Goal: Complete application form: Complete application form

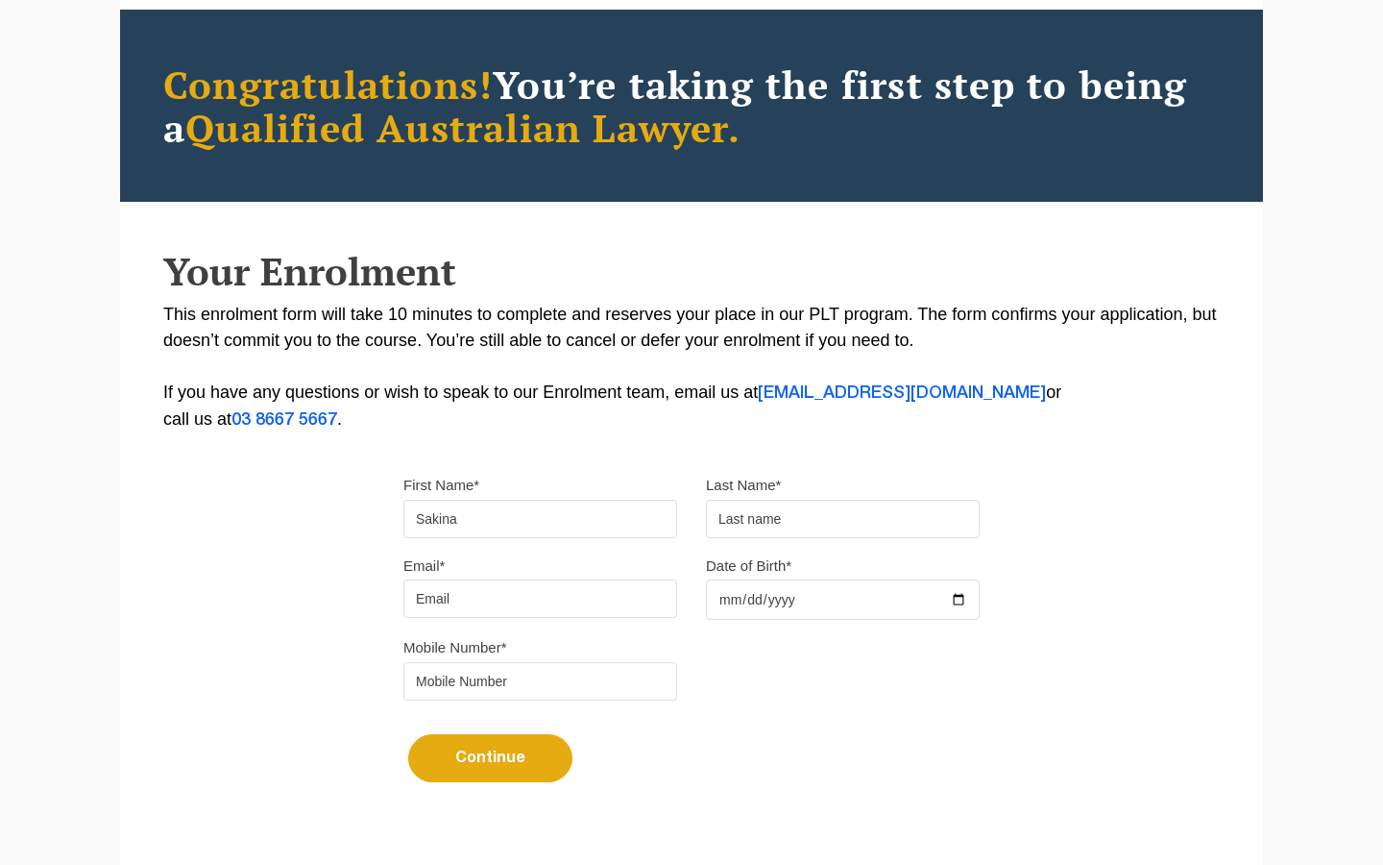
type input "Sakina"
click at [749, 523] on input "text" at bounding box center [843, 519] width 274 height 38
type input "Ghous"
click at [516, 624] on div "Email* Date of Birth*" at bounding box center [691, 593] width 605 height 83
click at [509, 599] on input "Email*" at bounding box center [540, 598] width 274 height 38
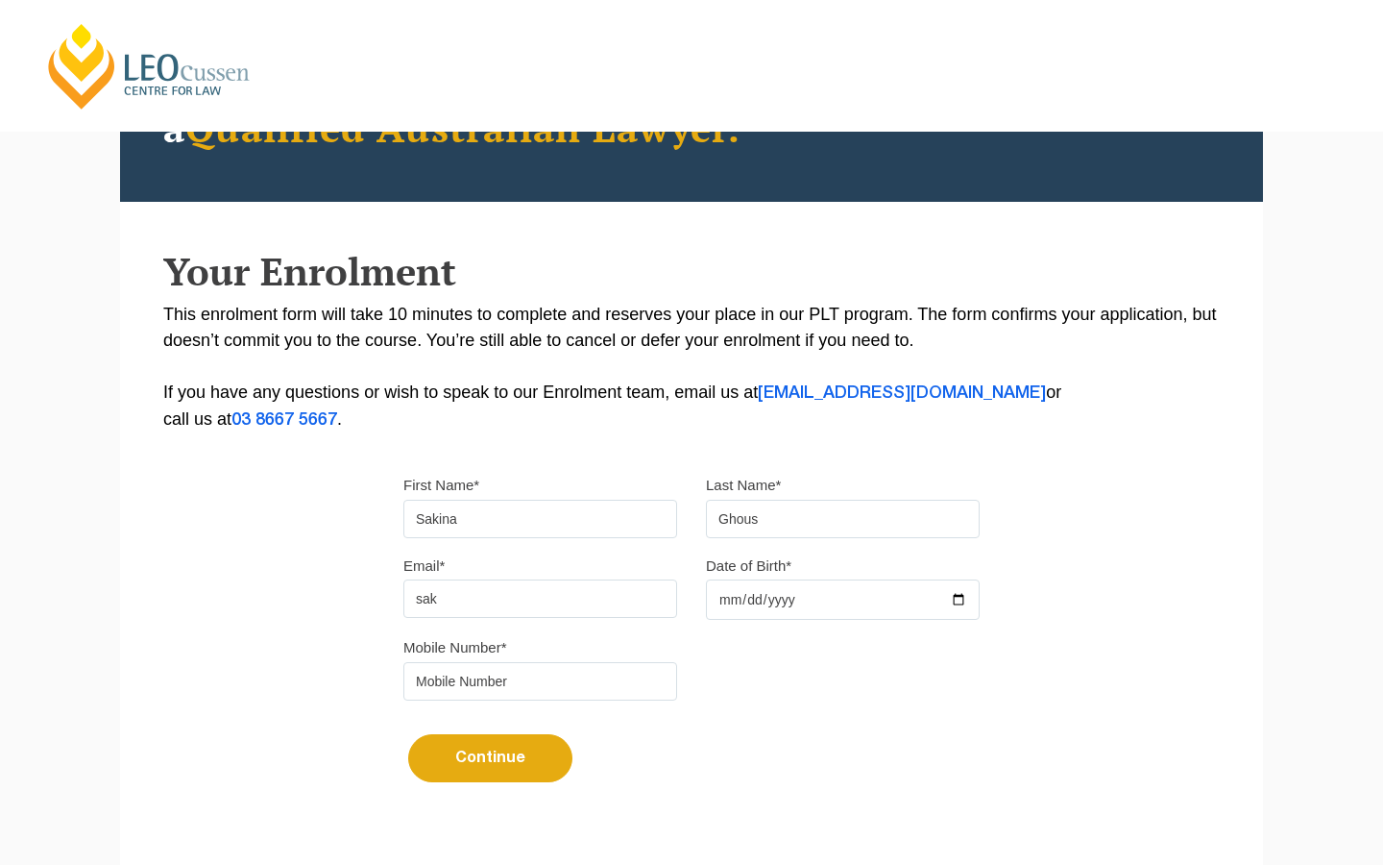
type input "sakinaghous8@gmail.com"
type input "0272021092"
click at [724, 611] on input "Date of Birth*" at bounding box center [843, 599] width 274 height 40
type input "2003-12-19"
click at [523, 750] on button "Continue" at bounding box center [490, 758] width 164 height 48
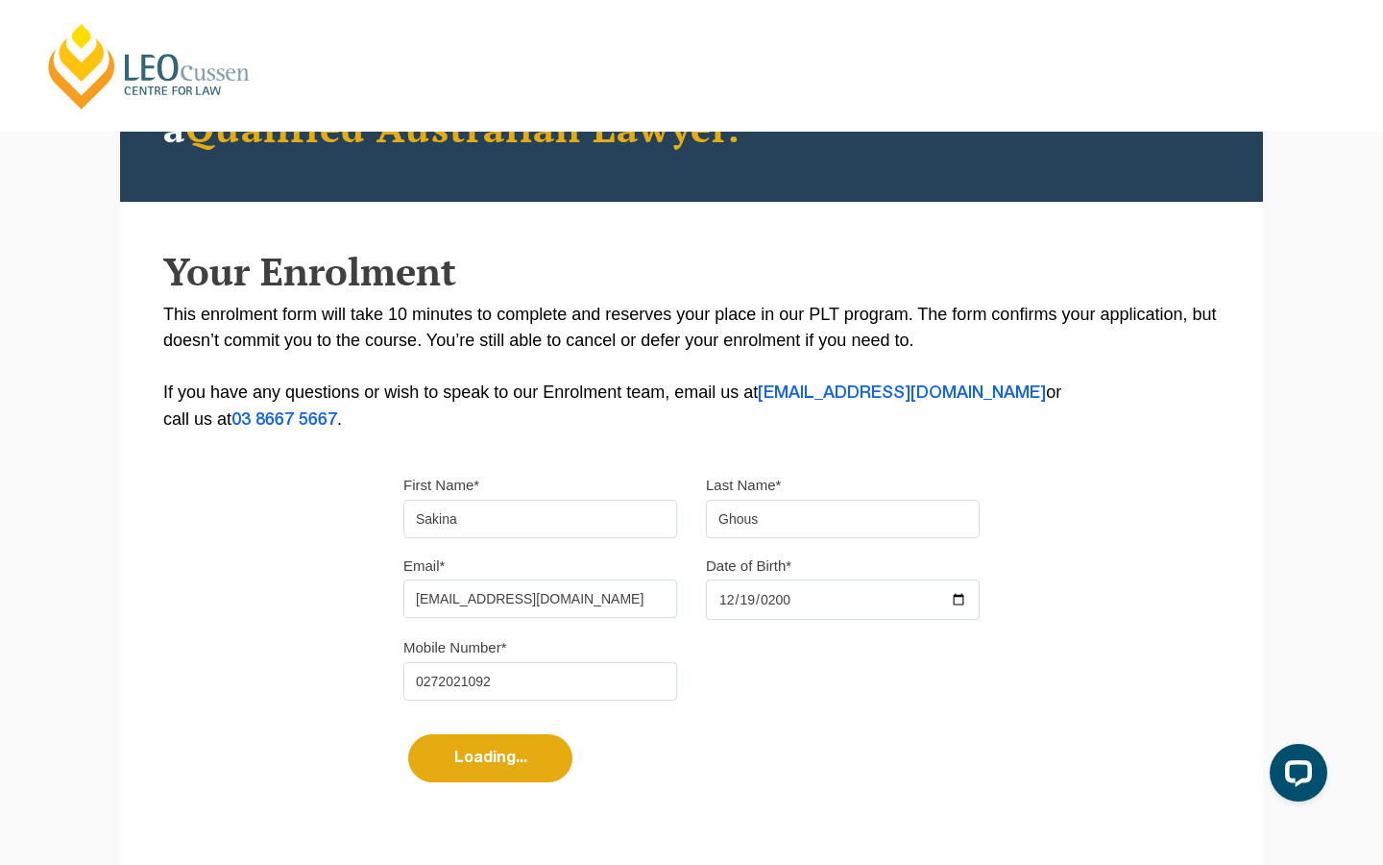
select select
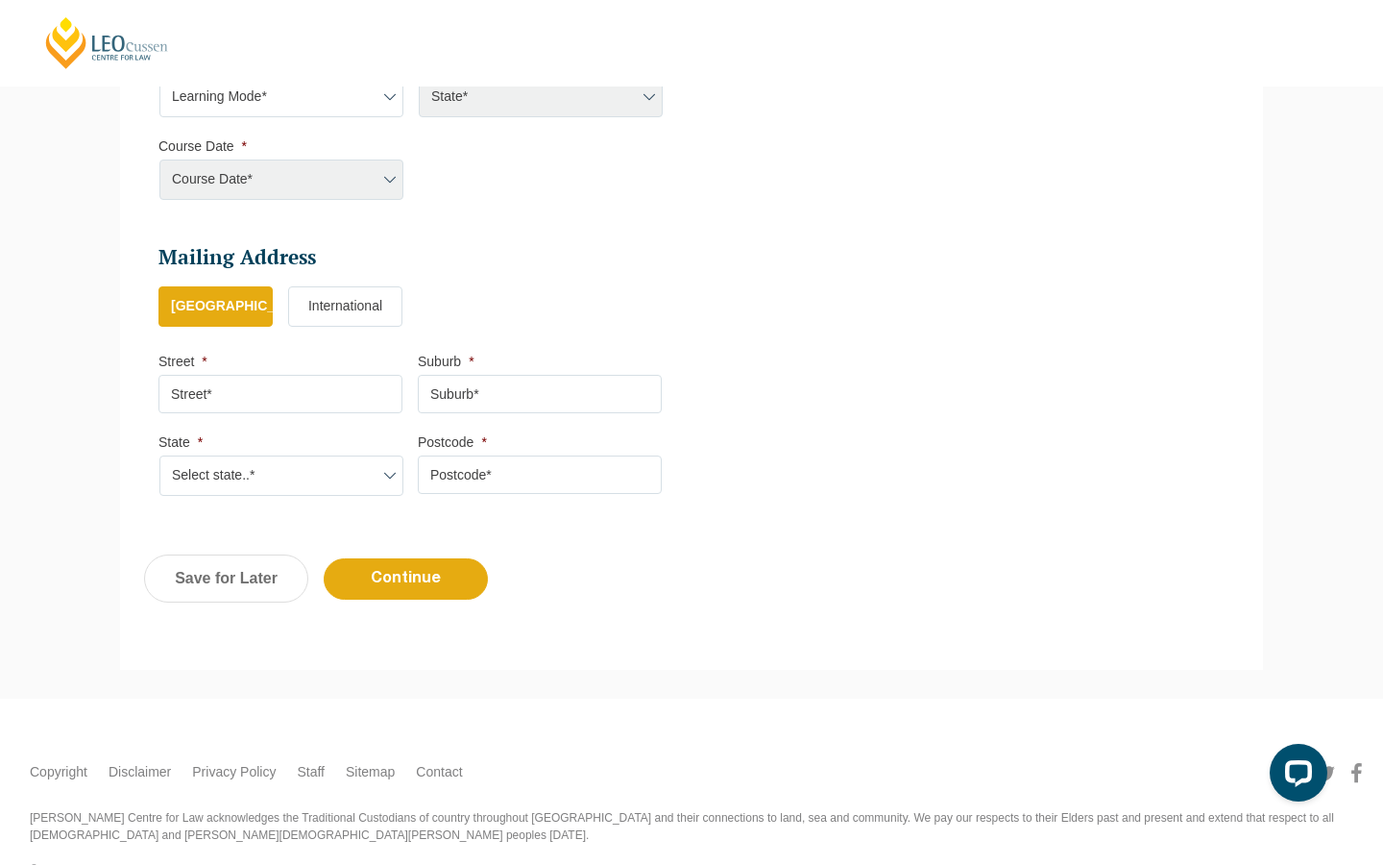
scroll to position [1001, 0]
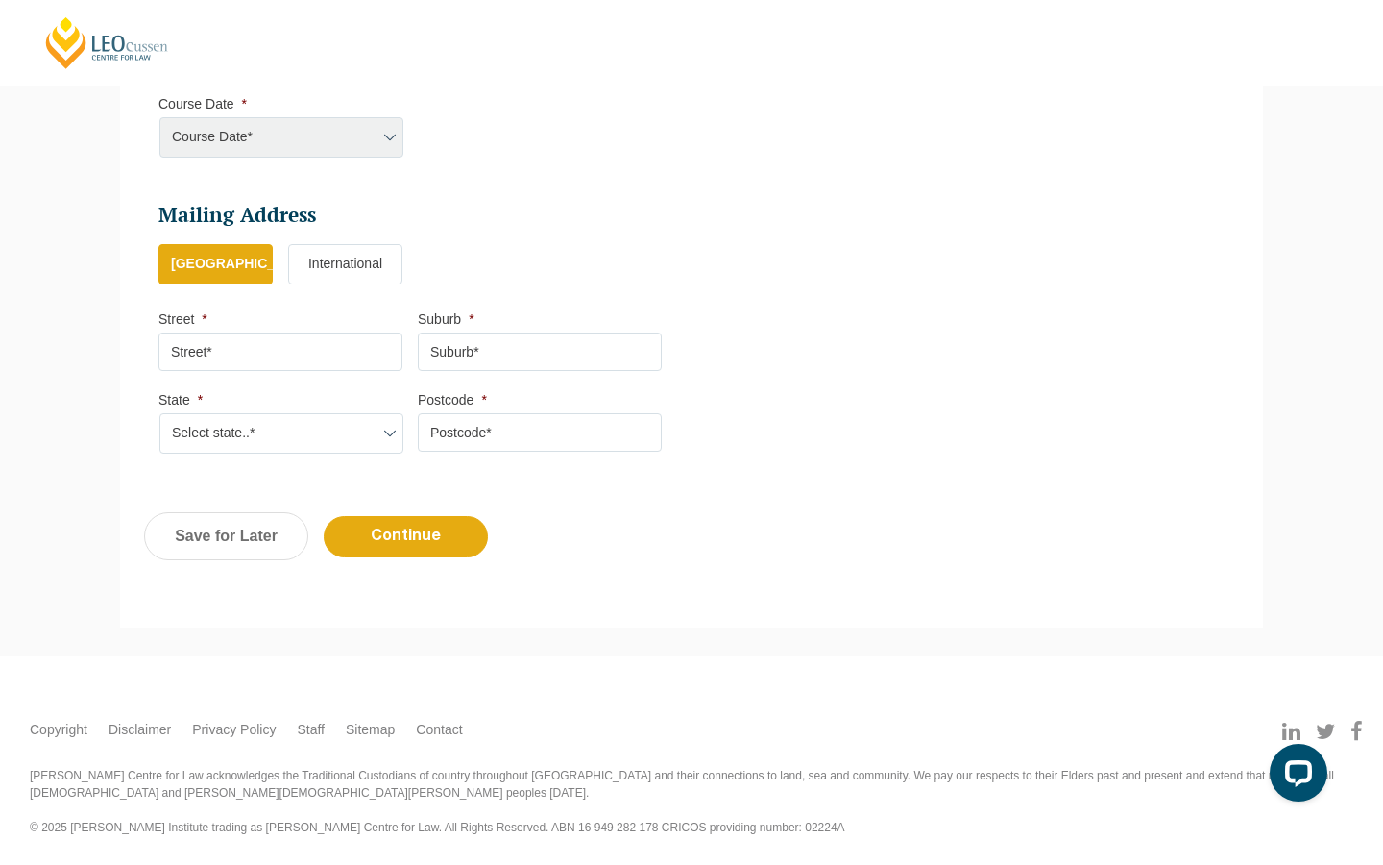
click at [356, 268] on label "International" at bounding box center [345, 264] width 114 height 40
click at [0, 0] on input "International" at bounding box center [0, 0] width 0 height 0
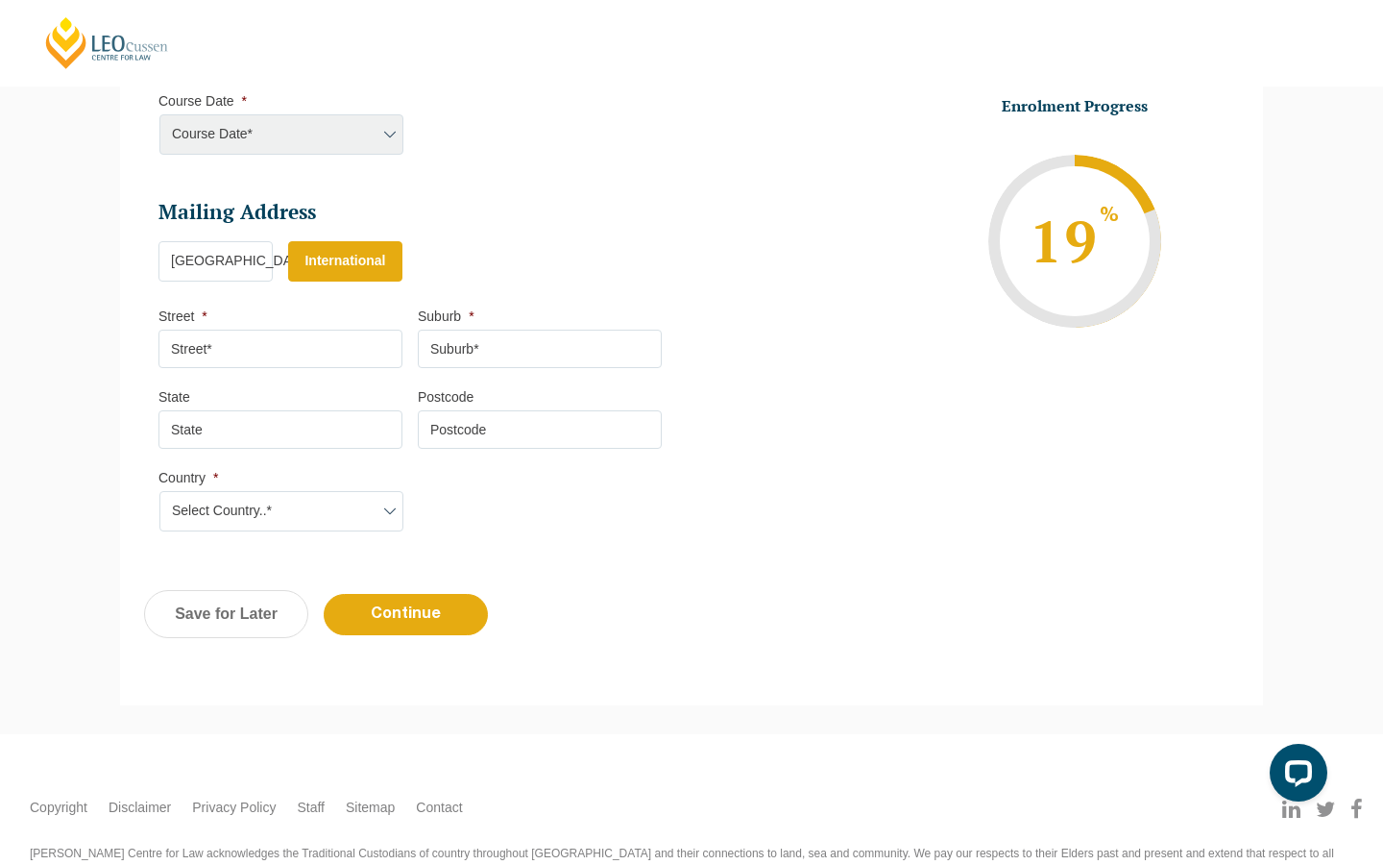
click at [348, 347] on input "Street *" at bounding box center [280, 348] width 244 height 38
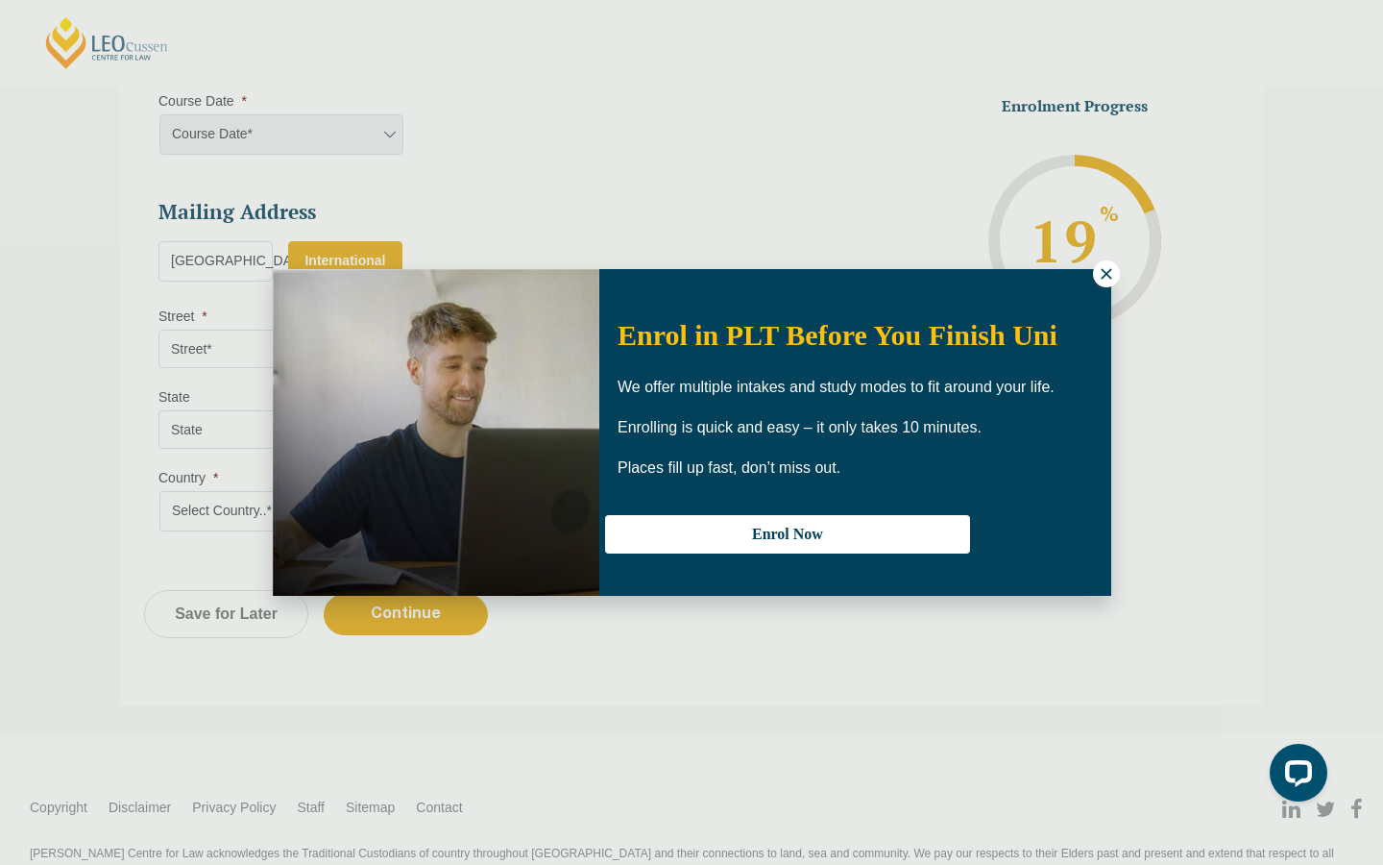
click at [1099, 280] on icon at bounding box center [1106, 273] width 17 height 17
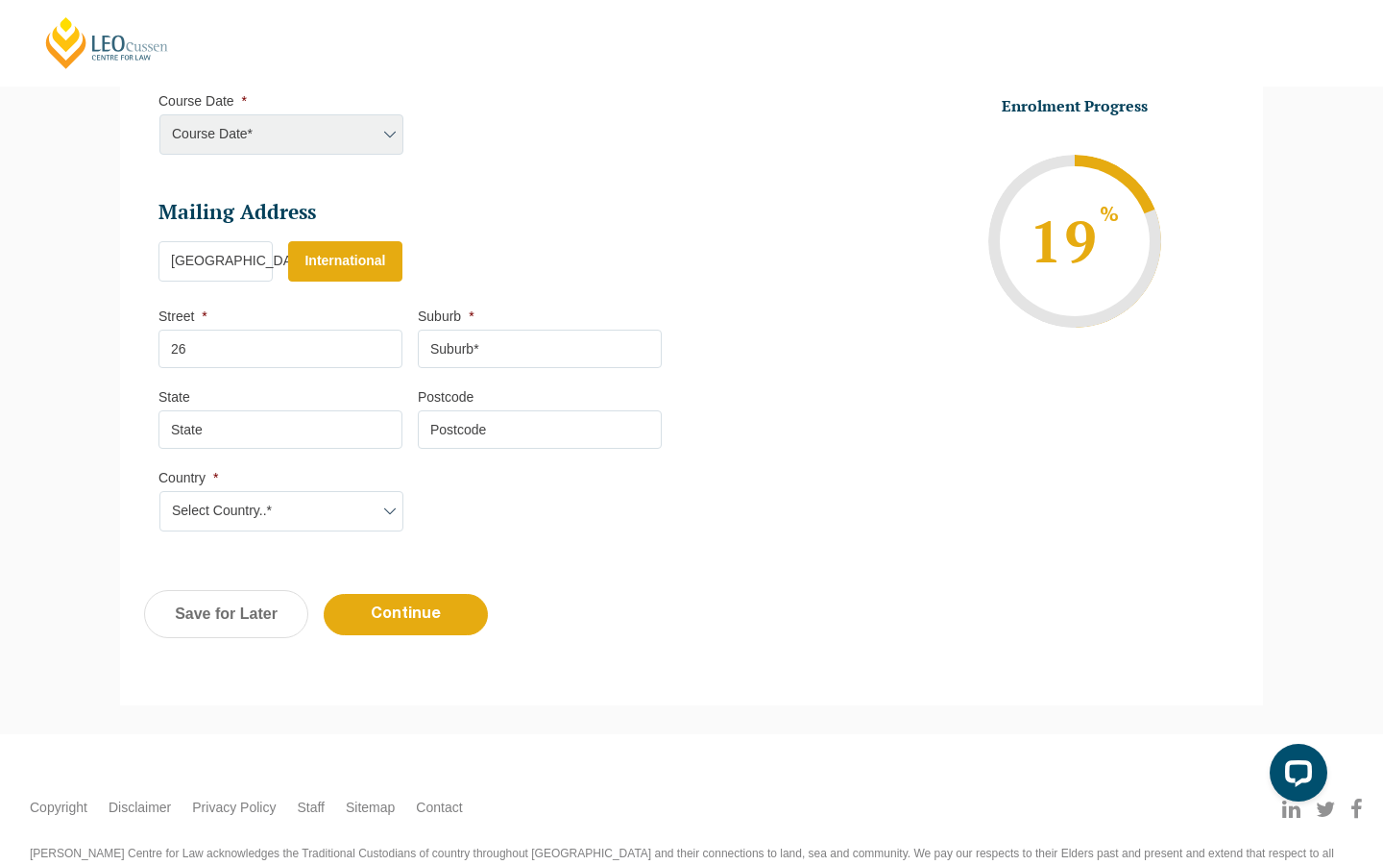
type input "26 Calder Street St Kilda"
type input "Dunedin"
type input "9012"
select select "[GEOGRAPHIC_DATA]"
click at [323, 432] on input "State" at bounding box center [280, 429] width 244 height 38
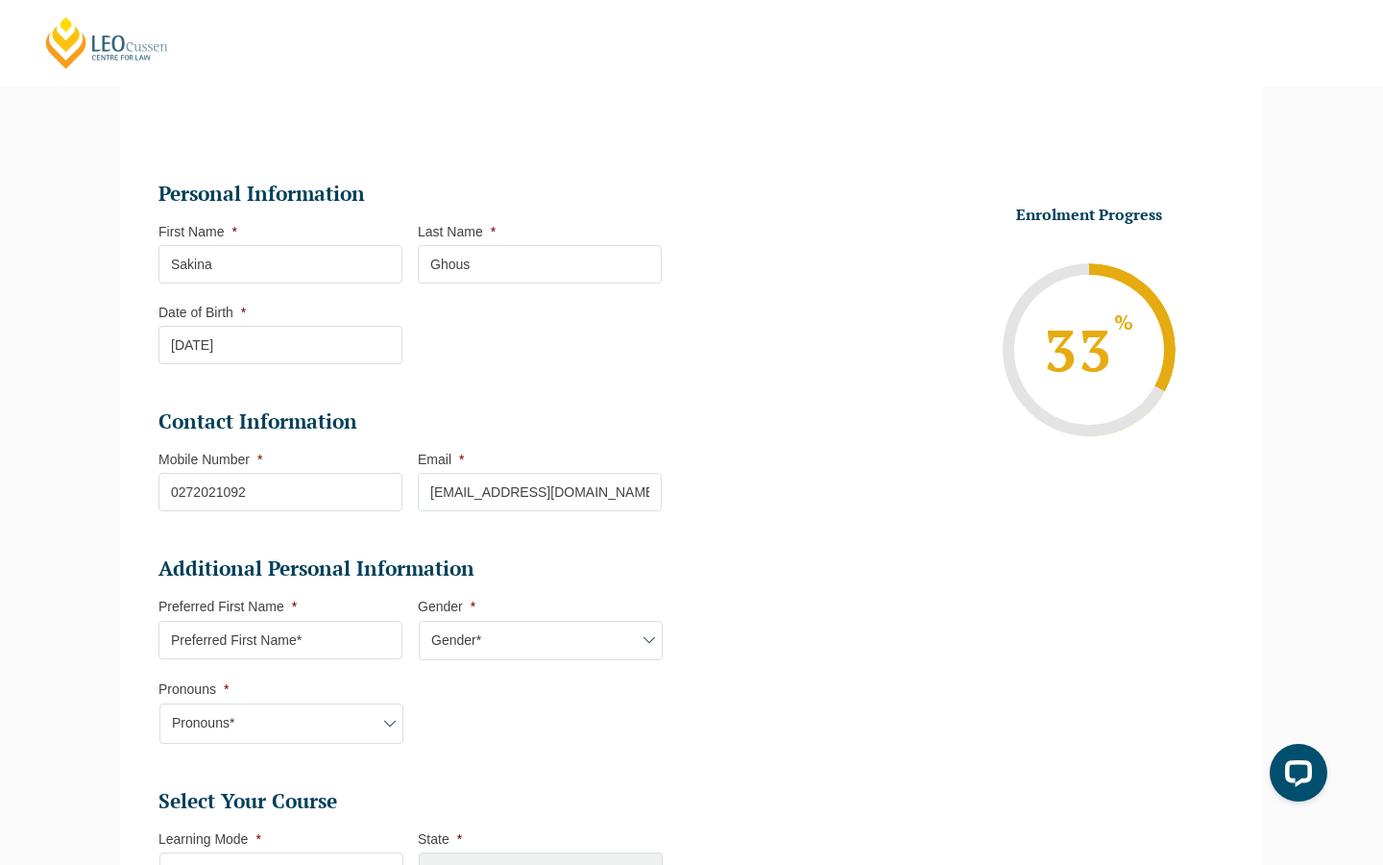
scroll to position [198, 0]
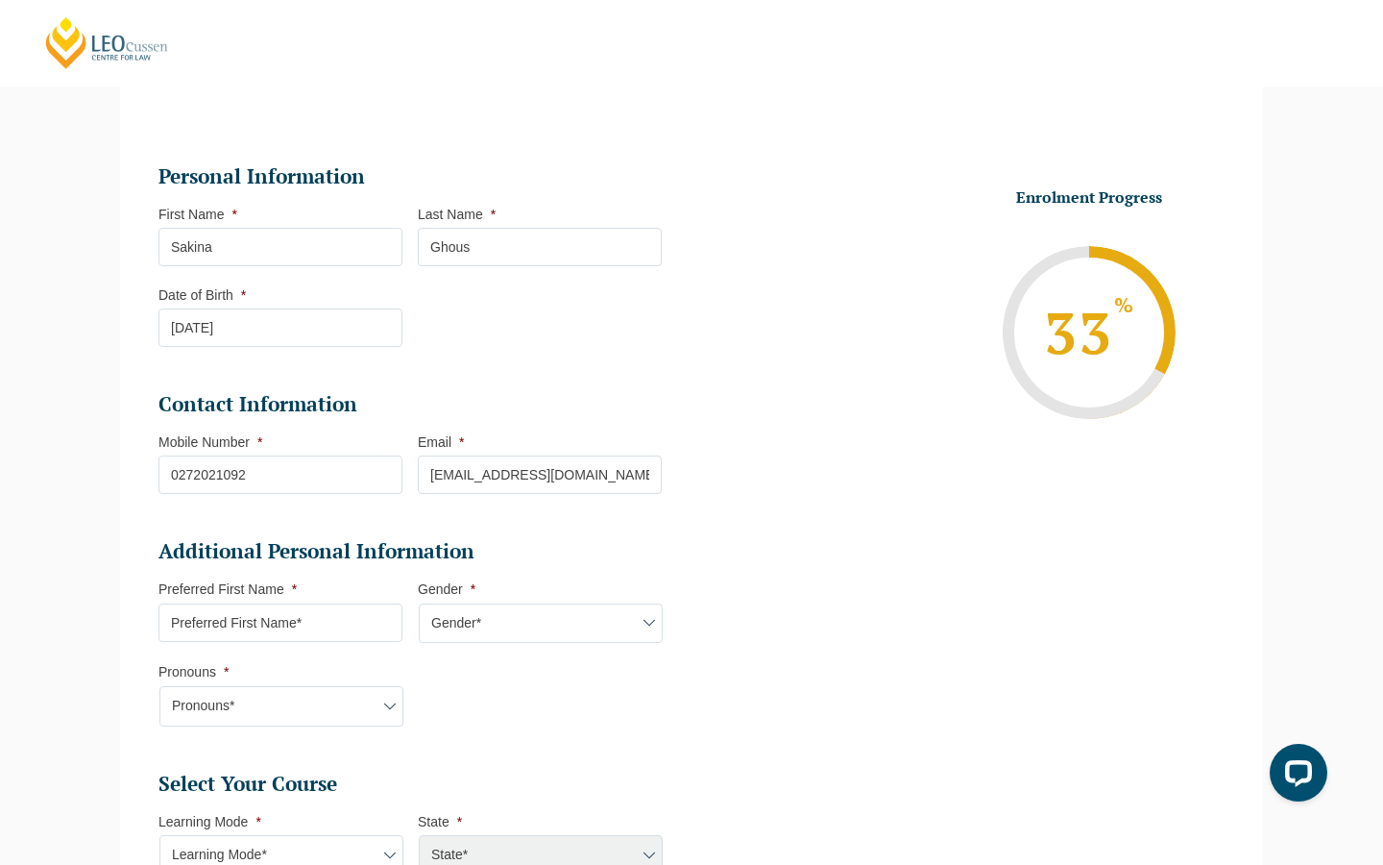
click at [360, 624] on input "Preferred First Name *" at bounding box center [280, 622] width 244 height 38
type input "Sakina"
click at [530, 633] on select "Gender* Male Female Nonbinary Intersex Prefer not to disclose Other" at bounding box center [541, 623] width 244 height 40
select select "[DEMOGRAPHIC_DATA]"
click at [325, 708] on select "Pronouns* She/Her/Hers He/Him/His They/Them/Theirs Other Prefer not to disclose" at bounding box center [281, 706] width 244 height 40
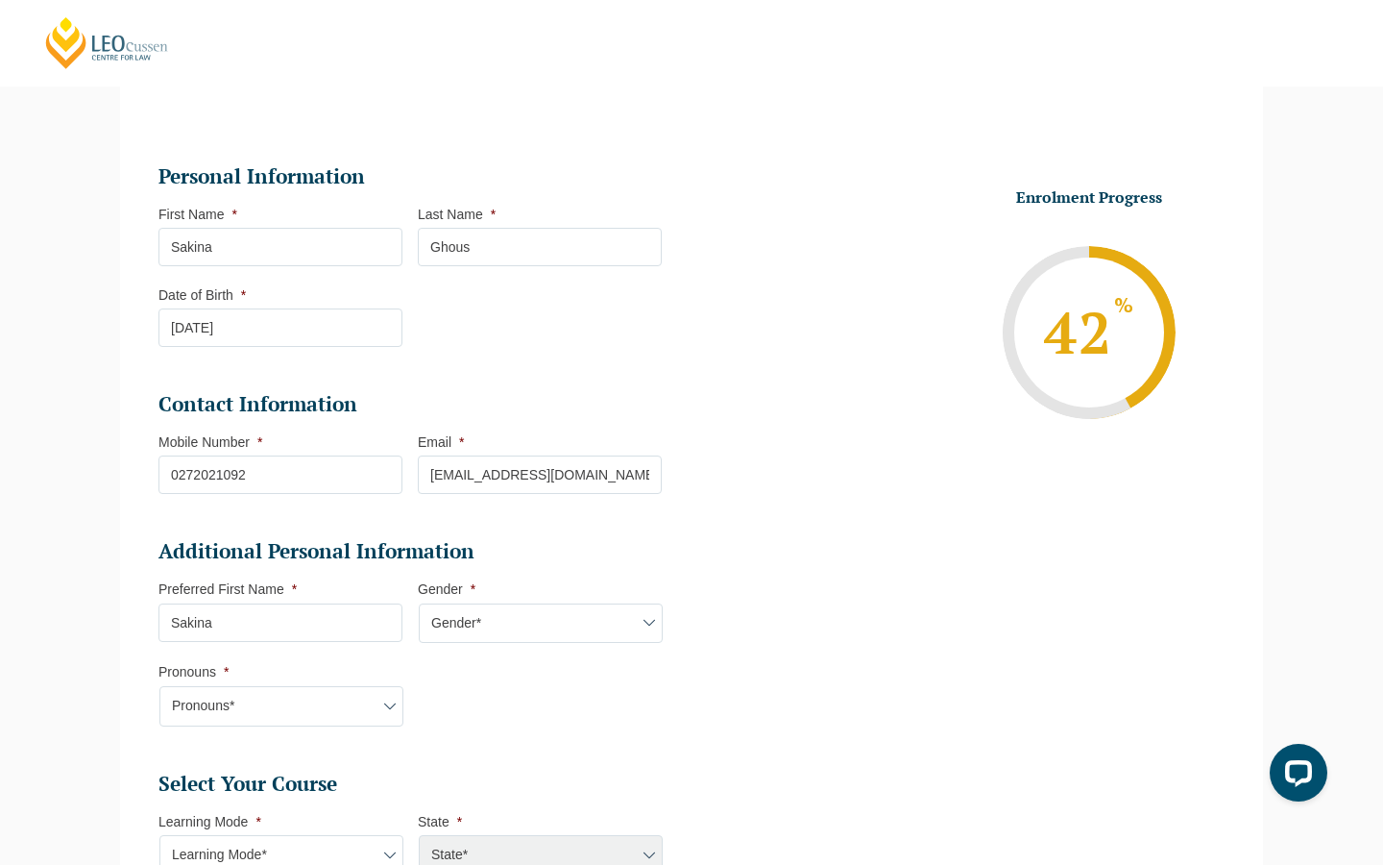
select select "She/Her/Hers"
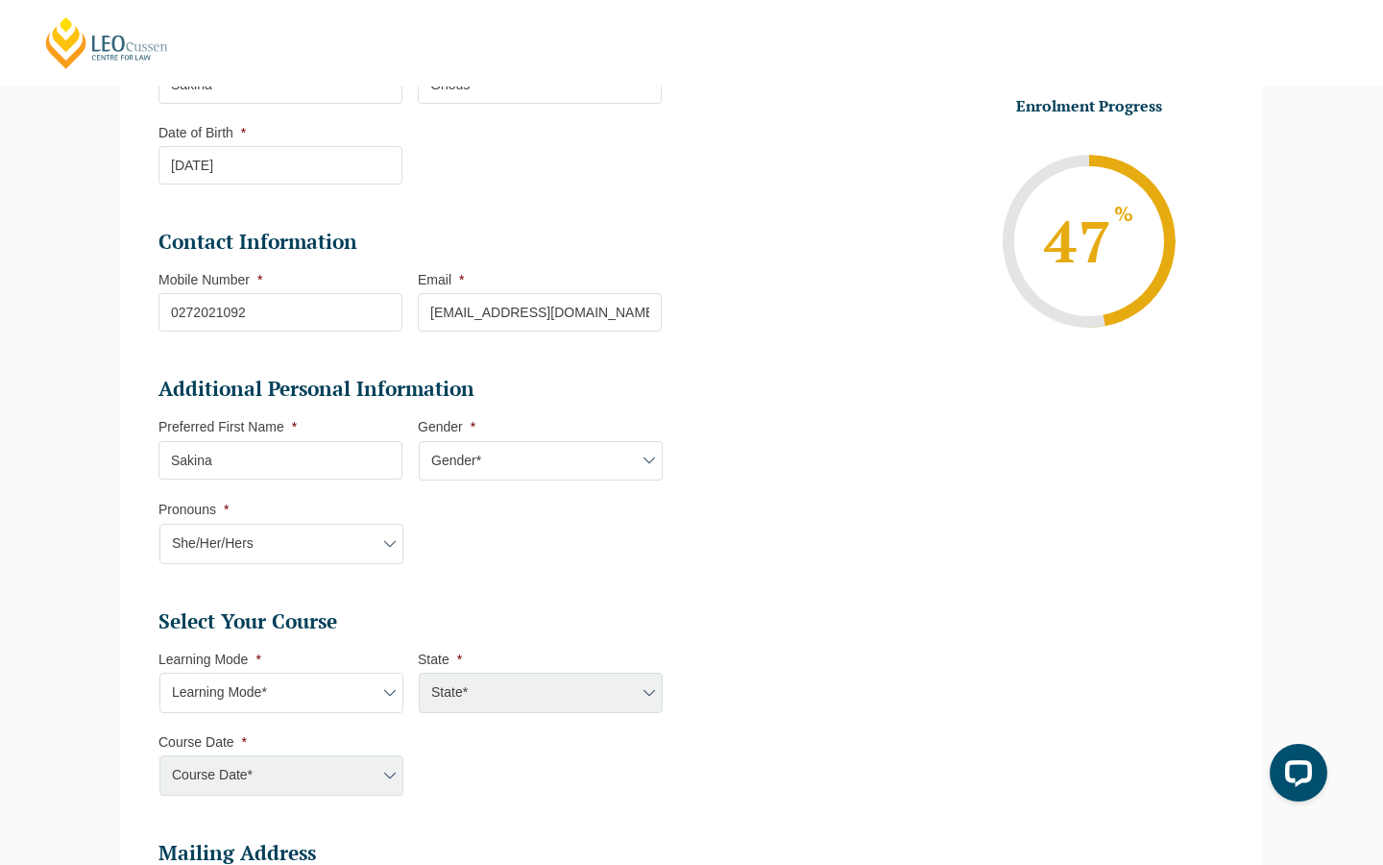
scroll to position [361, 0]
click at [319, 678] on select "Learning Mode* Online Full Time Learning Online Part Time Learning Blended Full…" at bounding box center [281, 691] width 244 height 40
select select "Onsite Full Time Learning"
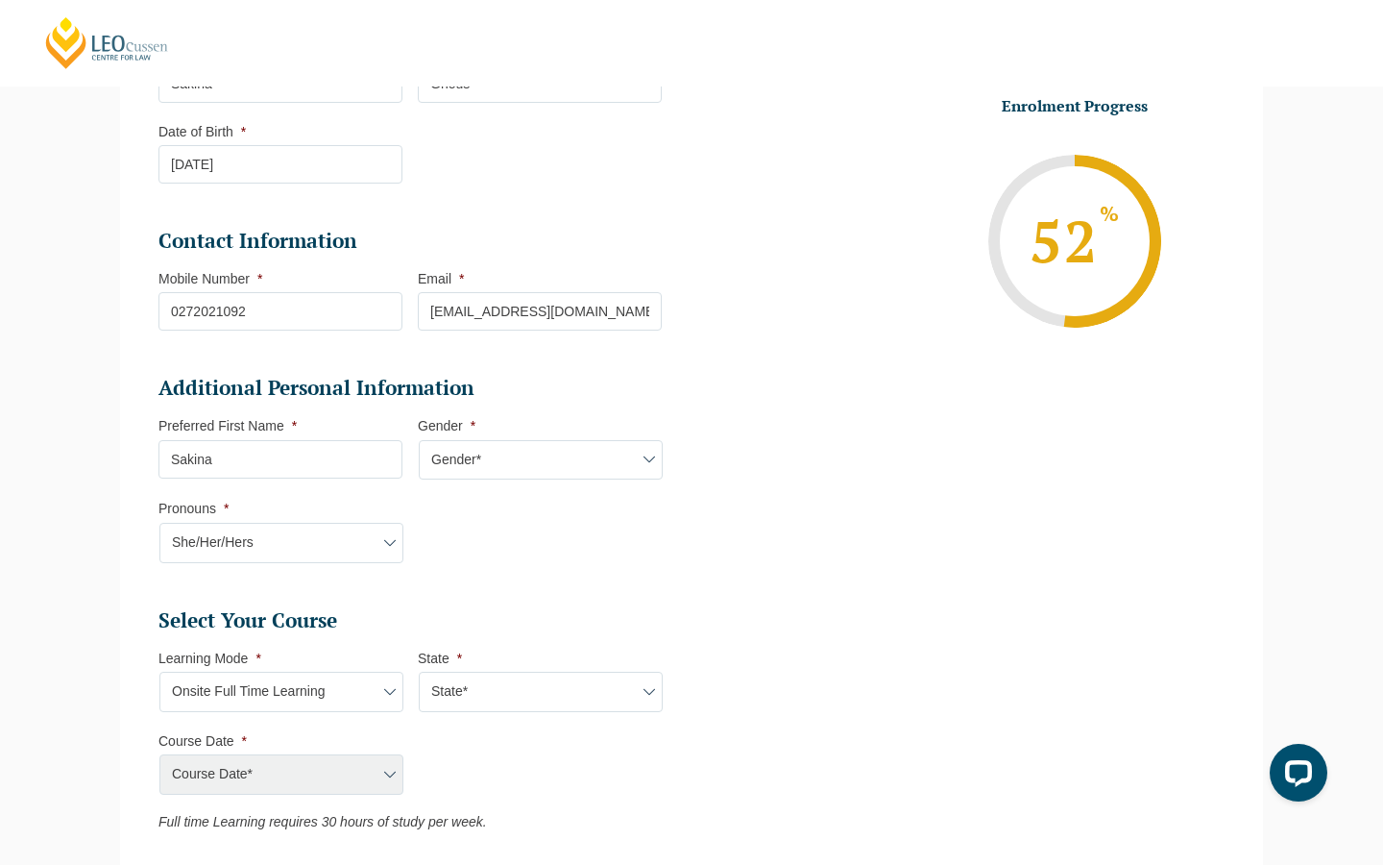
click at [456, 707] on select "State* VIC" at bounding box center [541, 691] width 244 height 40
select select "VIC"
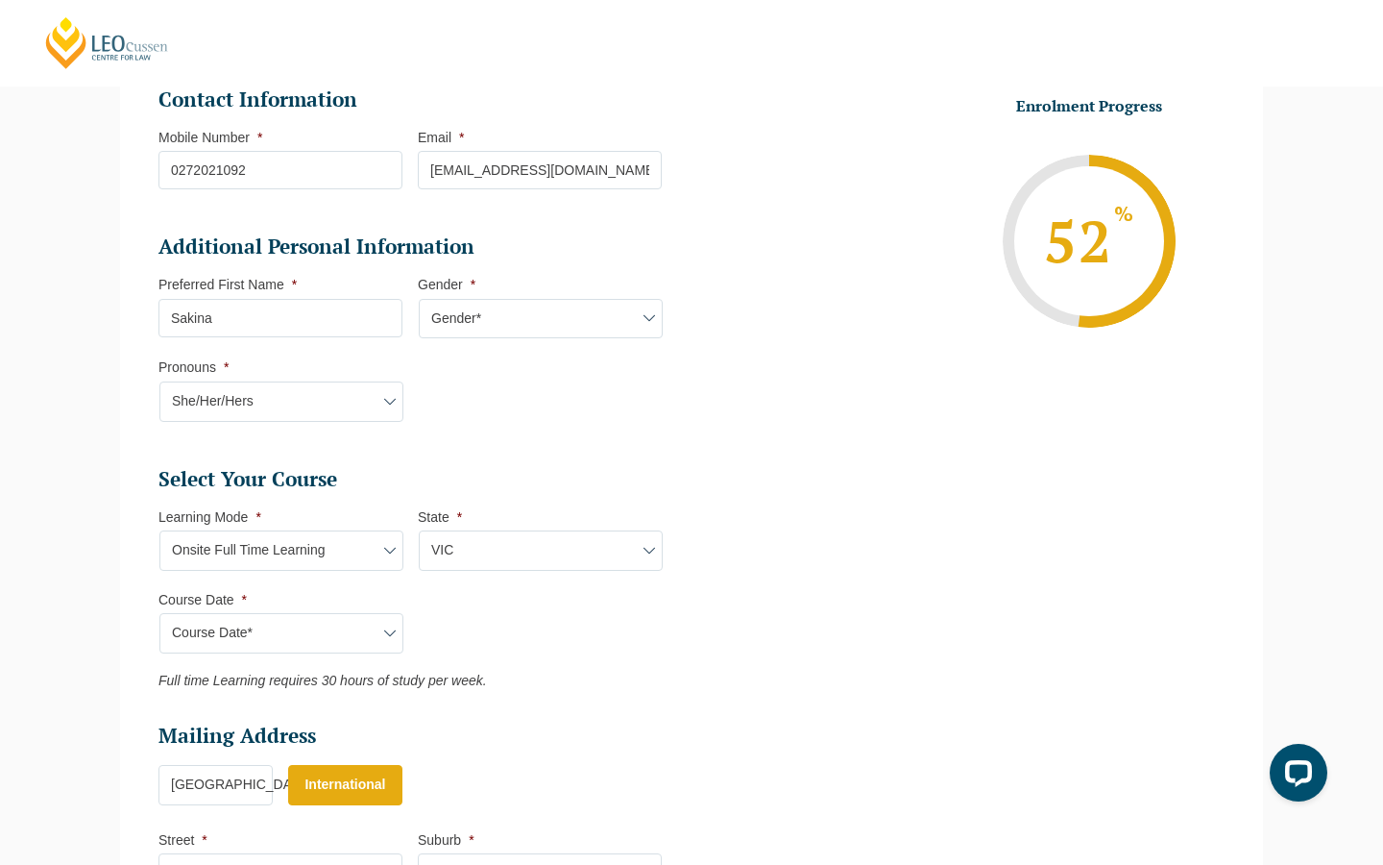
scroll to position [505, 0]
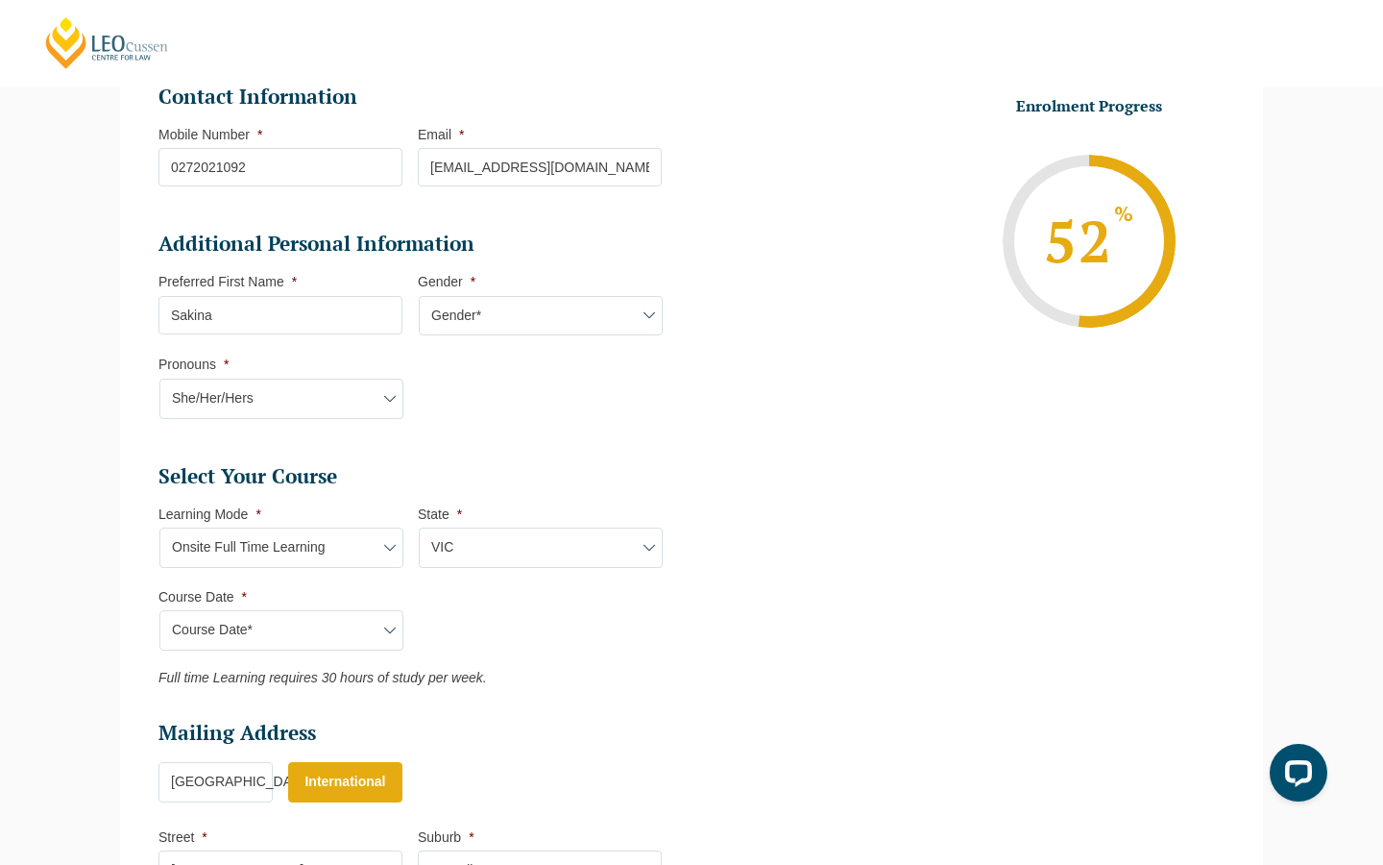
click at [345, 639] on select "Course Date* January 2026 (27-Jan-2026 to 12-Jun-2026) August 2026 (03-Aug-2026…" at bounding box center [281, 630] width 244 height 40
select select "[DATE] ([DATE] to [DATE])"
type input "Intake 01 January 2026 FT"
type input "Practical Legal Training (VIC)"
select select "[PERSON_NAME] (JAN) 2026 Full Time Onsite"
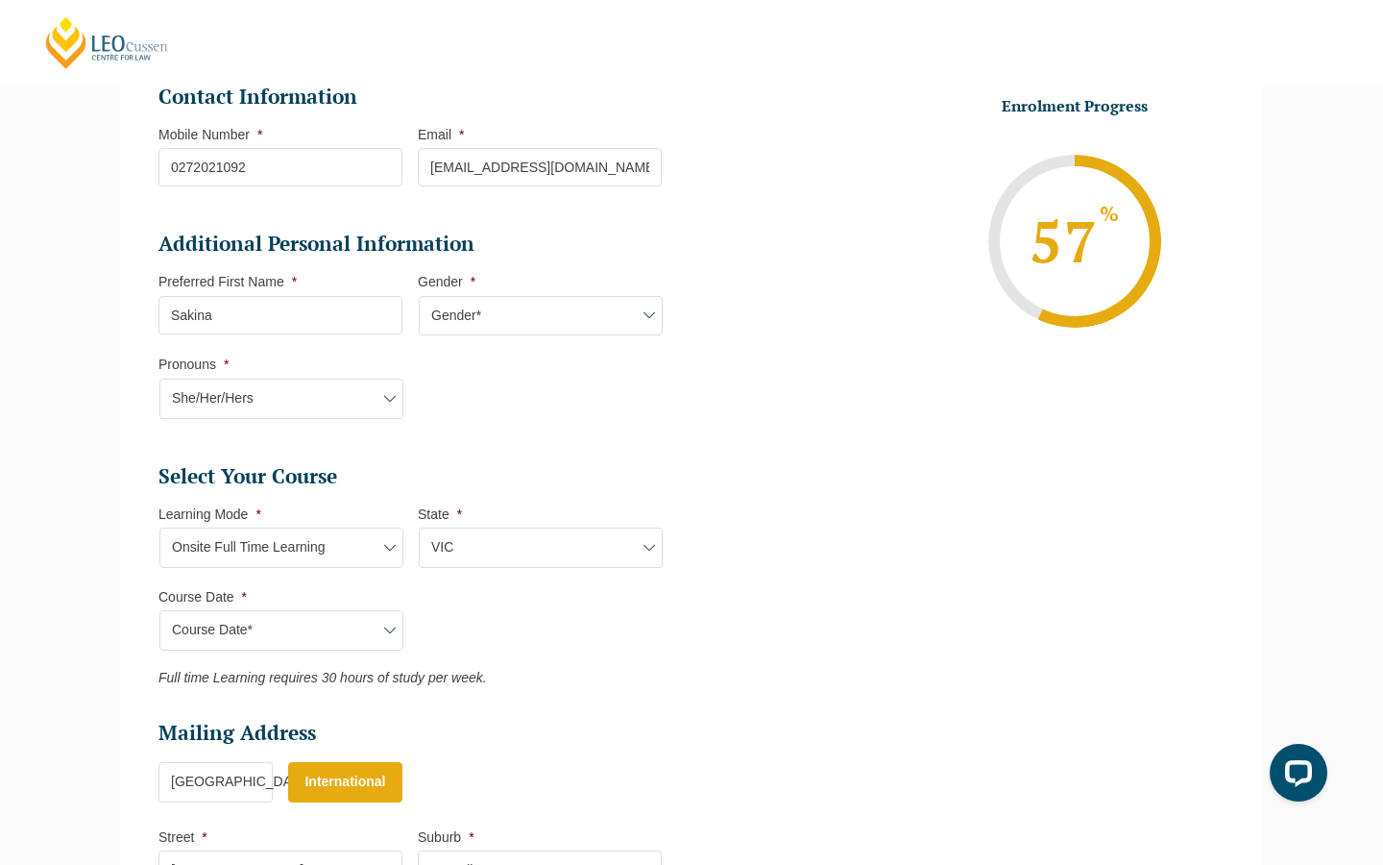
click at [327, 564] on select "Learning Mode* Online Full Time Learning Online Part Time Learning Blended Full…" at bounding box center [281, 547] width 244 height 40
select select "Blended Full Time Learning"
select select
click at [329, 633] on div "Course Date* January 2026 (27-Jan-2026 to 12-Jun-2026) August 2026 (03-Aug-2026…" at bounding box center [280, 630] width 244 height 40
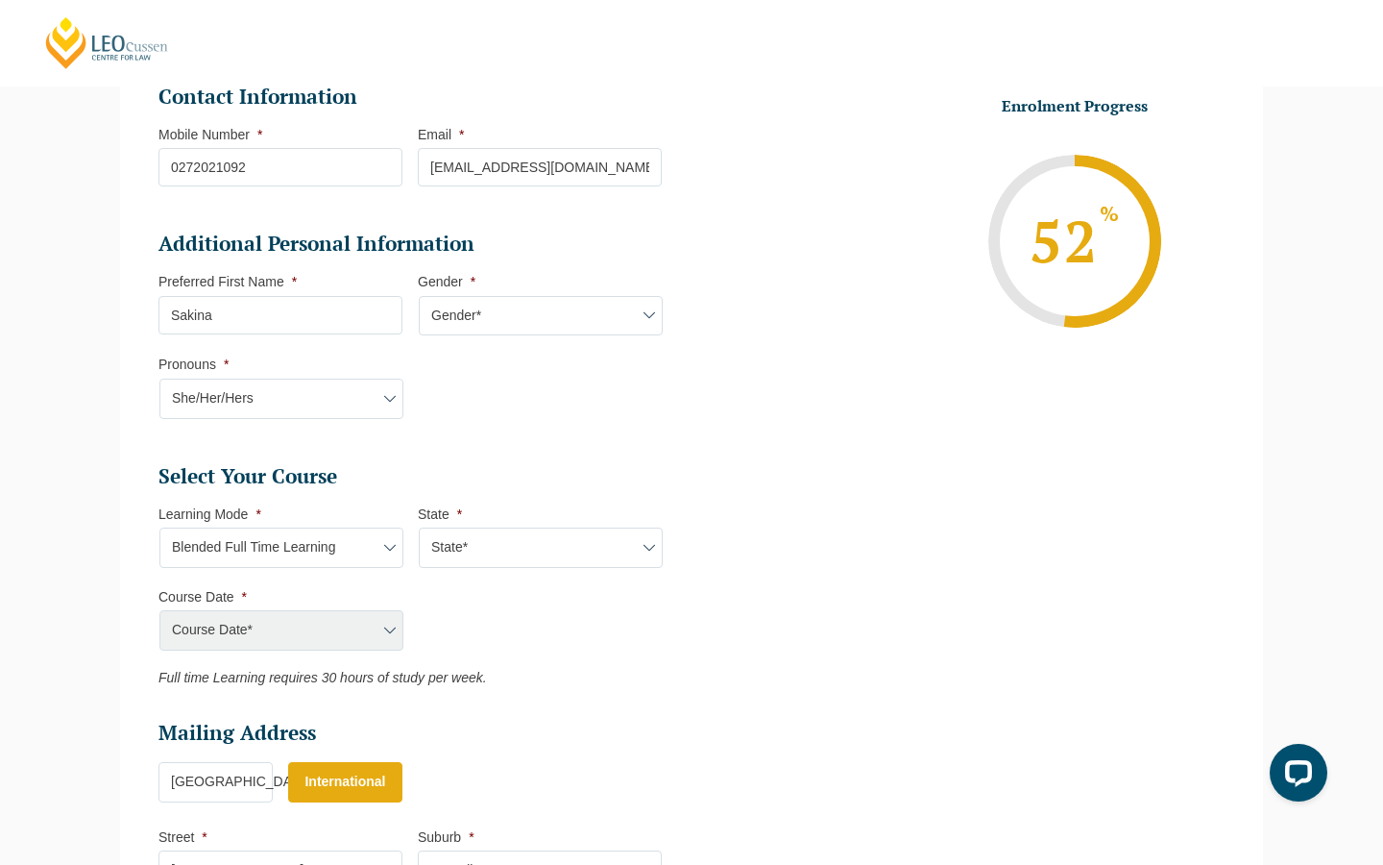
click at [370, 645] on div "Course Date* January 2026 (27-Jan-2026 to 12-Jun-2026) August 2026 (03-Aug-2026…" at bounding box center [280, 630] width 244 height 40
click at [490, 669] on ul "Select Your Course This field is hidden when viewing the form Only for Flinder …" at bounding box center [417, 574] width 519 height 223
click at [451, 547] on select "State* ACT/NSW QLD SA VIC WA" at bounding box center [541, 547] width 244 height 40
select select "VIC"
click at [374, 622] on select "Course Date* December 2025 (08-Dec-2025 to 16-May-2026) January 2026 (27-Jan-20…" at bounding box center [281, 630] width 244 height 40
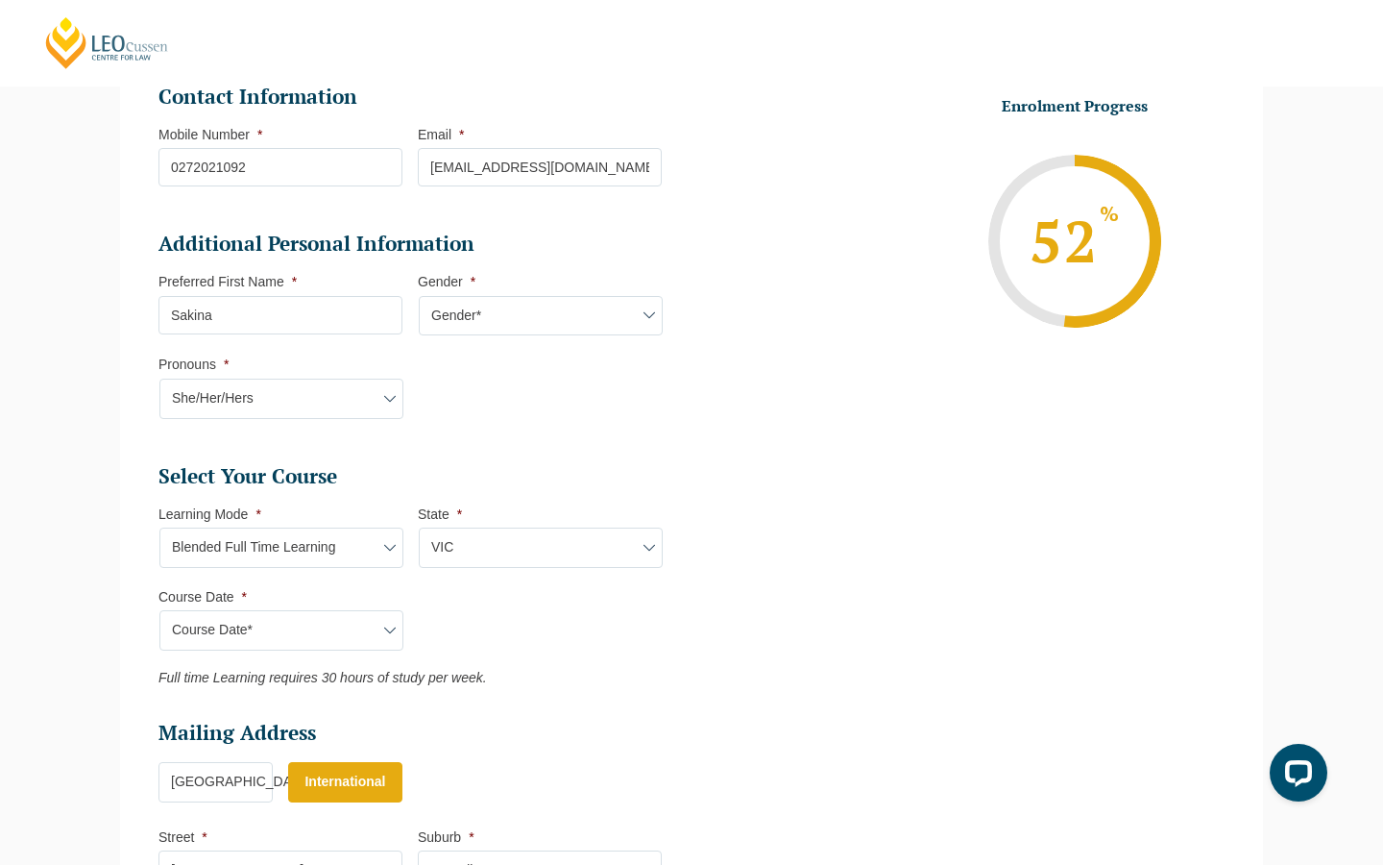
select select "[DATE] ([DATE] to [DATE])"
type input "Intake 04 March 2026 FT"
type input "Practical Legal Training (VIC)"
select select "VIC PLT (MAR) 2026 Full Time Blended"
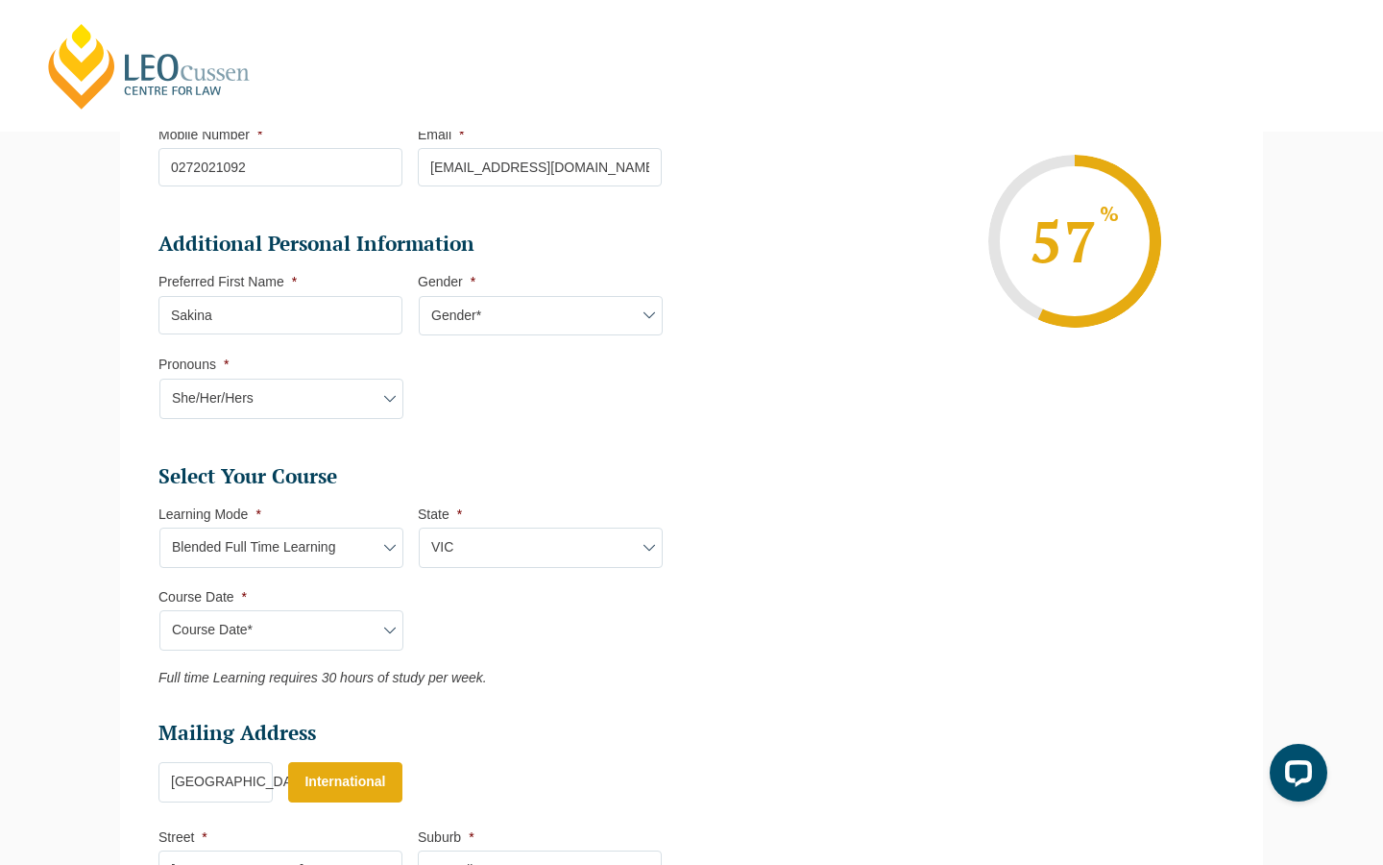
click at [363, 620] on select "Course Date* December 2025 (08-Dec-2025 to 16-May-2026) January 2026 (27-Jan-20…" at bounding box center [281, 630] width 244 height 40
click at [271, 576] on ul "Select Your Course This field is hidden when viewing the form Only for Flinder …" at bounding box center [417, 574] width 519 height 223
click at [270, 547] on select "Learning Mode* Online Full Time Learning Online Part Time Learning Blended Full…" at bounding box center [281, 547] width 244 height 40
select select "Onsite Full Time Learning"
select select
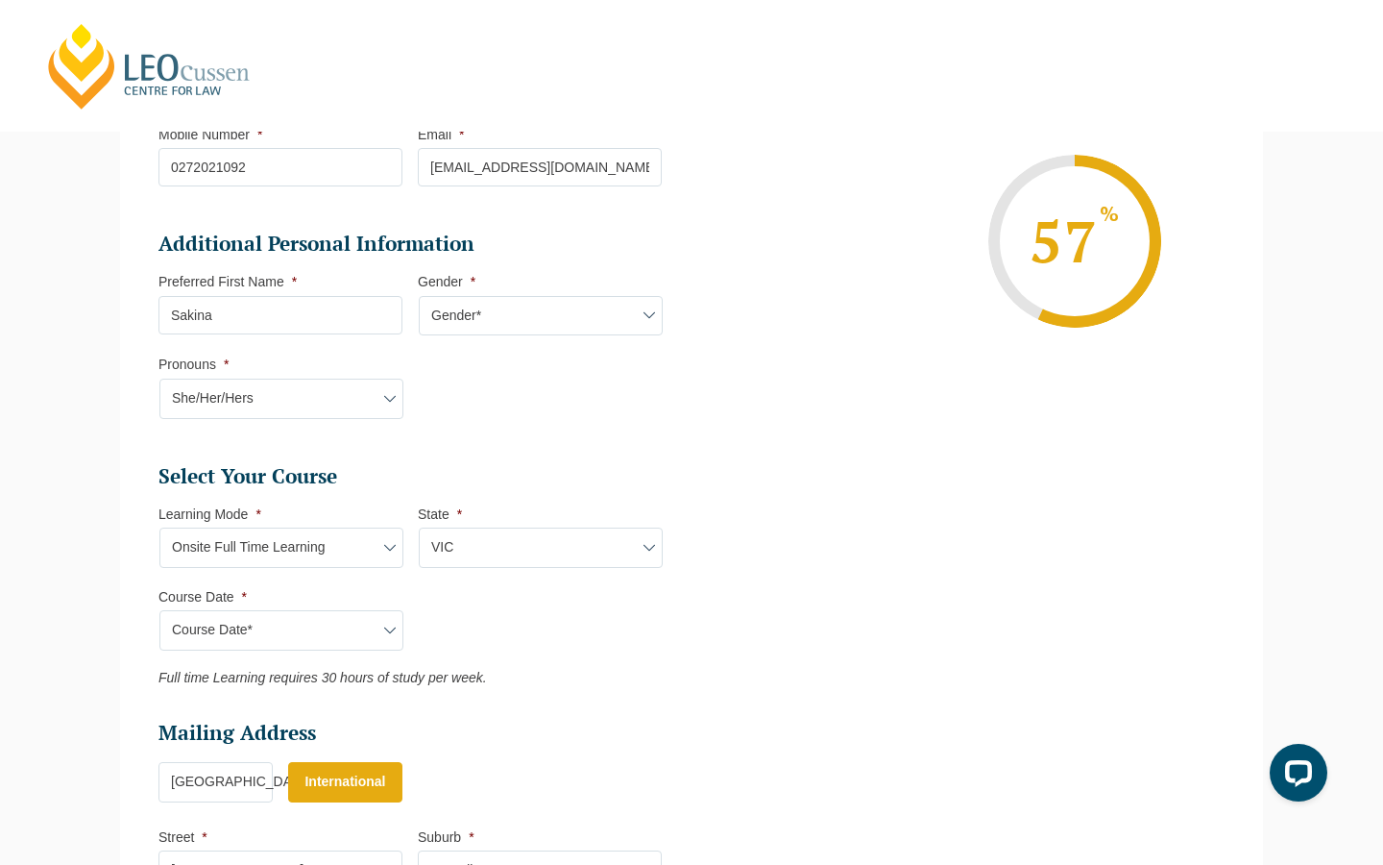
select select
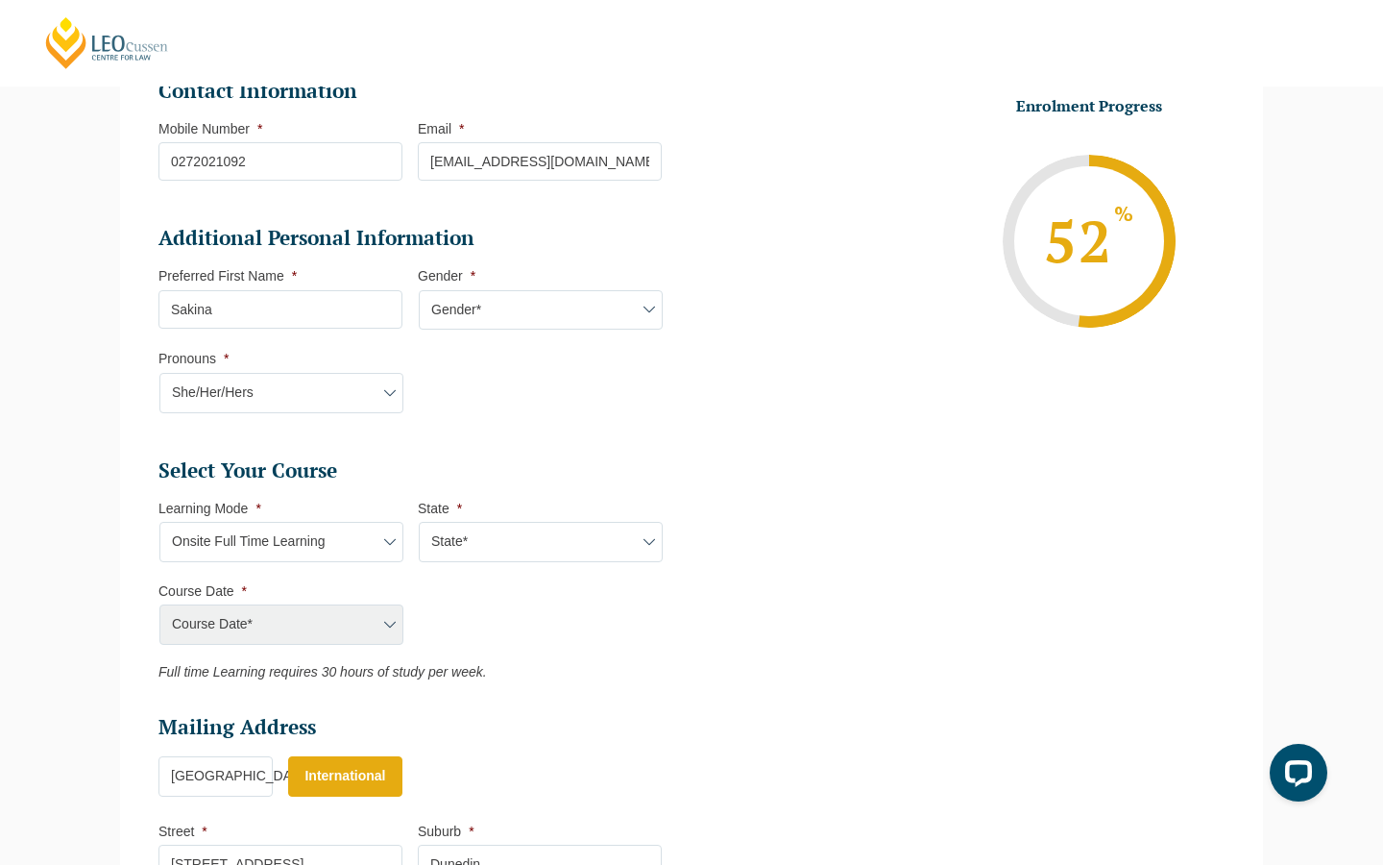
scroll to position [507, 0]
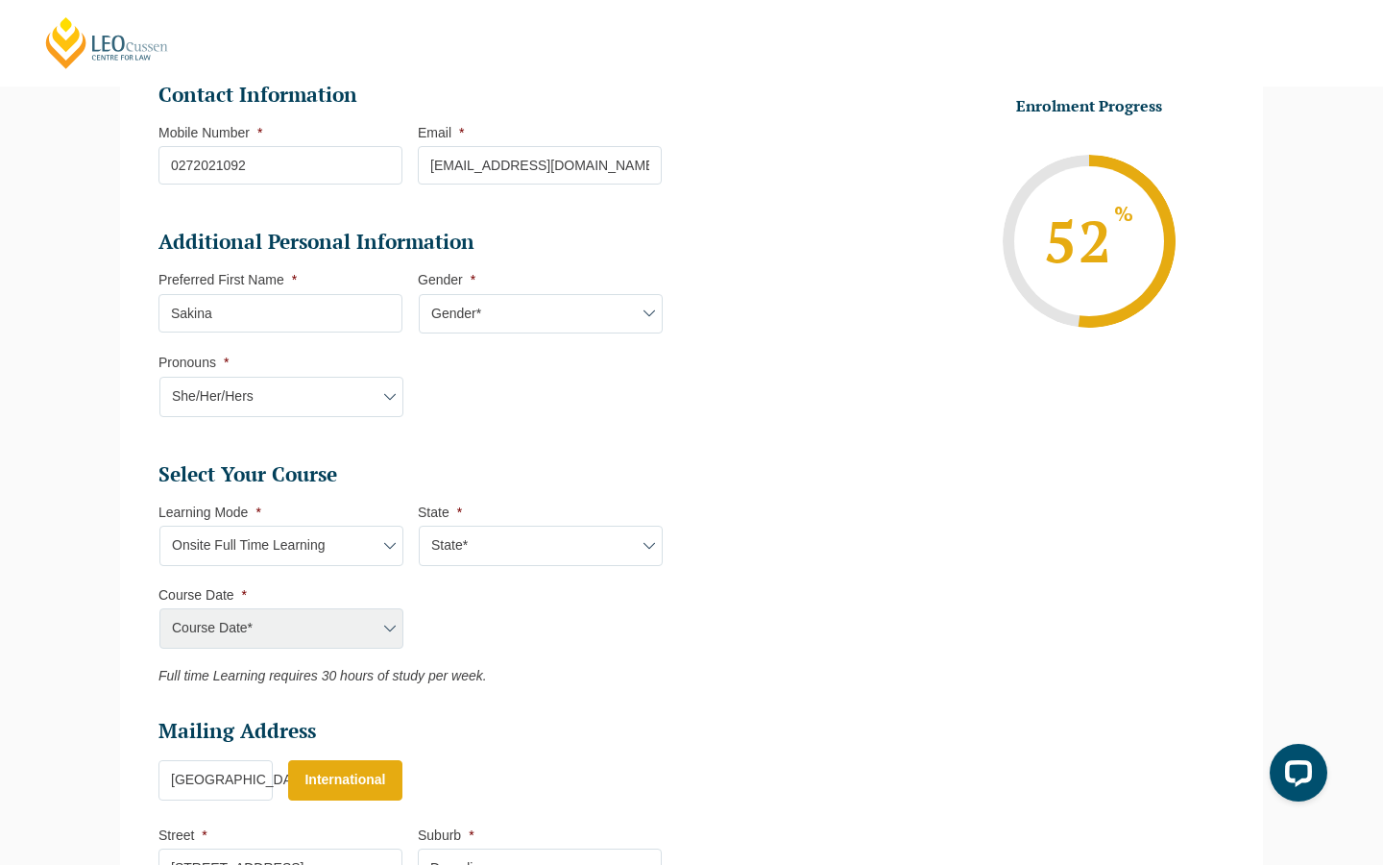
click at [387, 635] on div "Course Date* December 2025 (08-Dec-2025 to 16-May-2026) January 2026 (27-Jan-20…" at bounding box center [280, 628] width 244 height 40
click at [481, 541] on select "State* VIC" at bounding box center [541, 545] width 244 height 40
select select "VIC"
click at [303, 640] on select "Course Date* December 2025 (08-Dec-2025 to 16-May-2026) January 2026 (27-Jan-20…" at bounding box center [281, 628] width 244 height 40
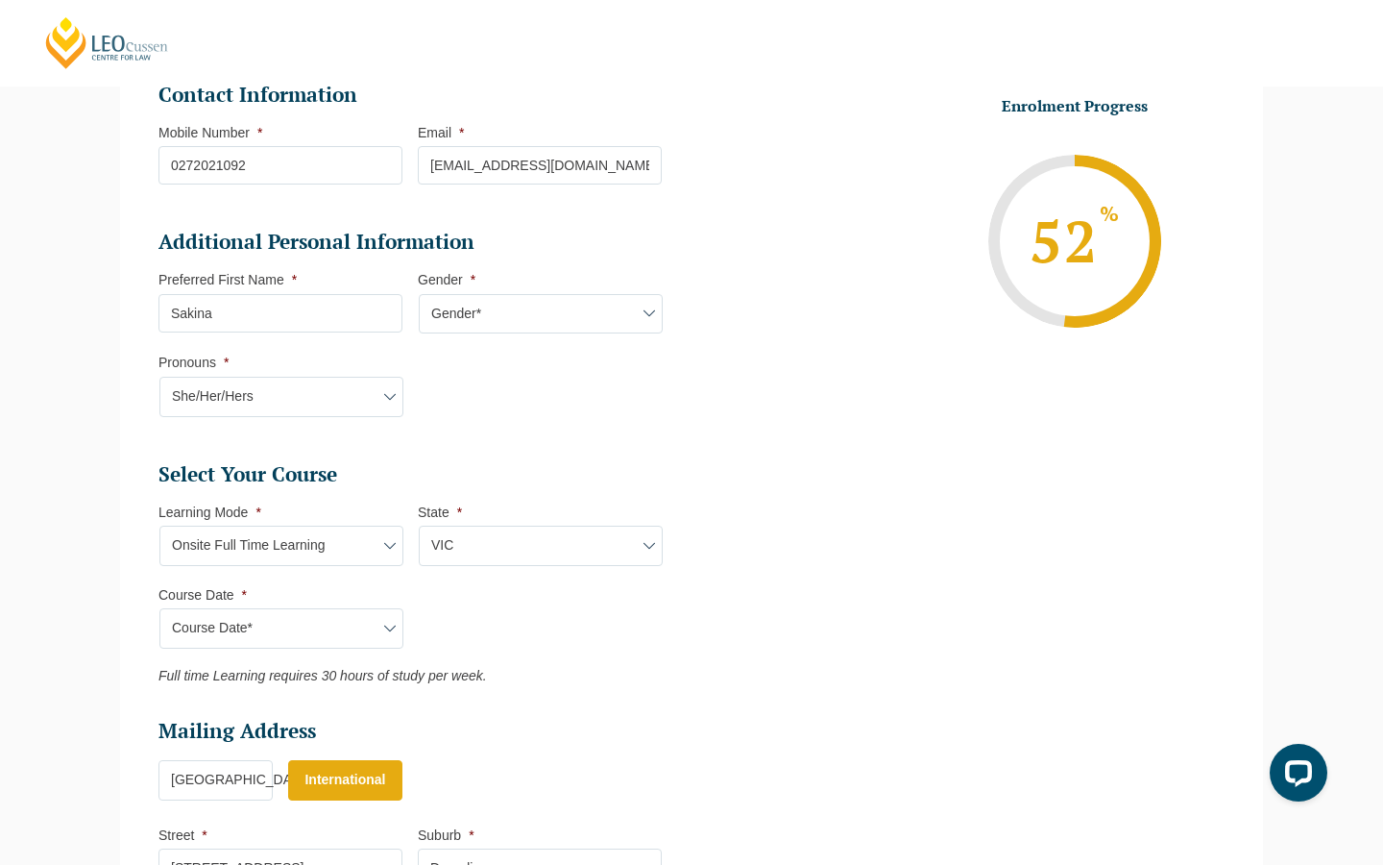
select select "[DATE] ([DATE] to [DATE])"
type input "Intake 01 January 2026 FT"
type input "Practical Legal Training (VIC)"
select select "[PERSON_NAME] (JAN) 2026 Full Time Onsite"
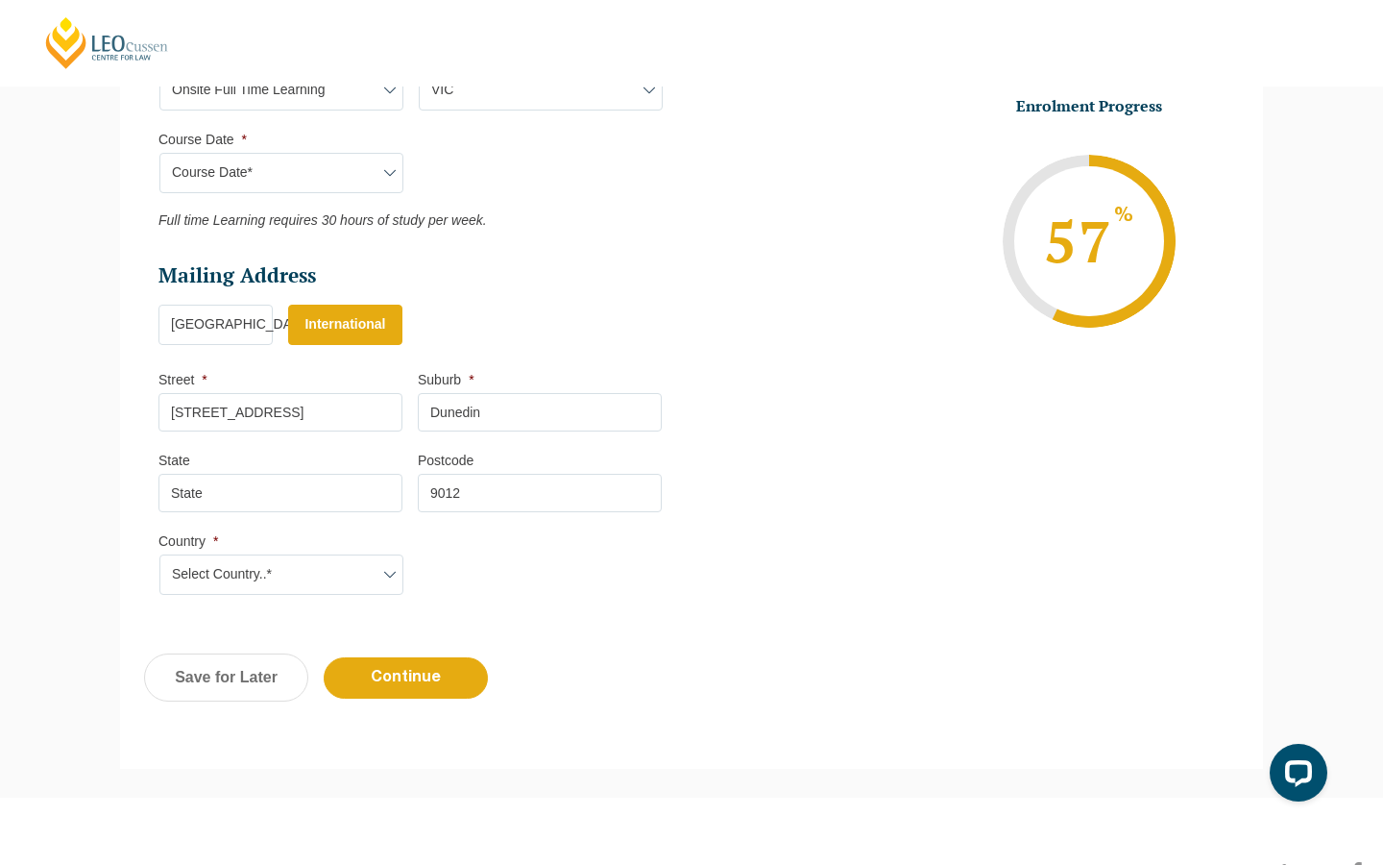
scroll to position [969, 0]
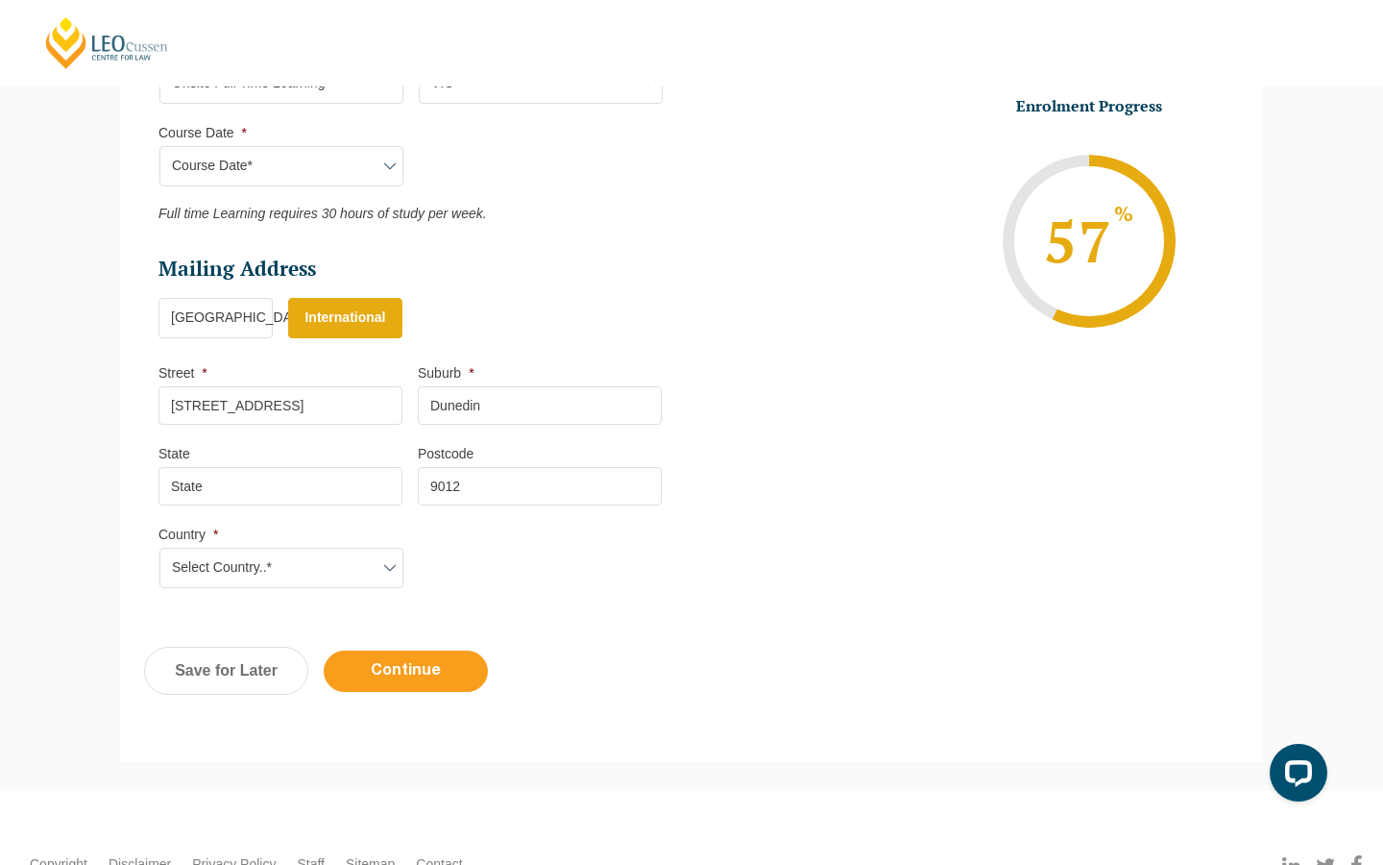
click at [405, 673] on input "Continue" at bounding box center [406, 670] width 164 height 41
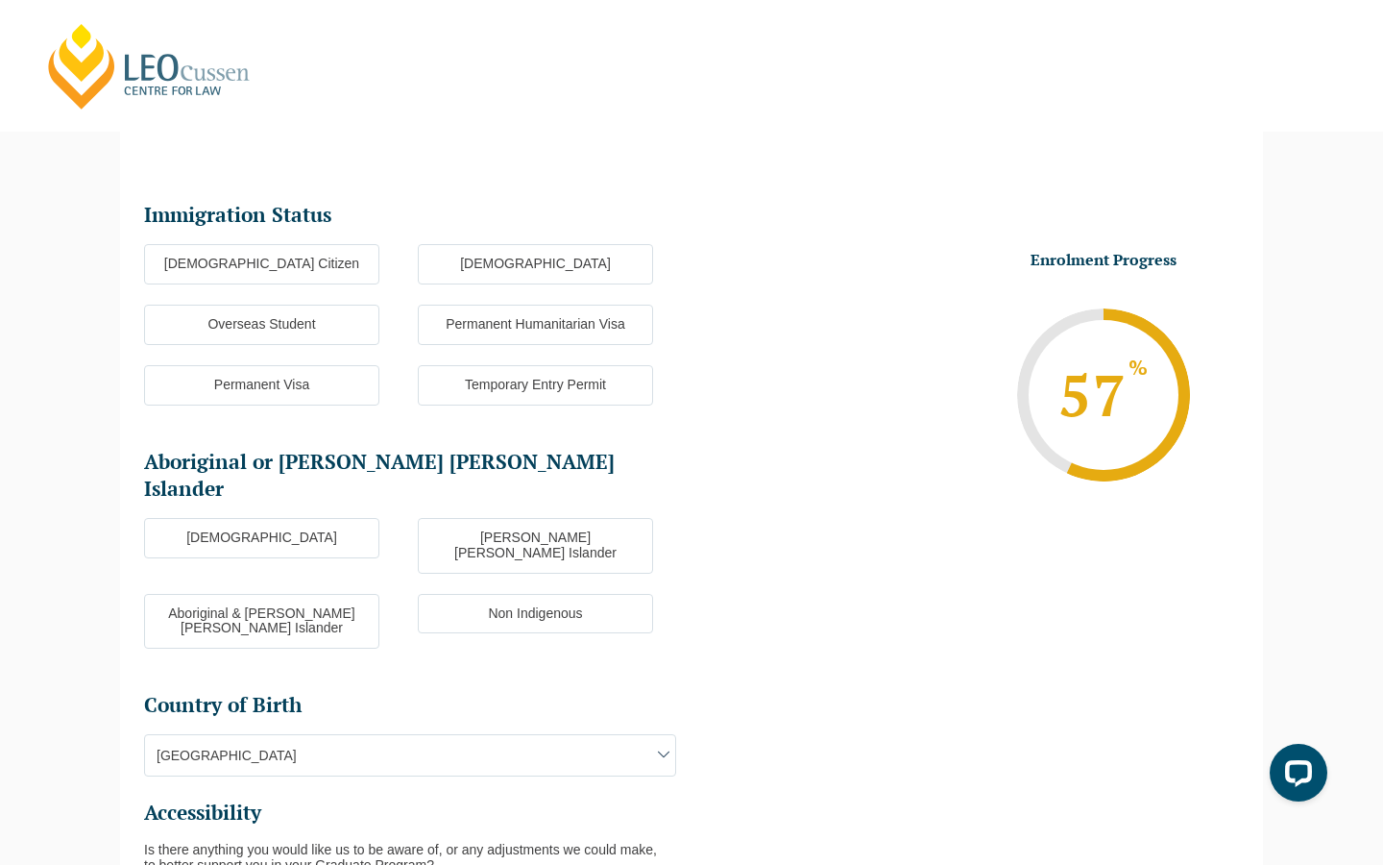
scroll to position [166, 0]
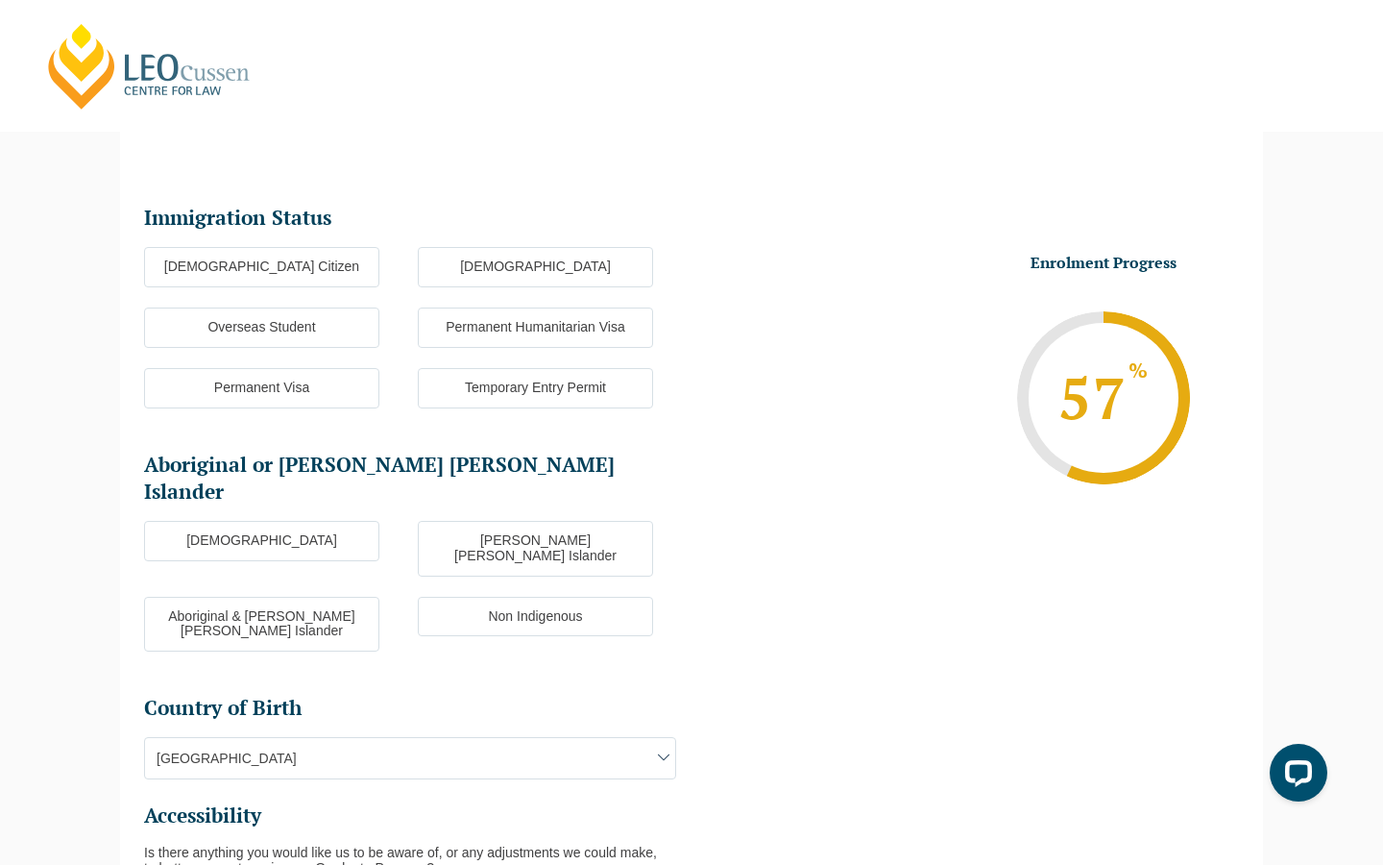
click at [447, 258] on label "[DEMOGRAPHIC_DATA]" at bounding box center [535, 267] width 235 height 40
click at [0, 0] on input "[DEMOGRAPHIC_DATA]" at bounding box center [0, 0] width 0 height 0
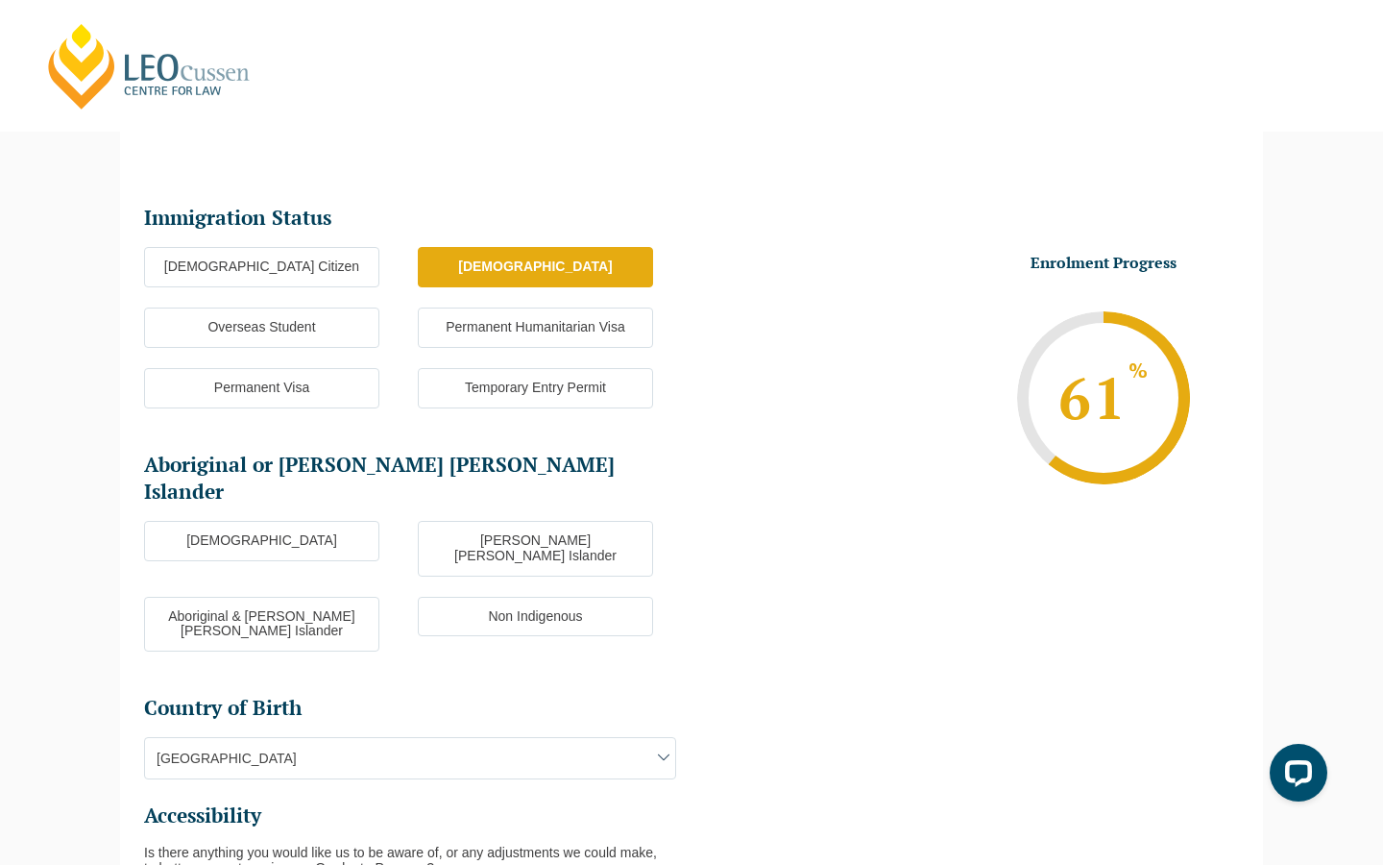
click at [473, 597] on label "Non Indigenous" at bounding box center [535, 617] width 235 height 40
click at [0, 0] on input "Non Indigenous" at bounding box center [0, 0] width 0 height 0
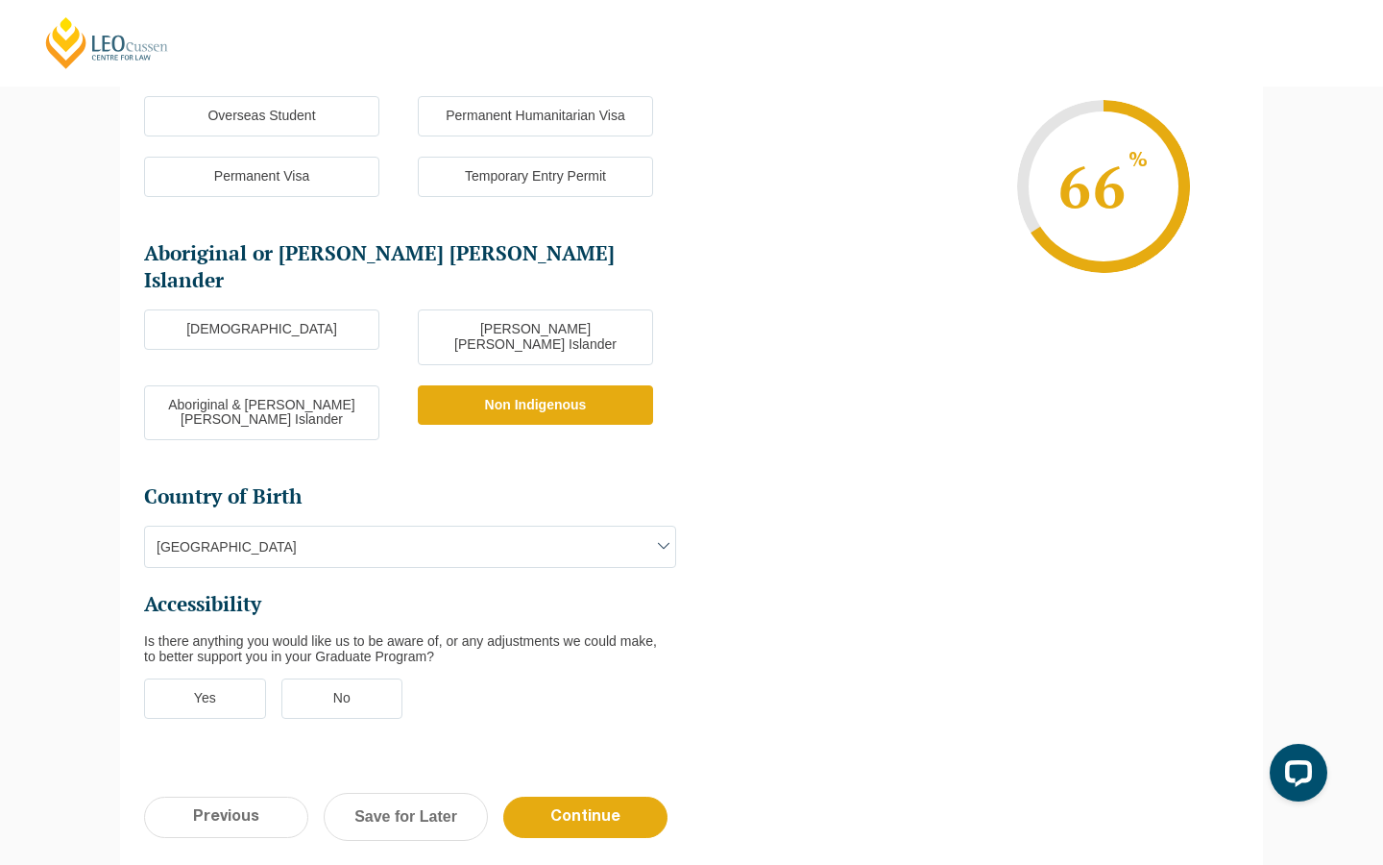
scroll to position [378, 0]
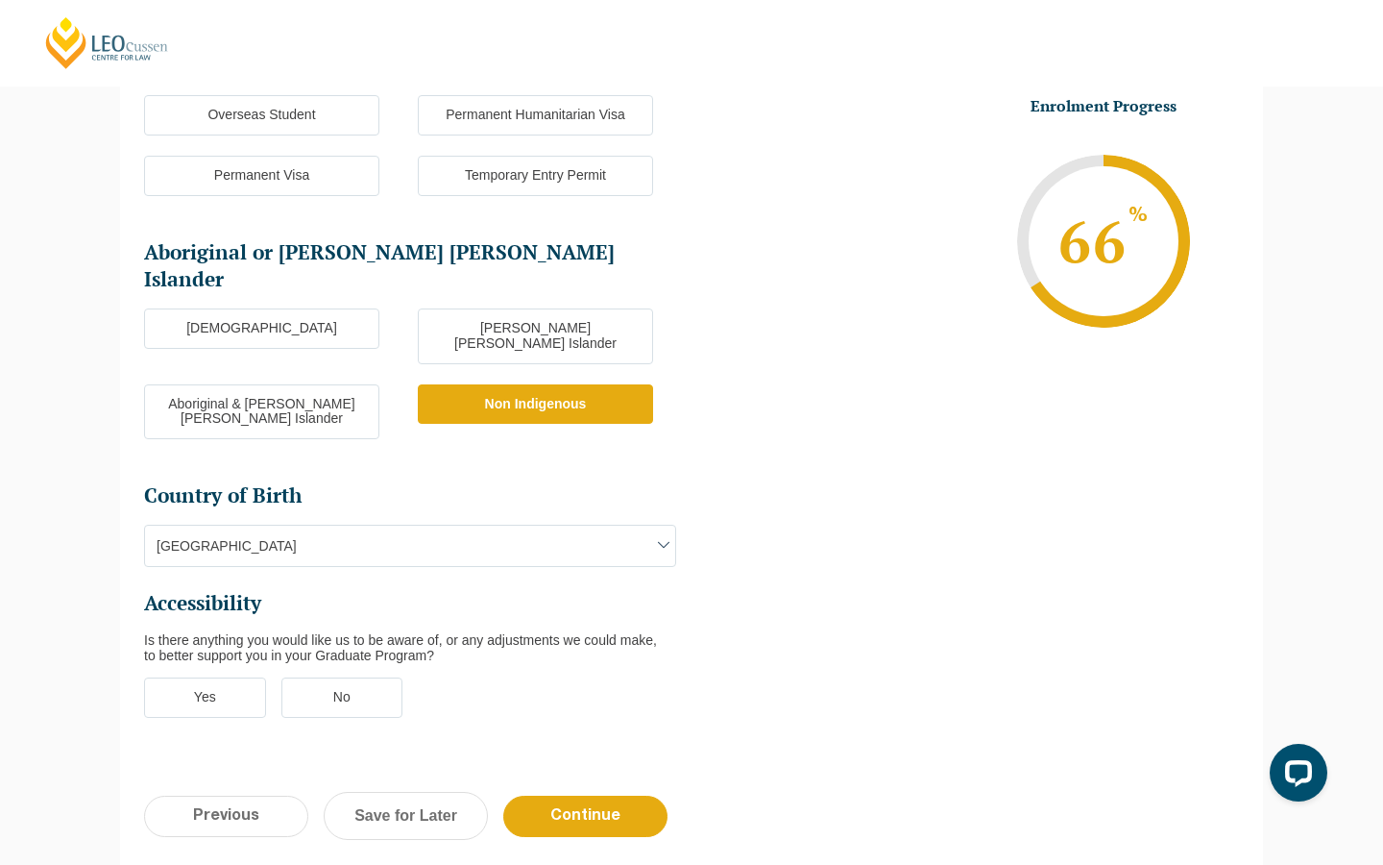
click at [349, 677] on label "No" at bounding box center [342, 697] width 122 height 40
click at [0, 0] on input "No" at bounding box center [0, 0] width 0 height 0
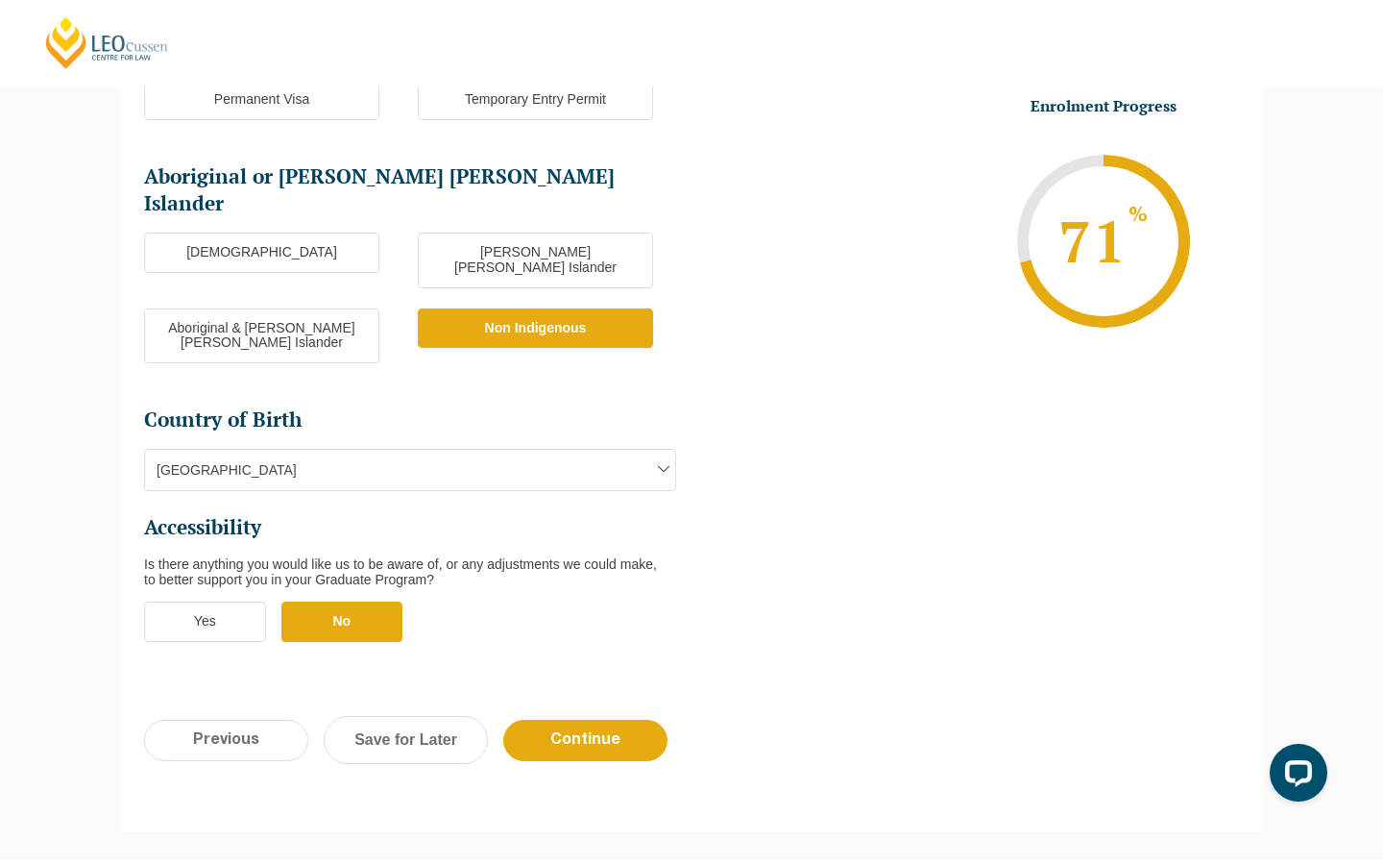
scroll to position [484, 0]
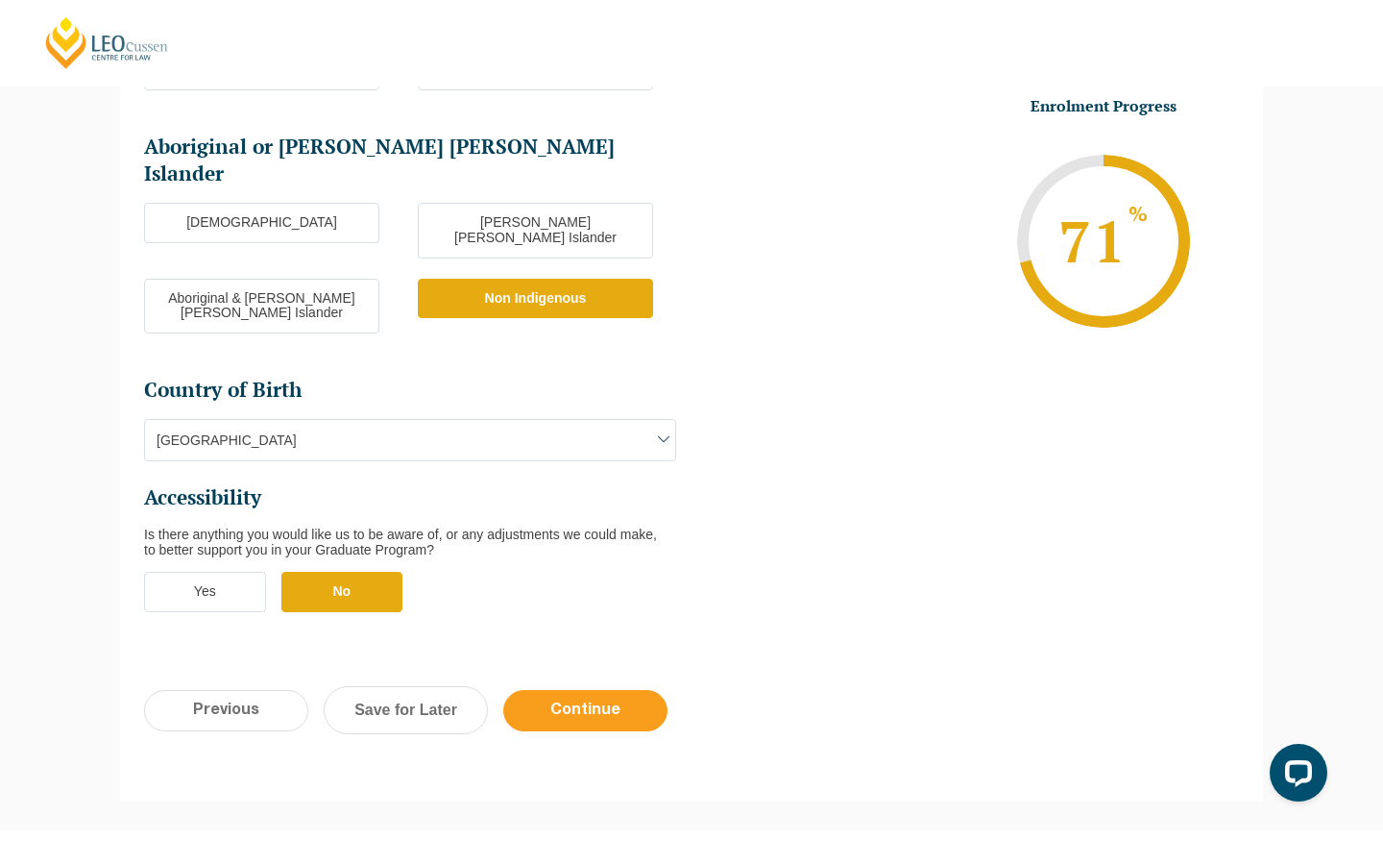
click at [575, 690] on input "Continue" at bounding box center [585, 710] width 164 height 41
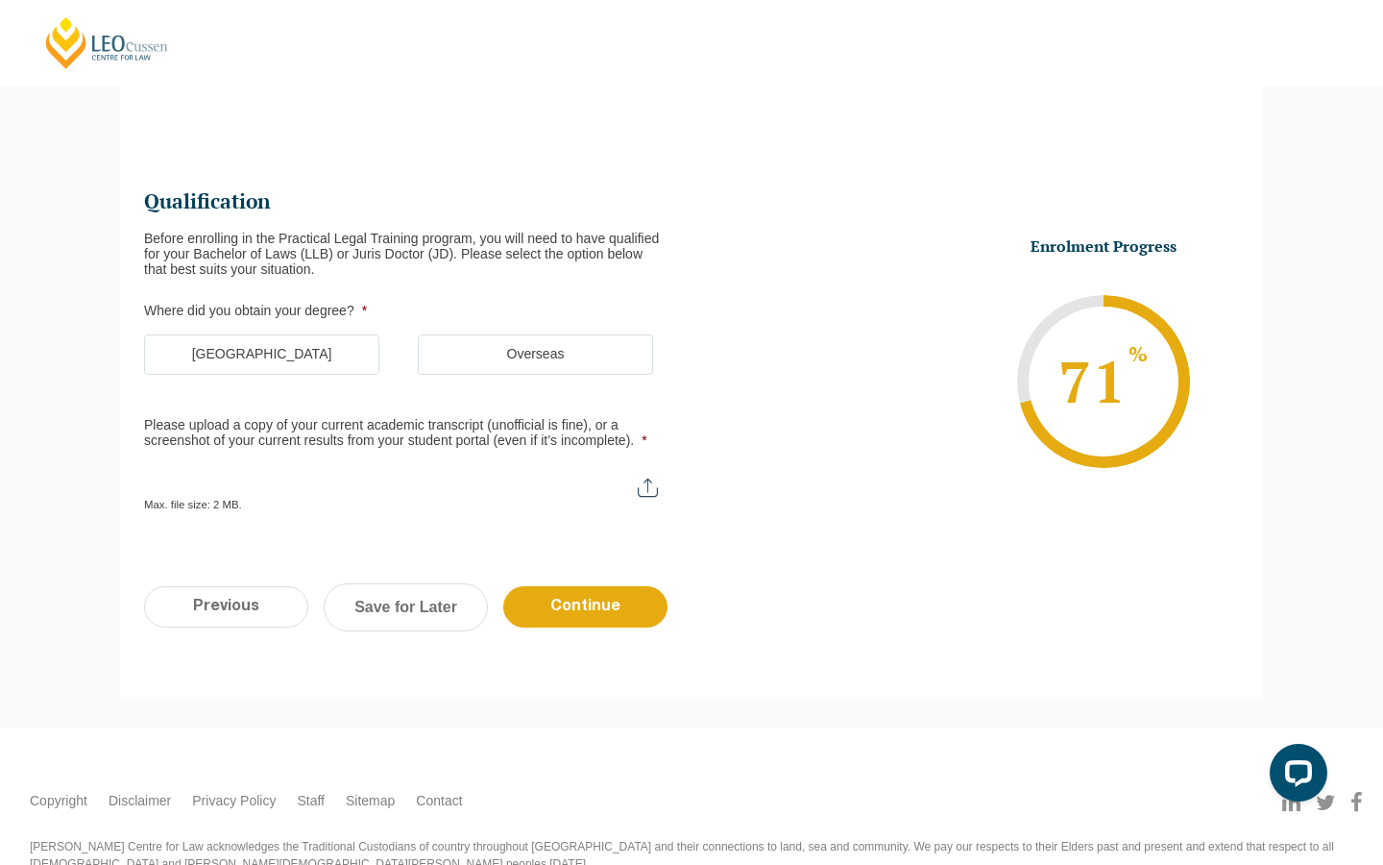
scroll to position [166, 0]
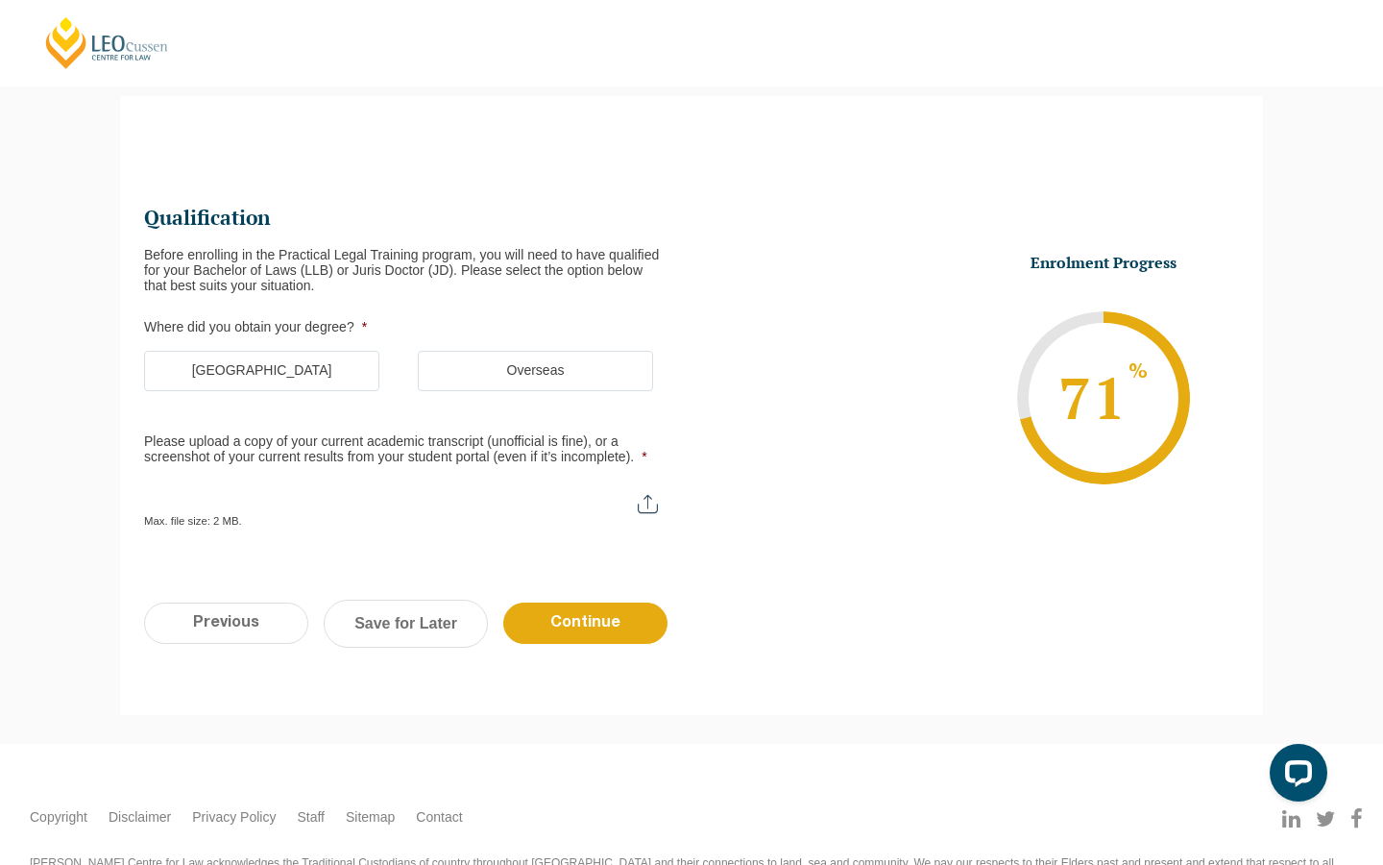
click at [459, 376] on label "Overseas" at bounding box center [535, 371] width 235 height 40
click at [0, 0] on input "Overseas" at bounding box center [0, 0] width 0 height 0
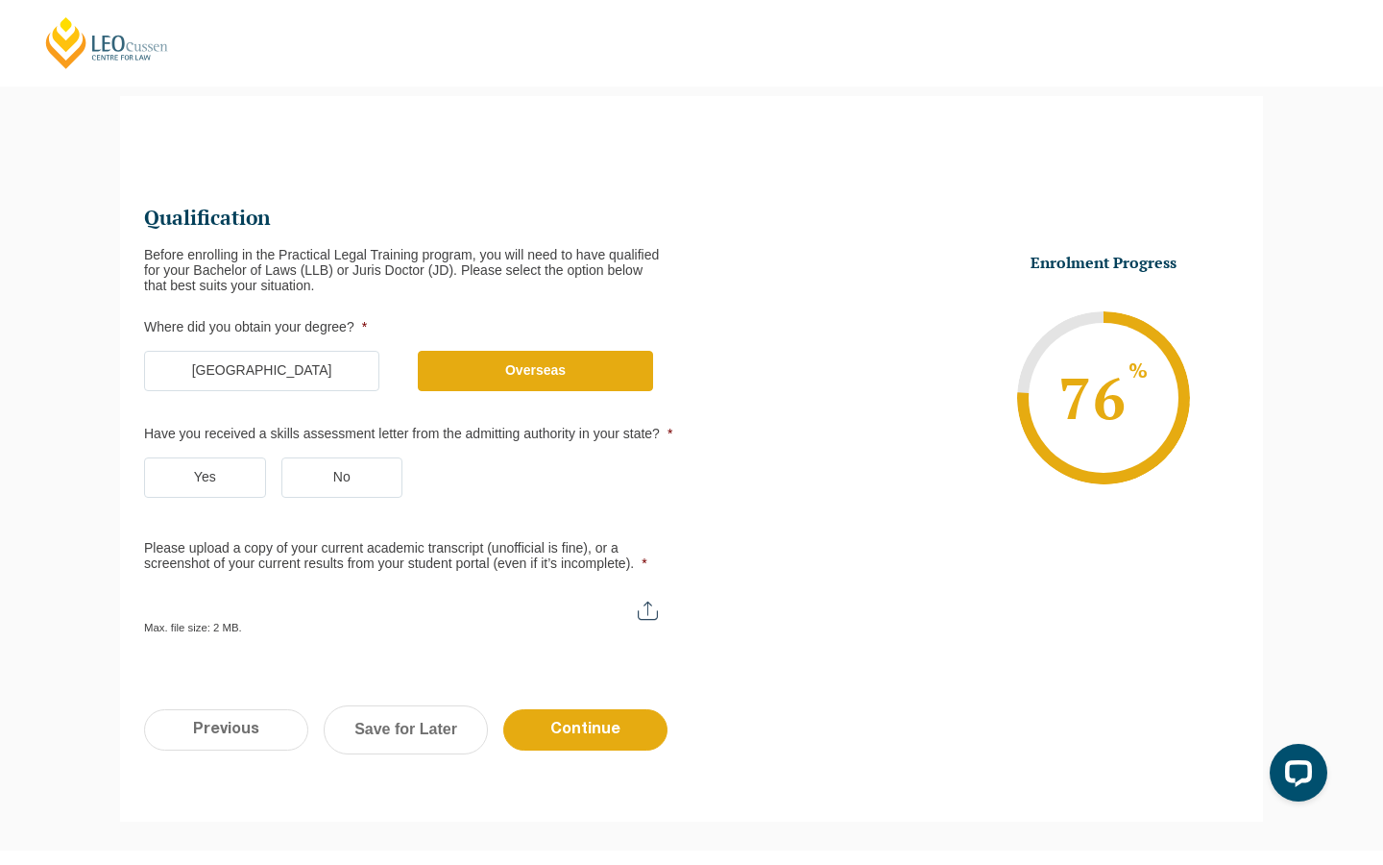
click at [331, 477] on label "No" at bounding box center [342, 477] width 122 height 40
click at [0, 0] on input "No" at bounding box center [0, 0] width 0 height 0
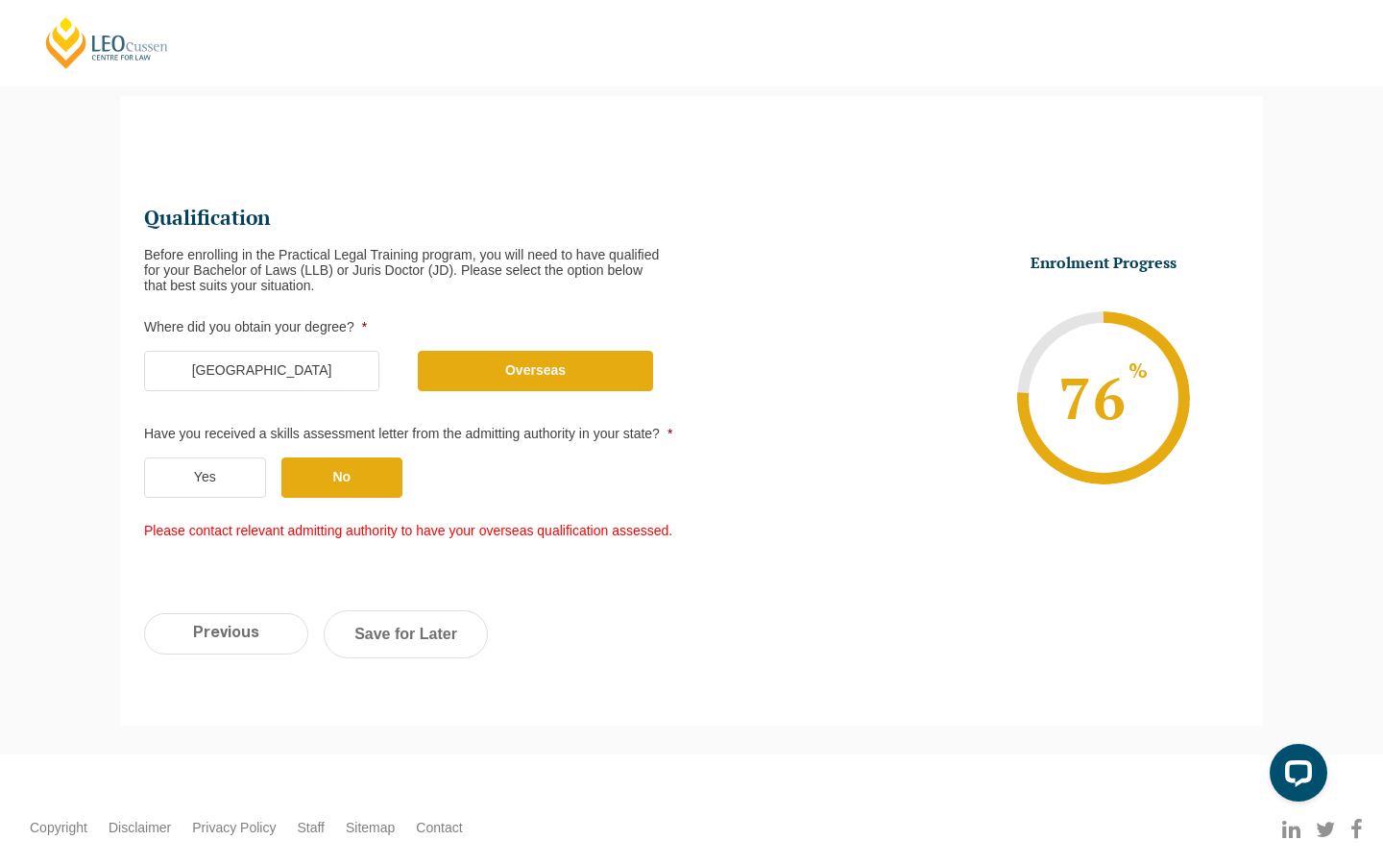
click at [241, 496] on label "Yes" at bounding box center [205, 477] width 122 height 40
click at [0, 0] on input "Yes" at bounding box center [0, 0] width 0 height 0
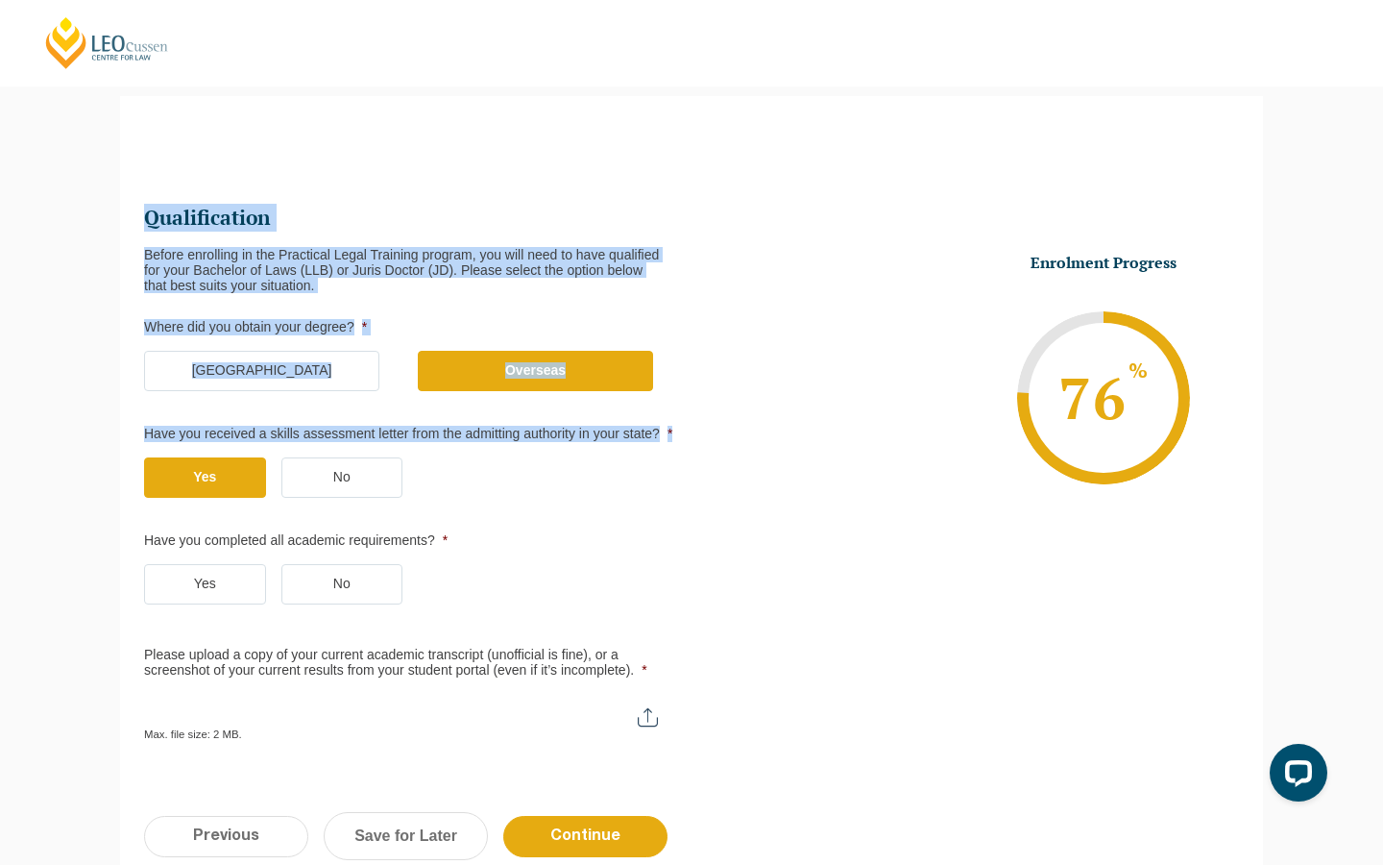
drag, startPoint x: 136, startPoint y: 427, endPoint x: 659, endPoint y: 443, distance: 522.8
click at [661, 445] on div "Qualification Before enrolling in the Practical Legal Training program, you wil…" at bounding box center [691, 459] width 1143 height 668
click at [659, 442] on label "Have you received a skills assessment letter from the admitting authority in yo…" at bounding box center [410, 434] width 532 height 15
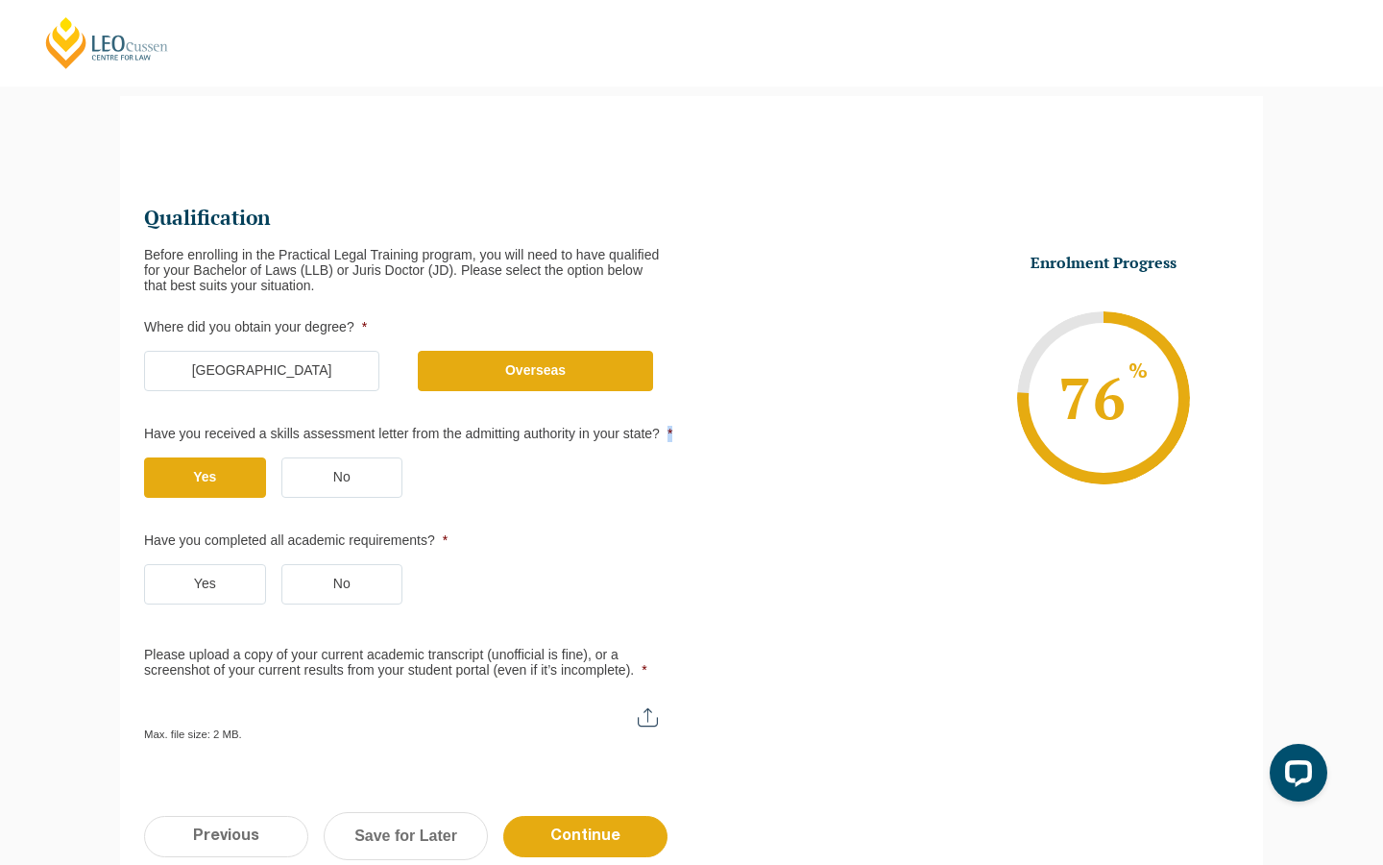
drag, startPoint x: 663, startPoint y: 445, endPoint x: 150, endPoint y: 443, distance: 513.0
click at [150, 442] on label "Have you received a skills assessment letter from the admitting authority in yo…" at bounding box center [410, 434] width 532 height 15
click at [315, 478] on label "No" at bounding box center [342, 477] width 122 height 40
click at [0, 0] on input "No" at bounding box center [0, 0] width 0 height 0
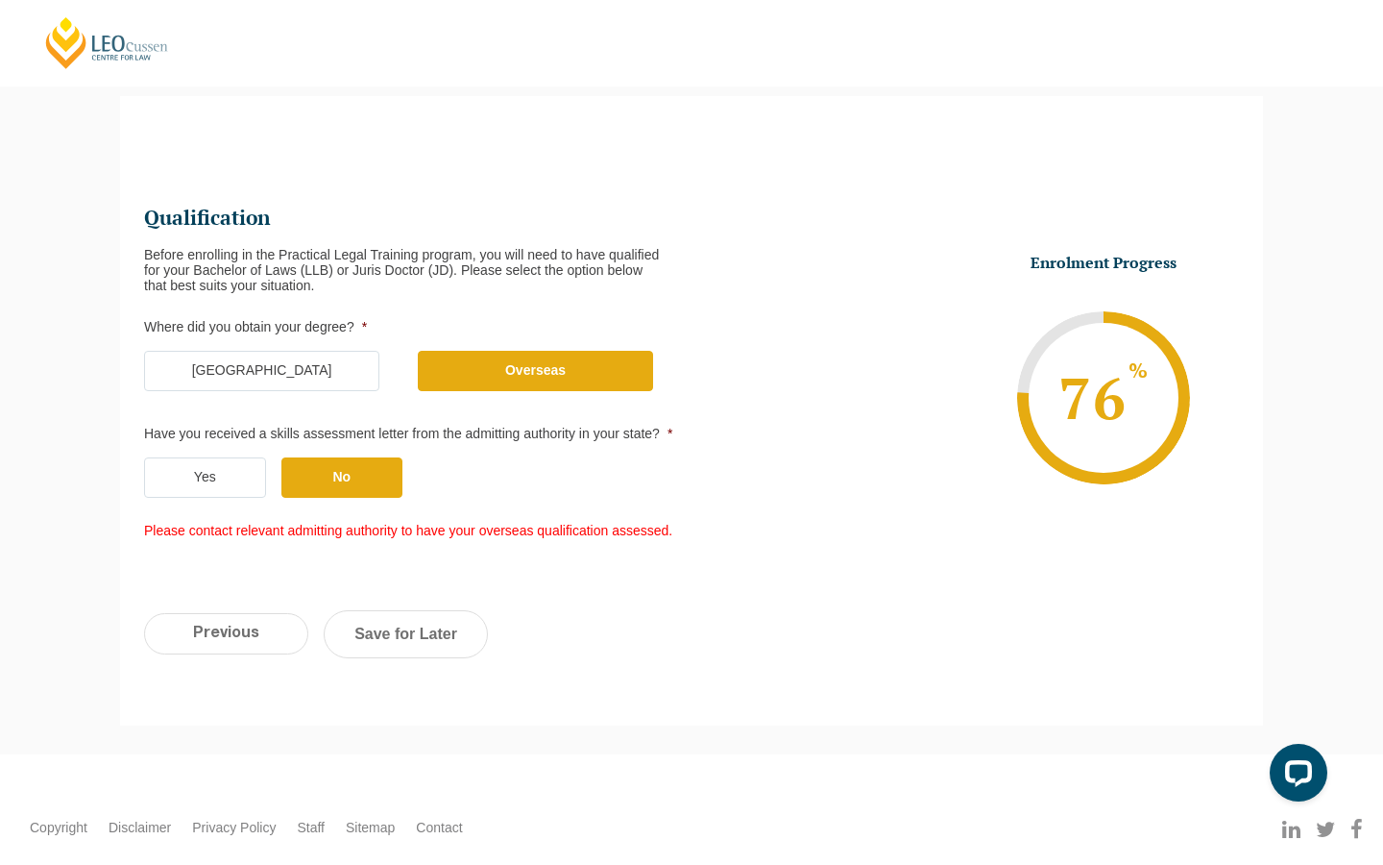
click at [236, 484] on label "Yes" at bounding box center [205, 477] width 122 height 40
click at [0, 0] on input "Yes" at bounding box center [0, 0] width 0 height 0
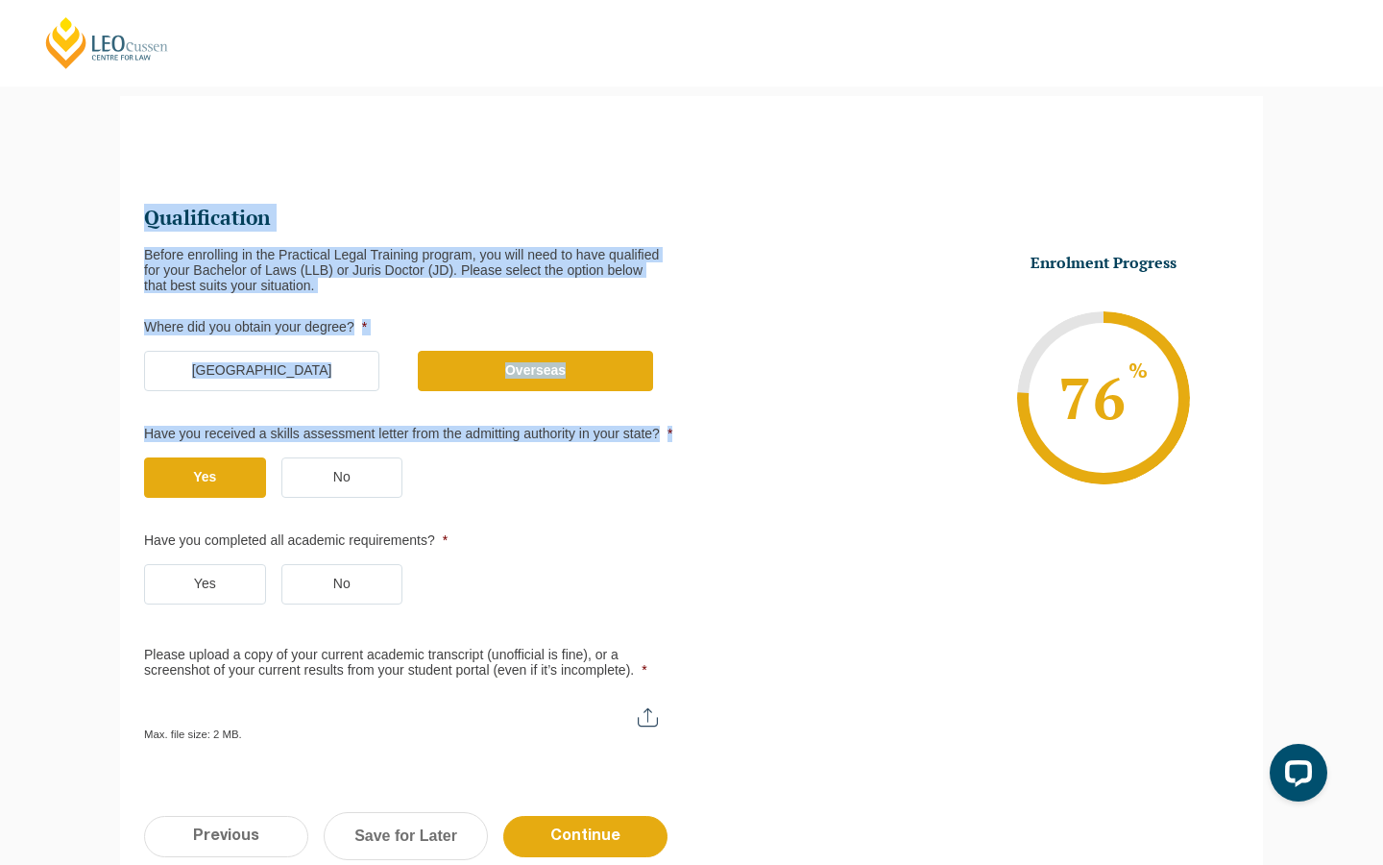
drag, startPoint x: 155, startPoint y: 441, endPoint x: 141, endPoint y: 436, distance: 14.3
click at [141, 436] on div "Qualification Before enrolling in the Practical Legal Training program, you wil…" at bounding box center [691, 459] width 1143 height 668
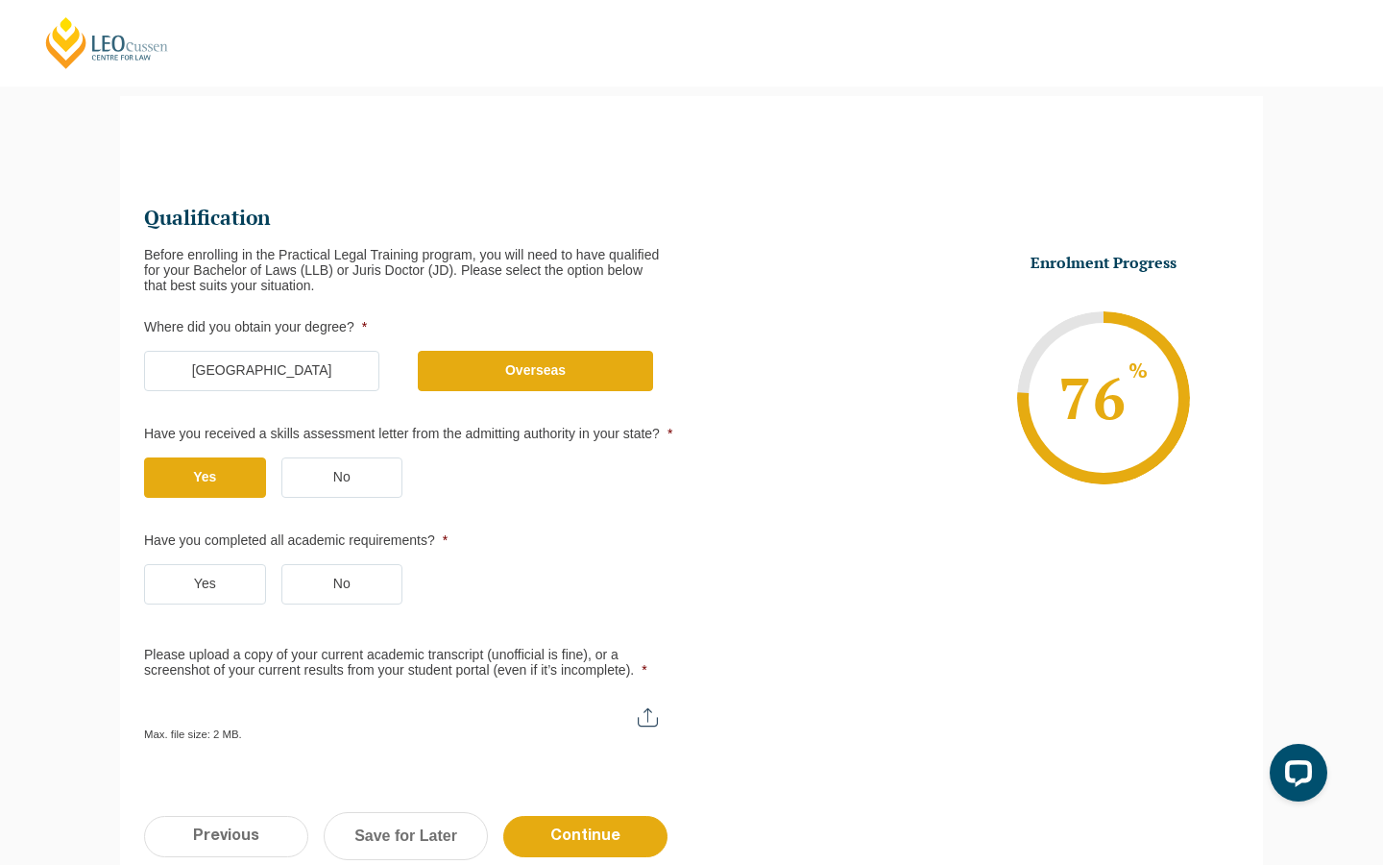
click at [141, 436] on div "Qualification Before enrolling in the Practical Legal Training program, you wil…" at bounding box center [691, 459] width 1143 height 668
drag, startPoint x: 256, startPoint y: 434, endPoint x: 298, endPoint y: 437, distance: 41.4
click at [310, 436] on label "Have you received a skills assessment letter from the admitting authority in yo…" at bounding box center [410, 434] width 532 height 15
click at [157, 442] on label "Have you received a skills assessment letter from the admitting authority in yo…" at bounding box center [410, 434] width 532 height 15
click at [664, 441] on span "*" at bounding box center [668, 433] width 9 height 15
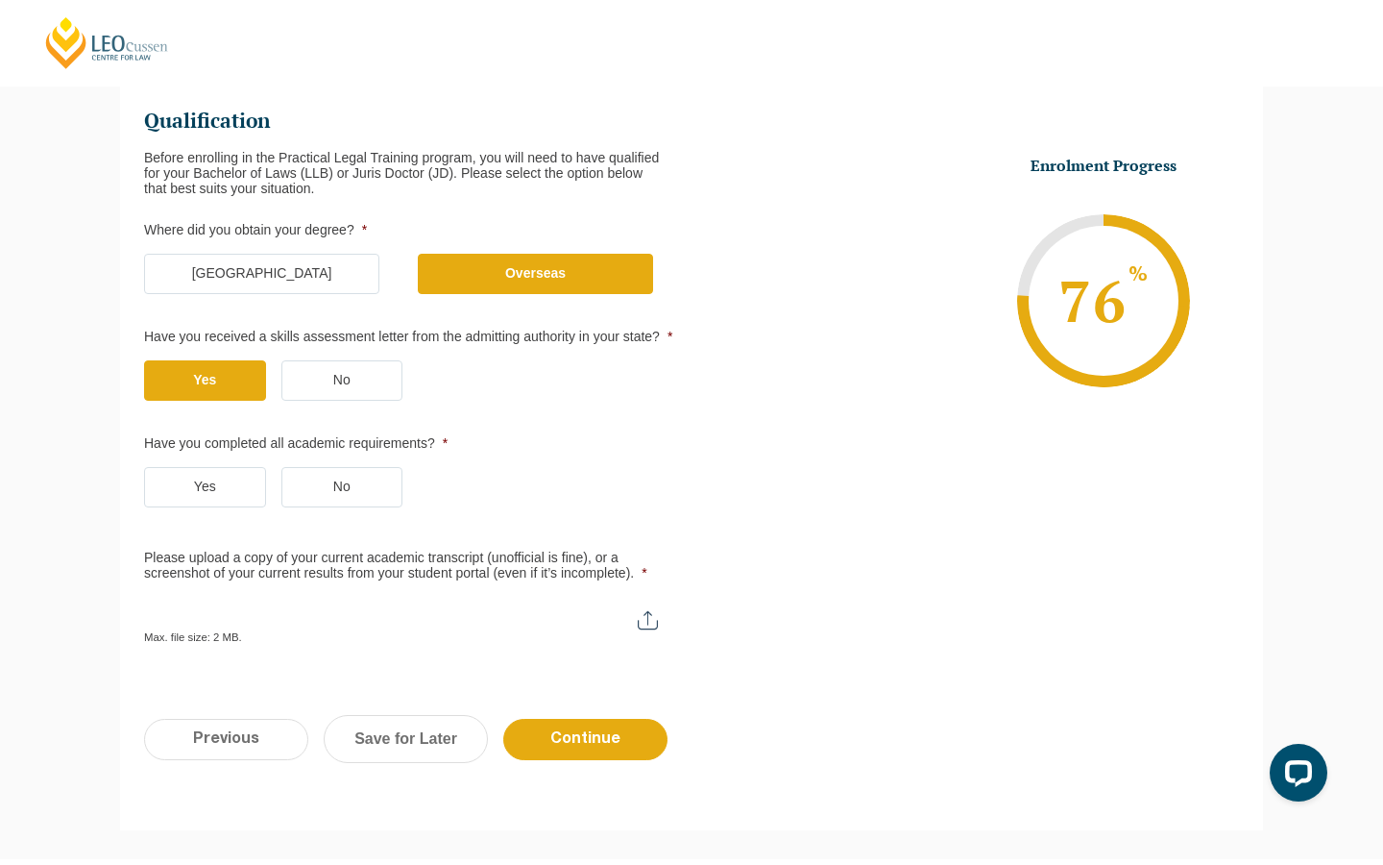
scroll to position [266, 0]
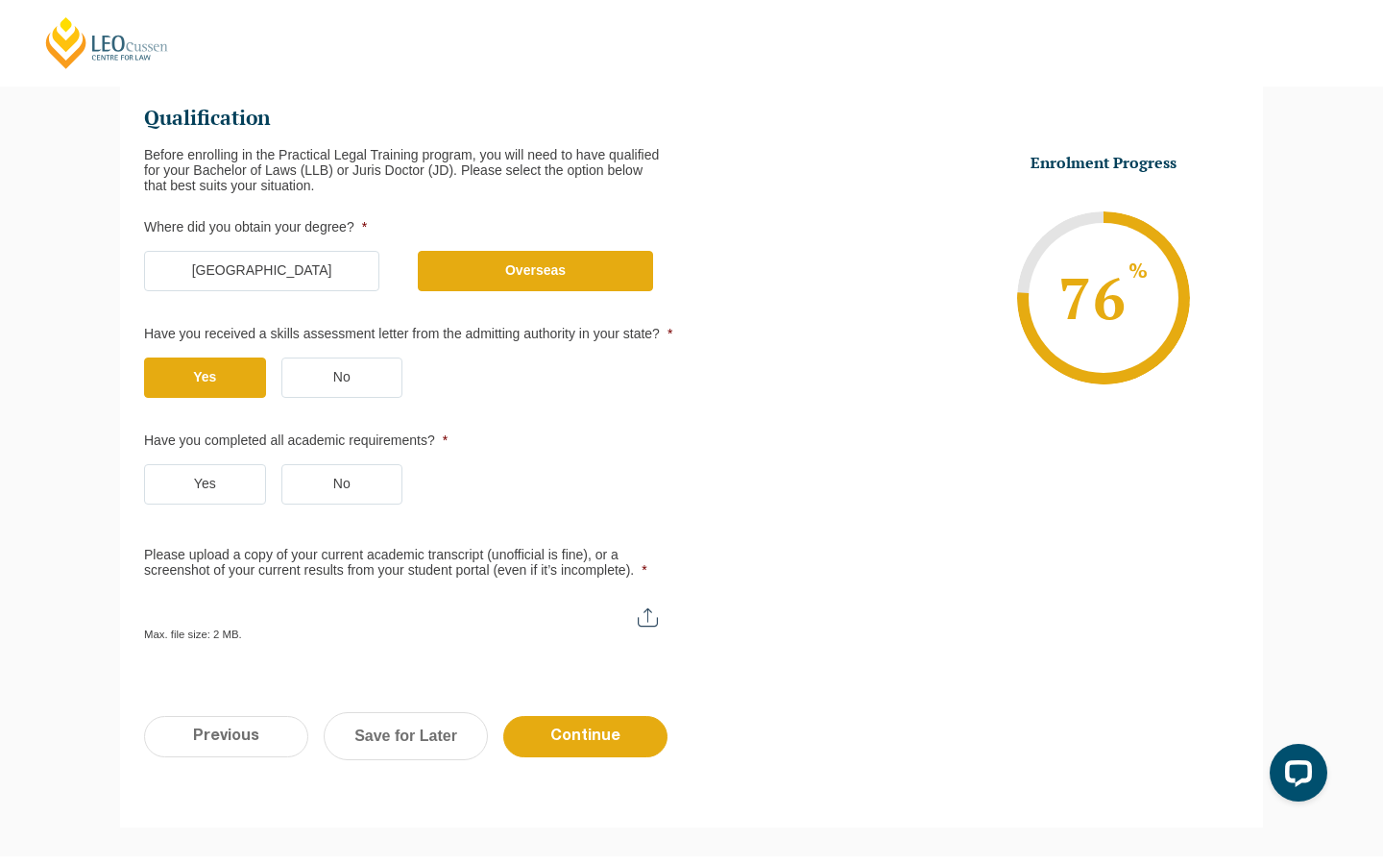
click at [305, 500] on label "No" at bounding box center [342, 484] width 122 height 40
click at [0, 0] on input "No" at bounding box center [0, 0] width 0 height 0
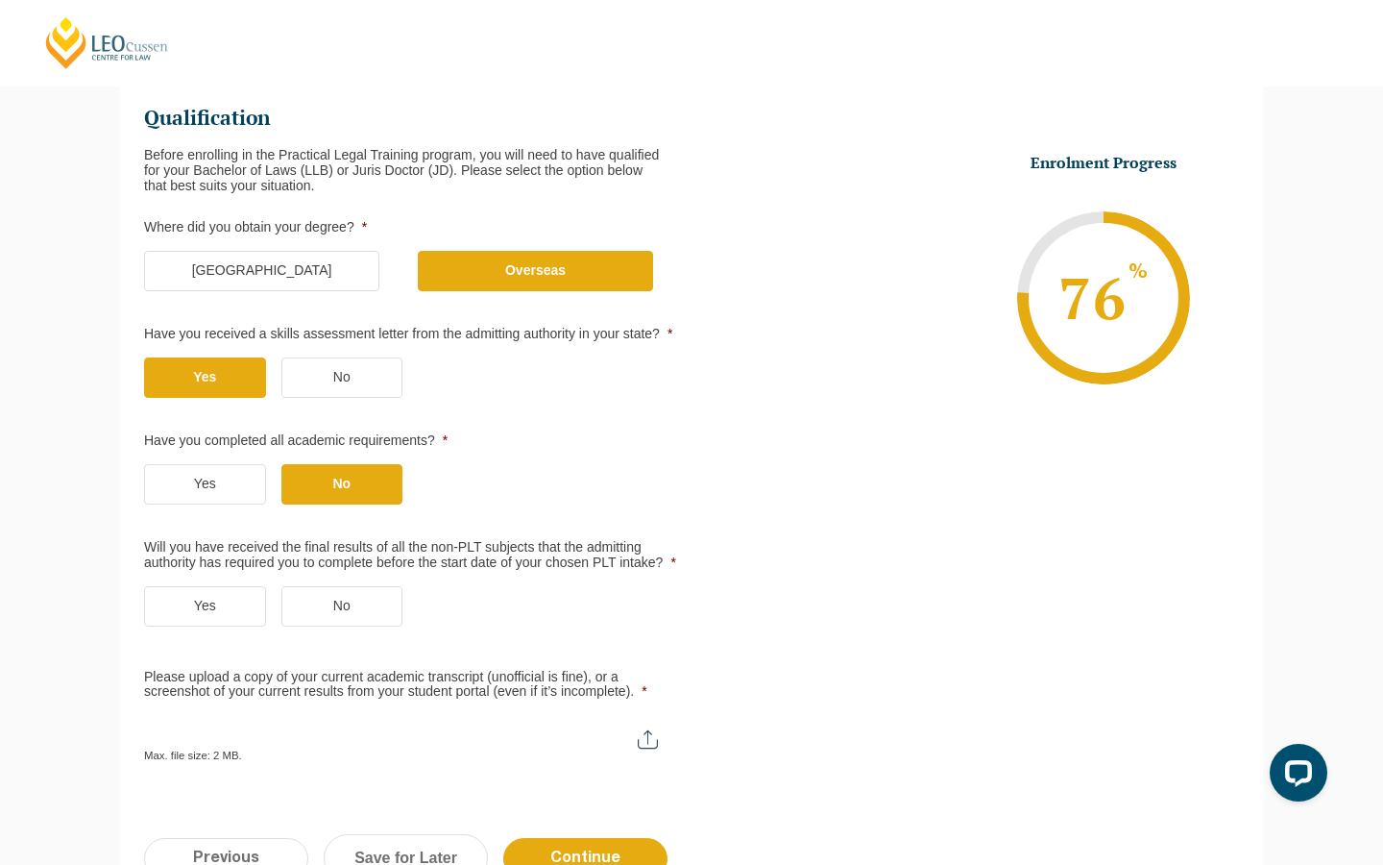
click at [206, 621] on label "Yes" at bounding box center [205, 606] width 122 height 40
click at [0, 0] on input "Yes" at bounding box center [0, 0] width 0 height 0
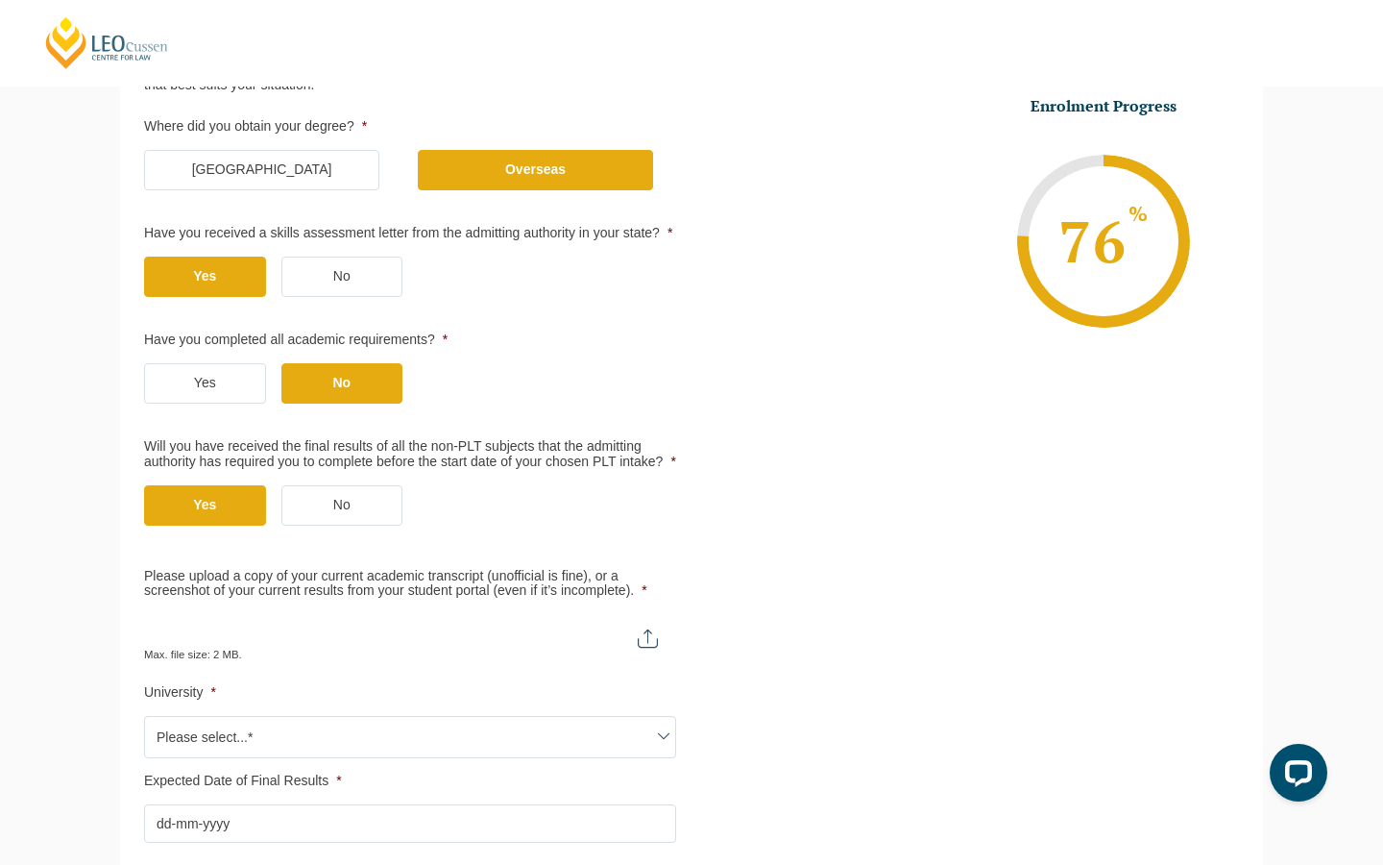
scroll to position [368, 0]
click at [357, 294] on label "No" at bounding box center [342, 276] width 122 height 40
click at [0, 0] on input "No" at bounding box center [0, 0] width 0 height 0
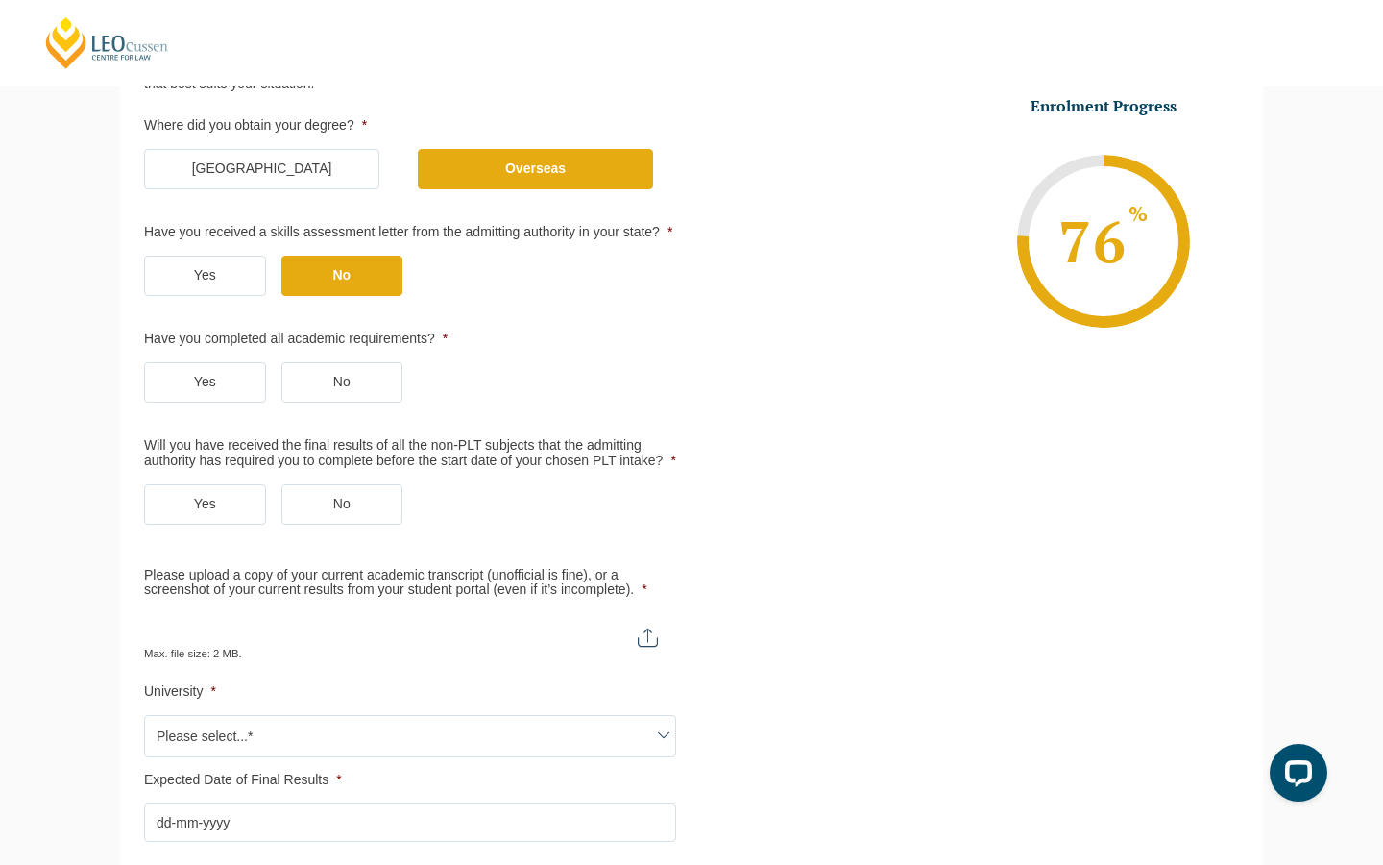
scroll to position [294, 0]
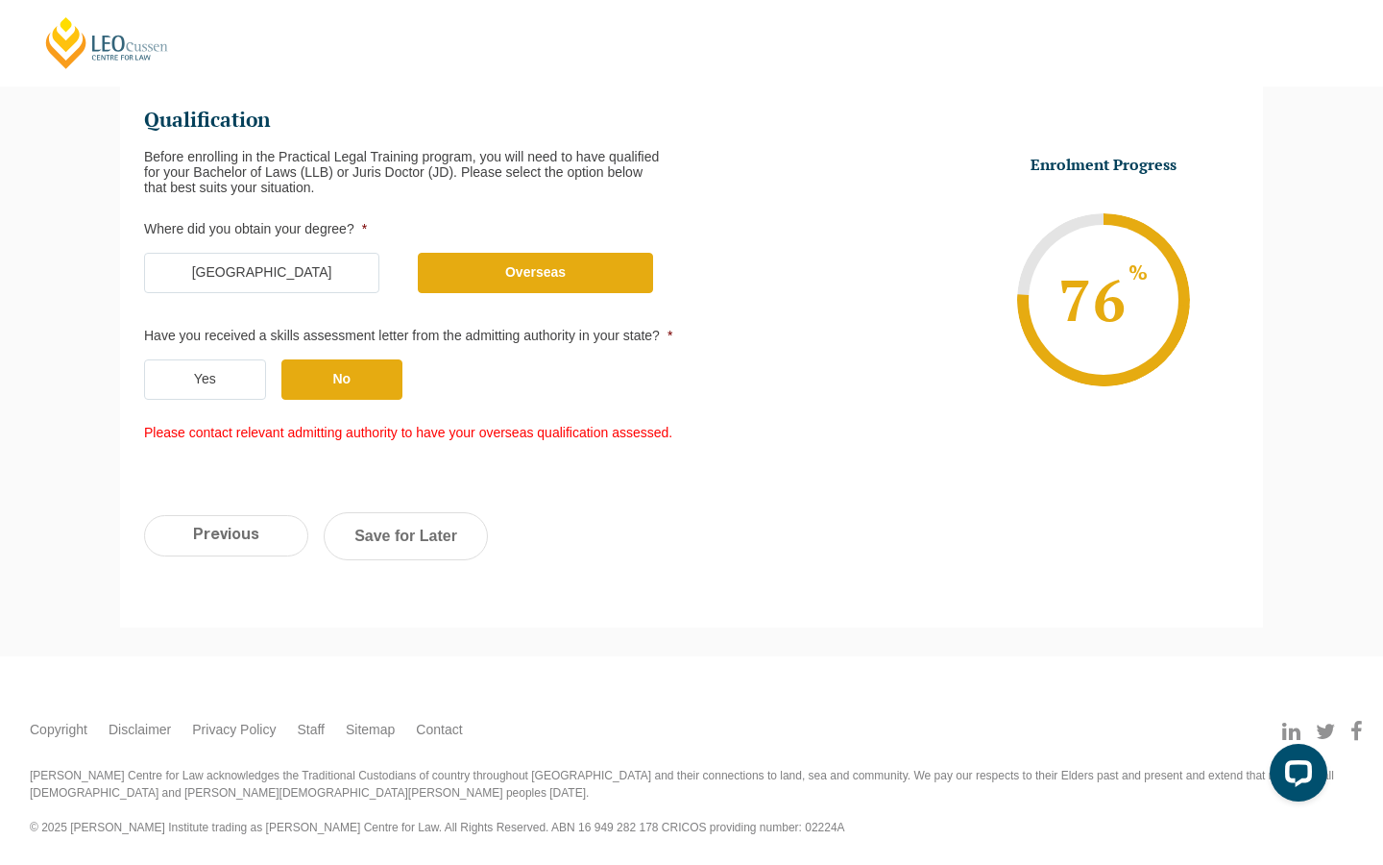
click at [221, 376] on label "Yes" at bounding box center [205, 379] width 122 height 40
click at [0, 0] on input "Yes" at bounding box center [0, 0] width 0 height 0
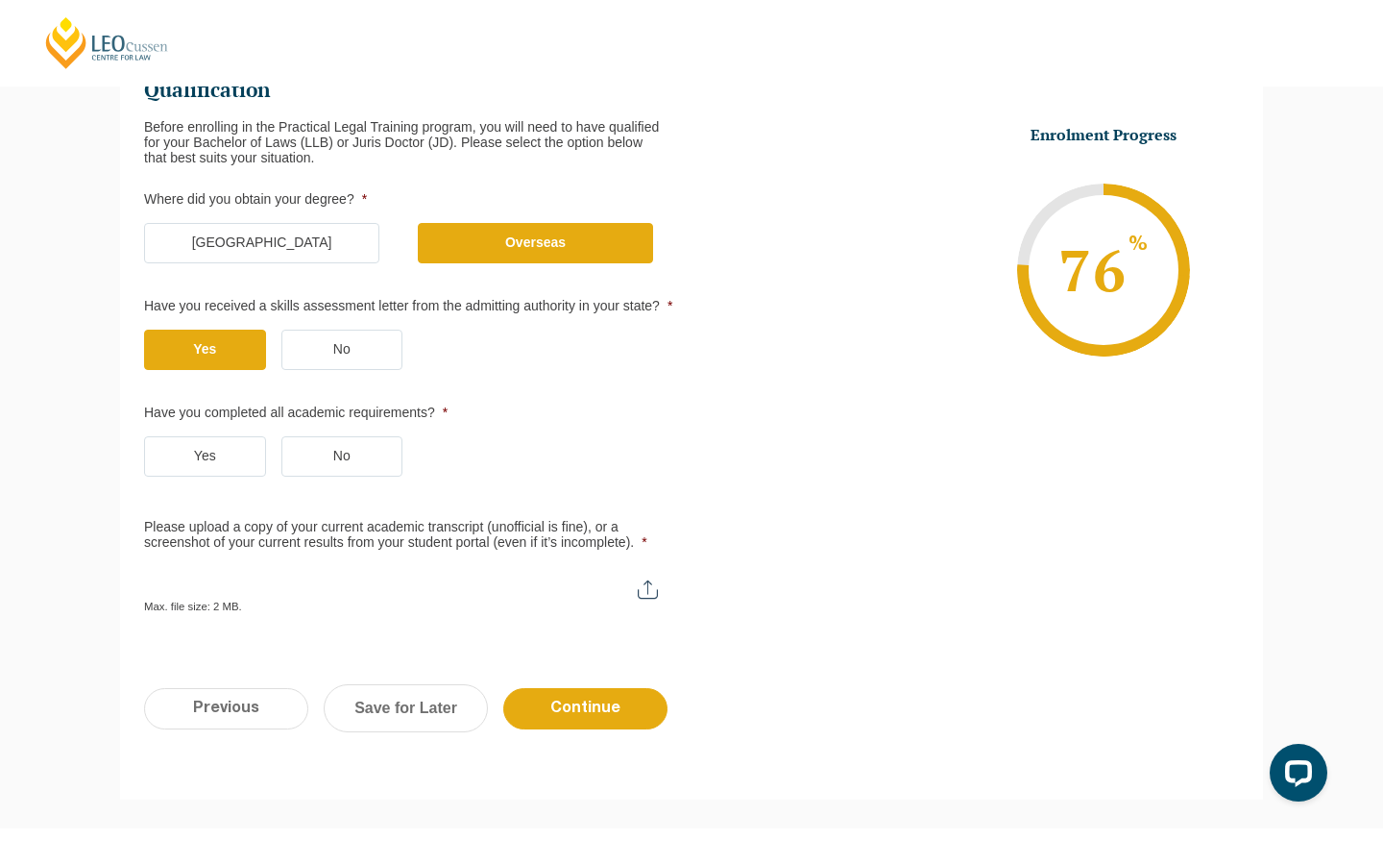
click at [329, 476] on label "No" at bounding box center [342, 456] width 122 height 40
click at [0, 0] on input "No" at bounding box center [0, 0] width 0 height 0
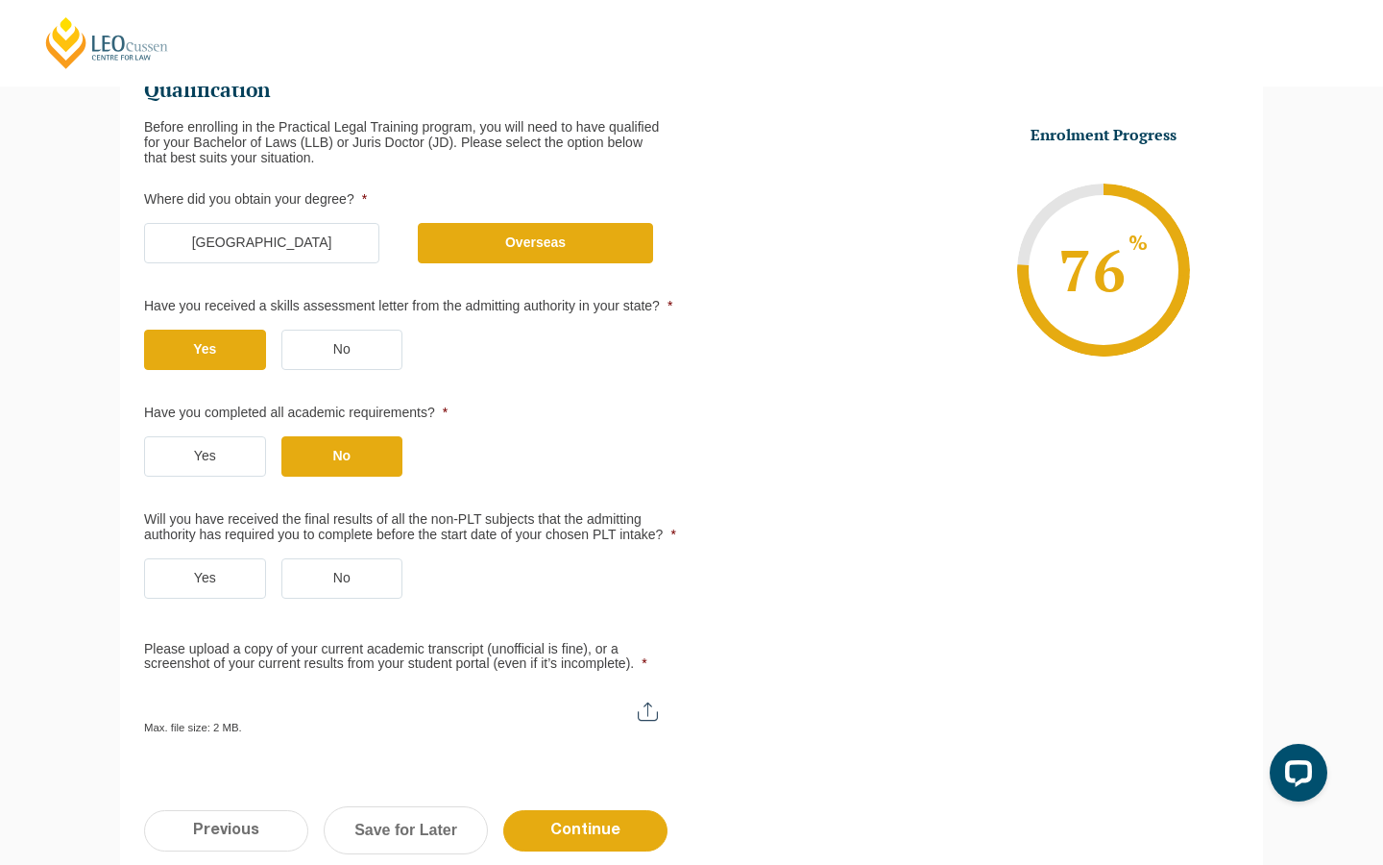
click at [239, 596] on label "Yes" at bounding box center [205, 578] width 122 height 40
click at [0, 0] on input "Yes" at bounding box center [0, 0] width 0 height 0
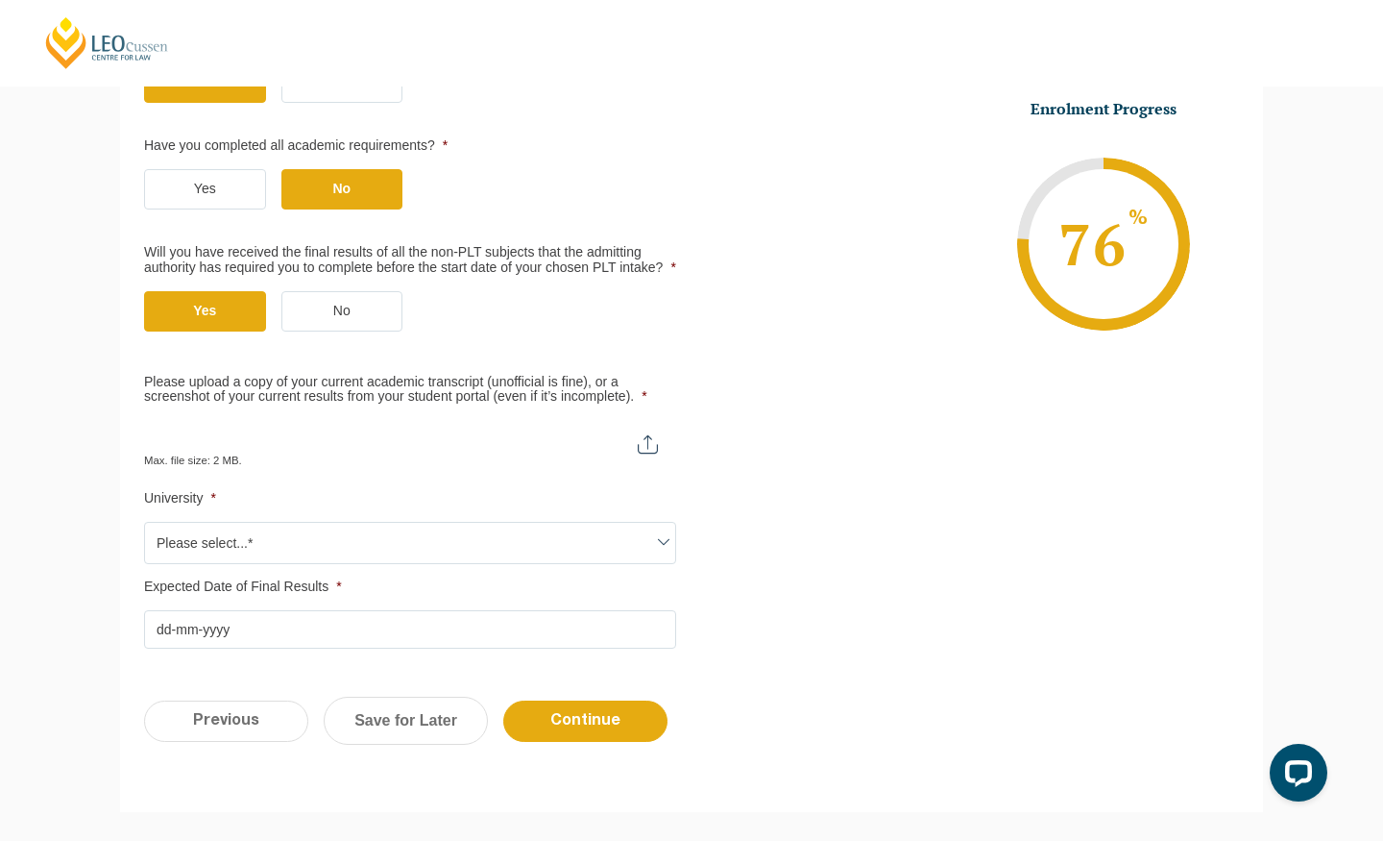
scroll to position [562, 0]
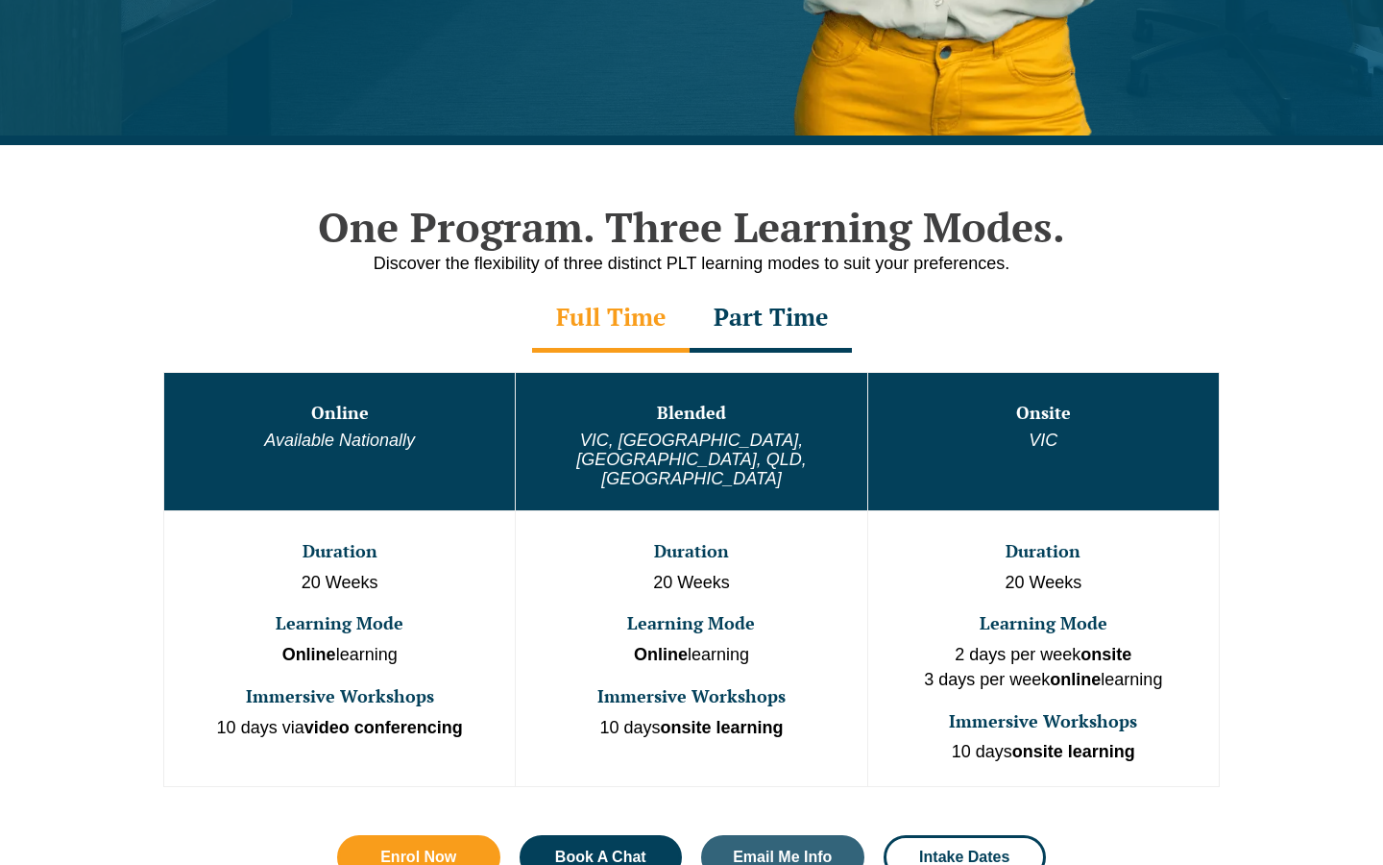
scroll to position [833, 0]
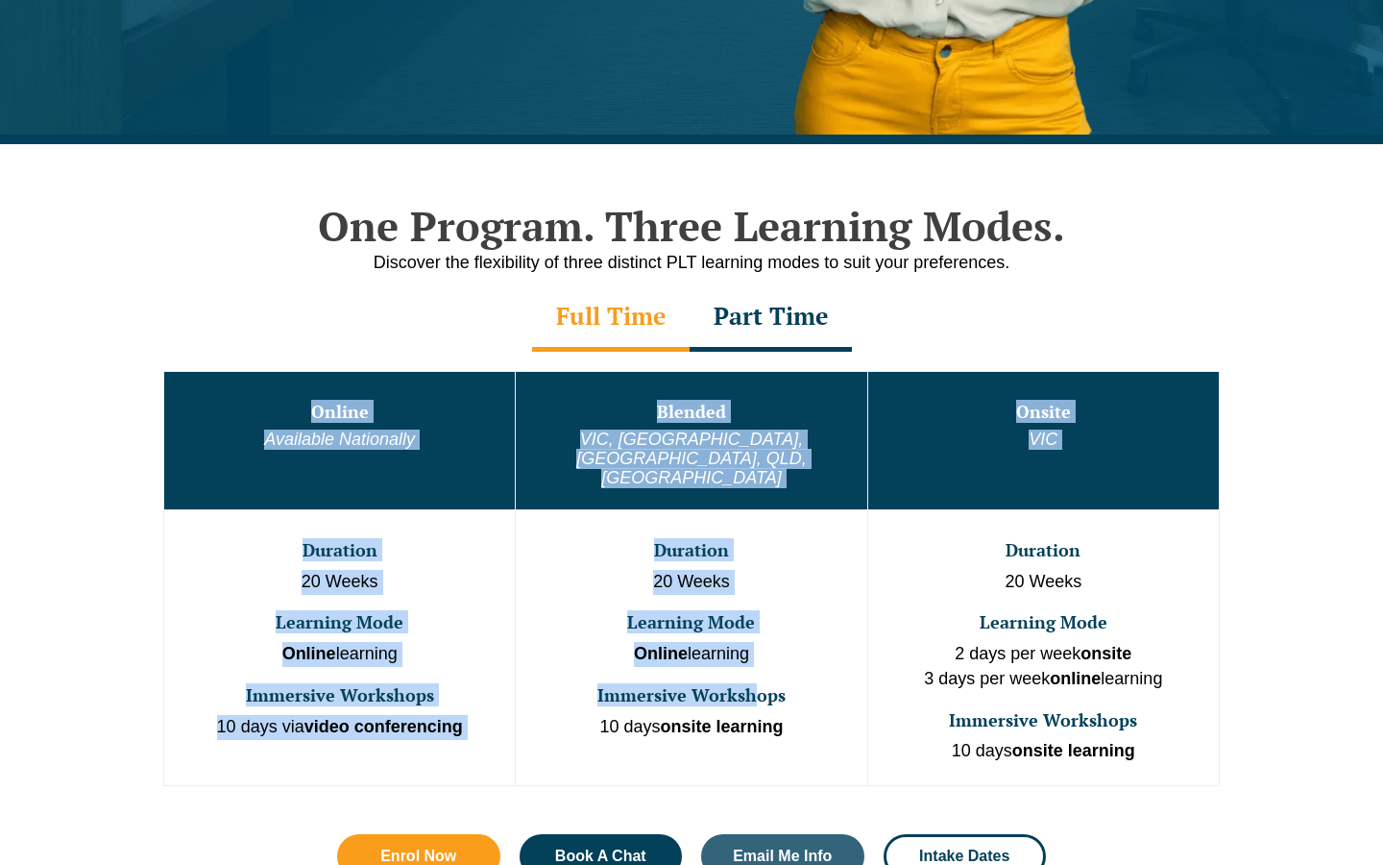
drag, startPoint x: 308, startPoint y: 414, endPoint x: 751, endPoint y: 670, distance: 511.7
click at [765, 675] on tbody "Online Available Nationally Blended VIC, WA, ACT, QLD, SA Onsite VIC Duration 2…" at bounding box center [692, 578] width 1056 height 414
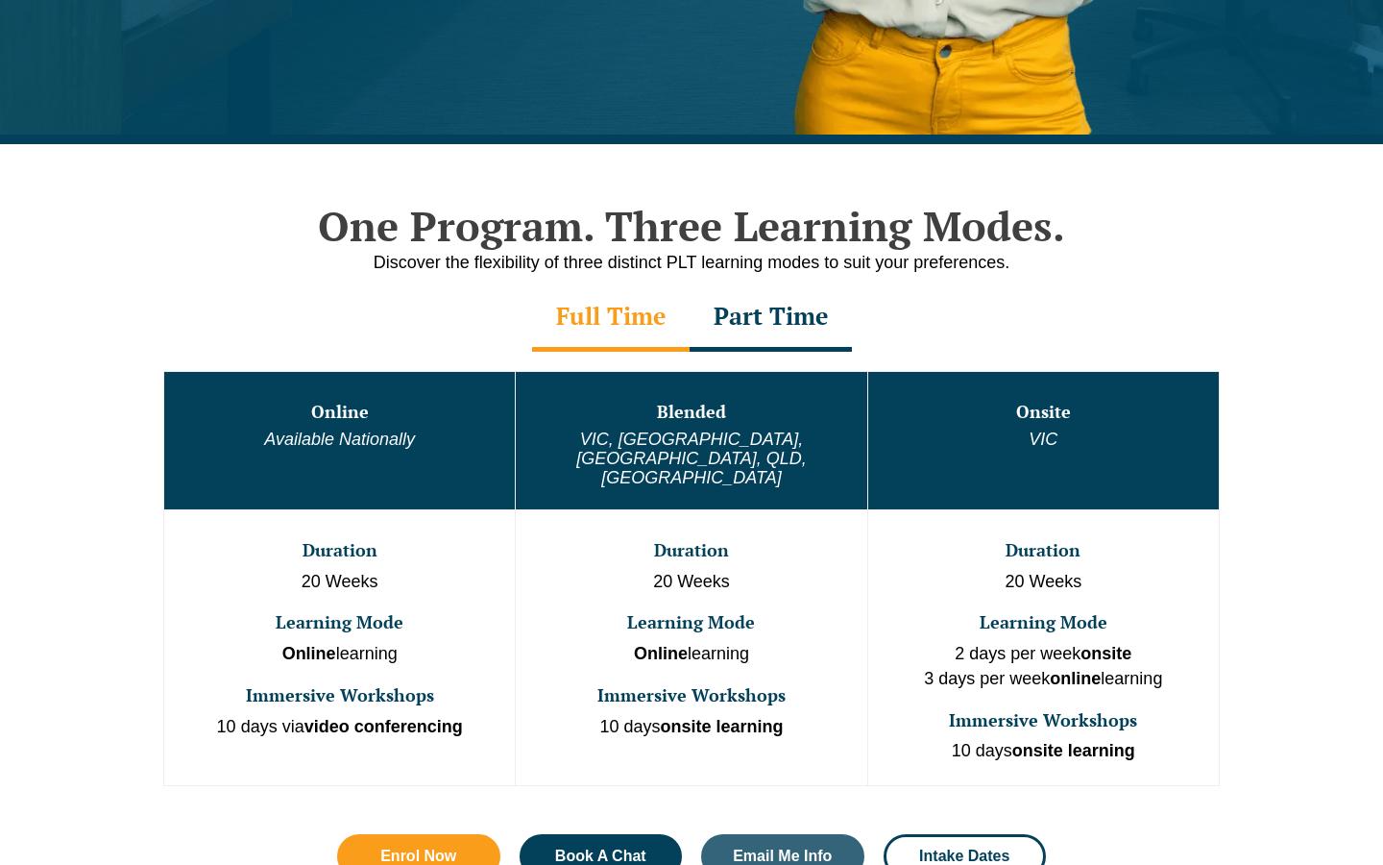
click at [761, 630] on td "Duration 20 Weeks Learning Mode Online learning Immersive Workshops 10 days ons…" at bounding box center [692, 647] width 352 height 276
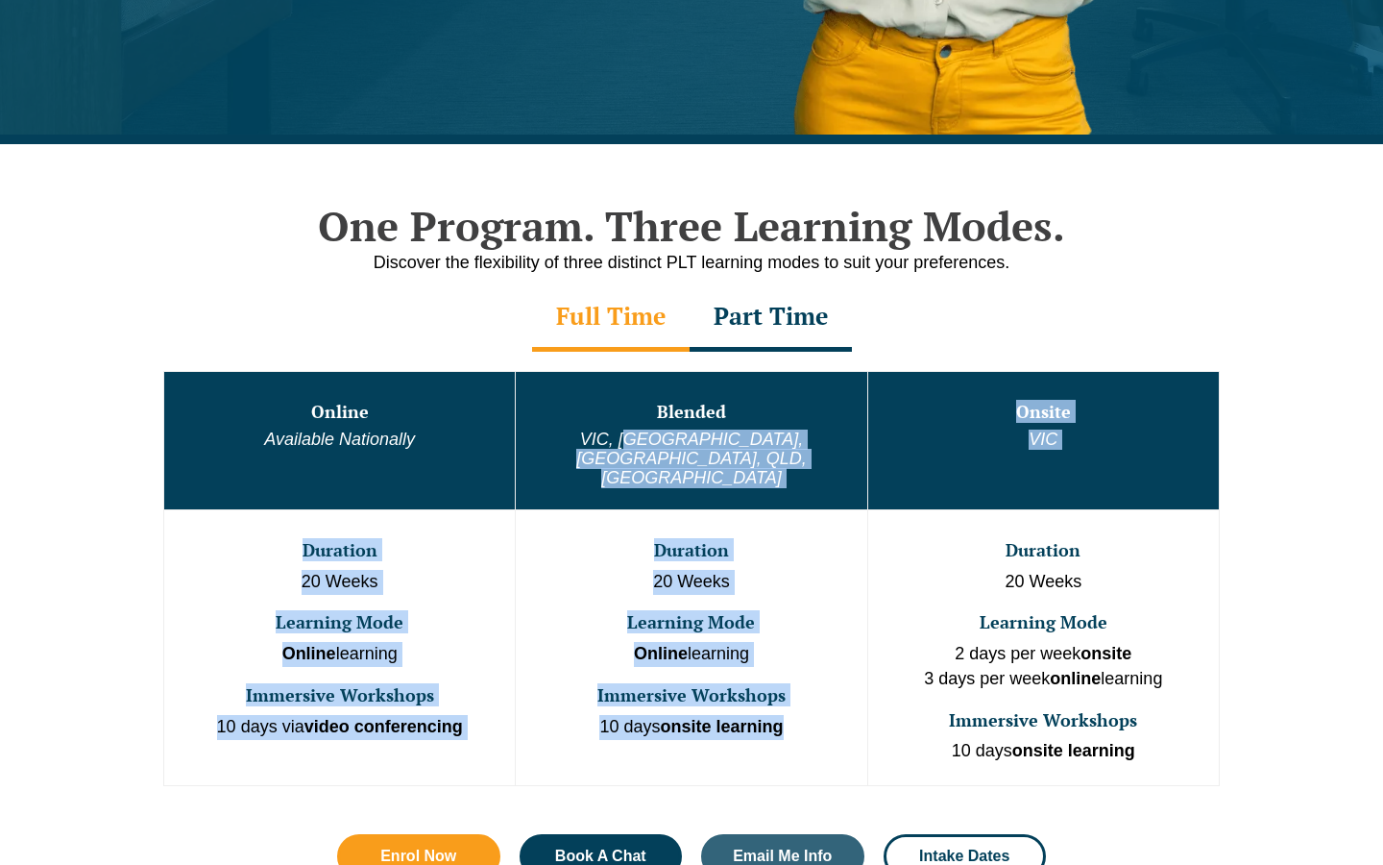
drag, startPoint x: 649, startPoint y: 431, endPoint x: 809, endPoint y: 703, distance: 315.2
click at [809, 703] on tbody "Online Available Nationally Blended VIC, WA, ACT, QLD, SA Onsite VIC Duration 2…" at bounding box center [692, 578] width 1056 height 414
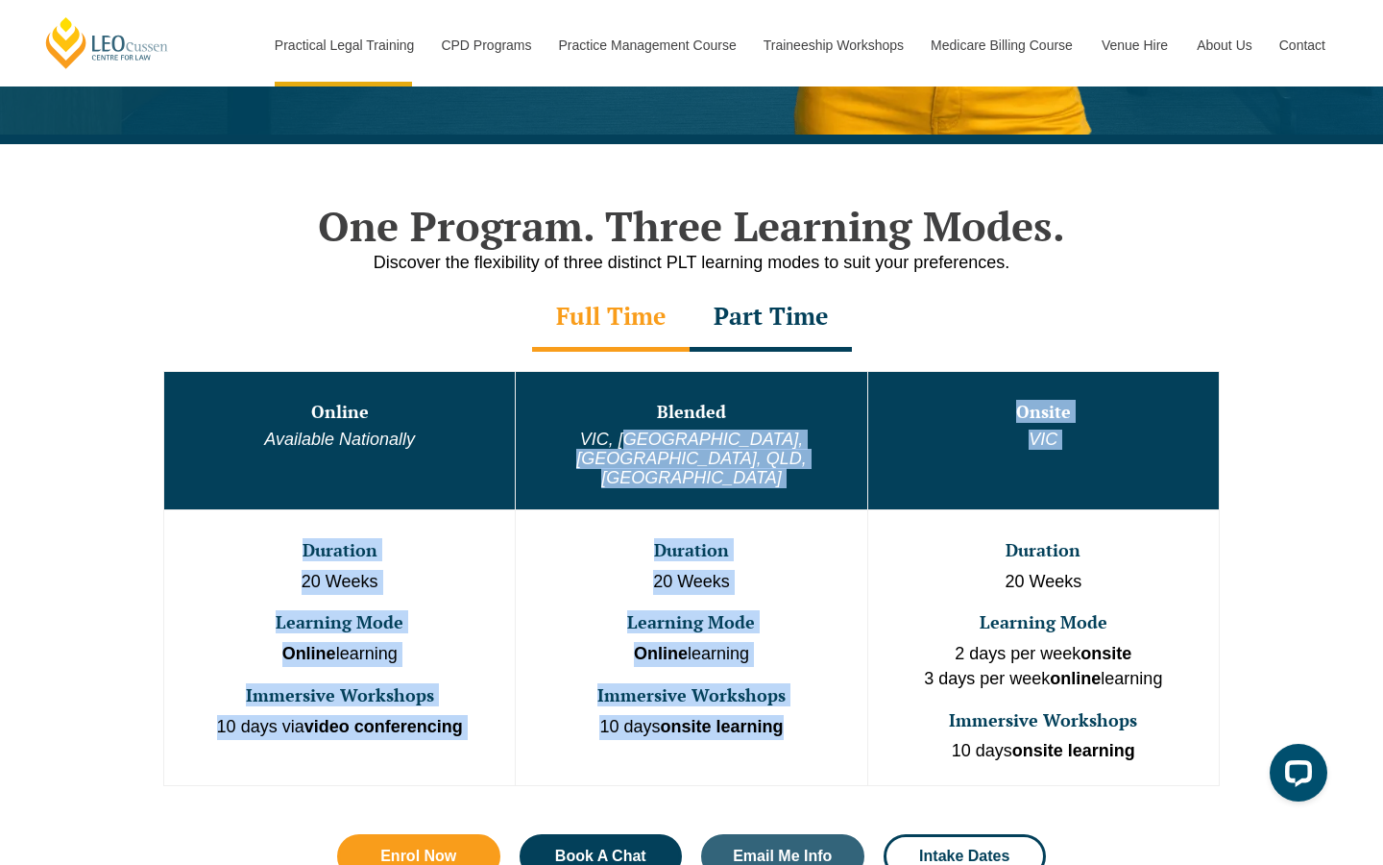
click at [794, 715] on p "10 days onsite learning" at bounding box center [691, 727] width 347 height 25
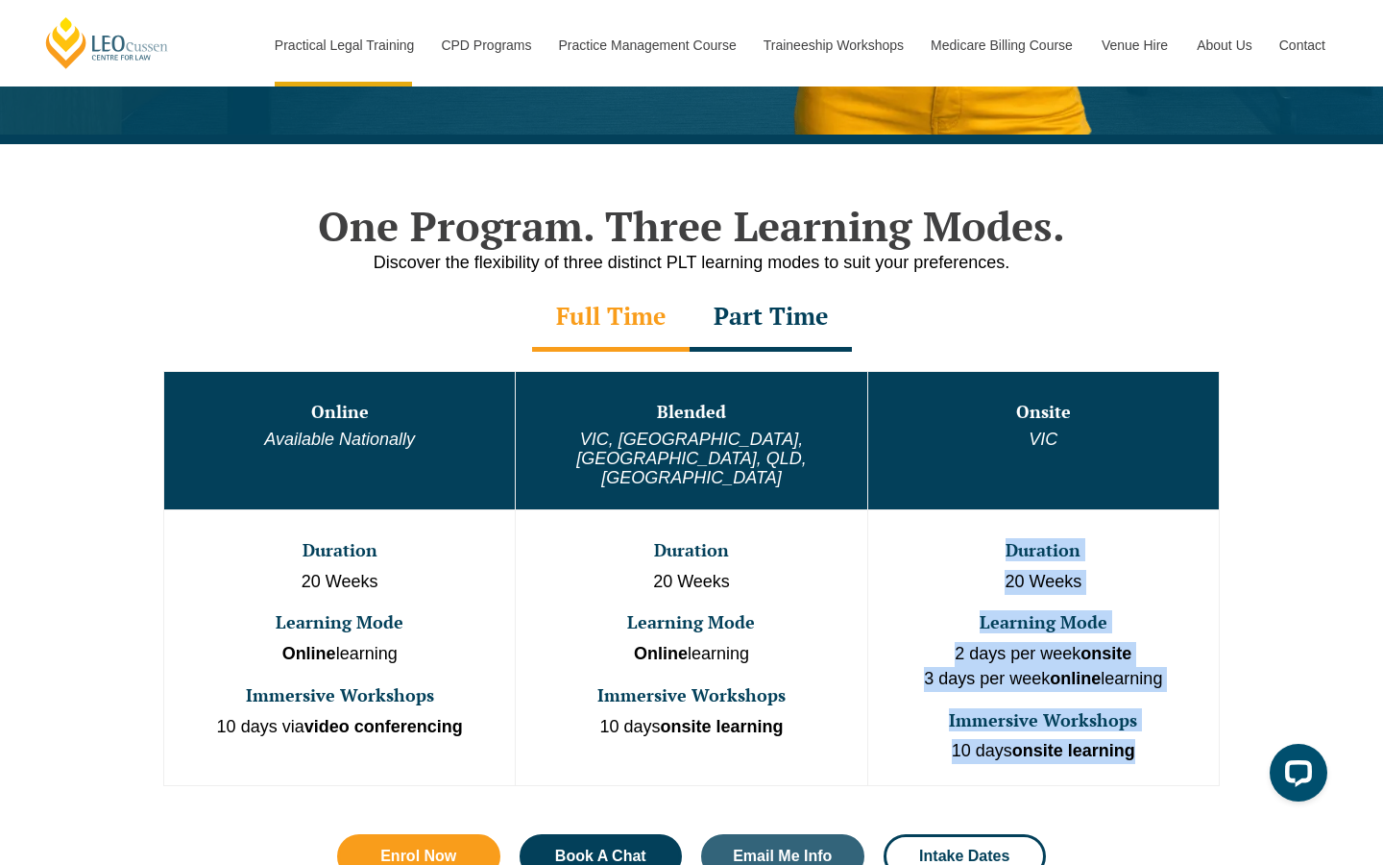
drag, startPoint x: 980, startPoint y: 495, endPoint x: 1153, endPoint y: 731, distance: 292.8
click at [1153, 731] on td "Duration 20 Weeks Learning Mode 2 days per week onsite 3 days per week online l…" at bounding box center [1043, 647] width 352 height 276
drag, startPoint x: 638, startPoint y: 621, endPoint x: 793, endPoint y: 622, distance: 155.6
click at [793, 642] on p "Online learning" at bounding box center [691, 654] width 347 height 25
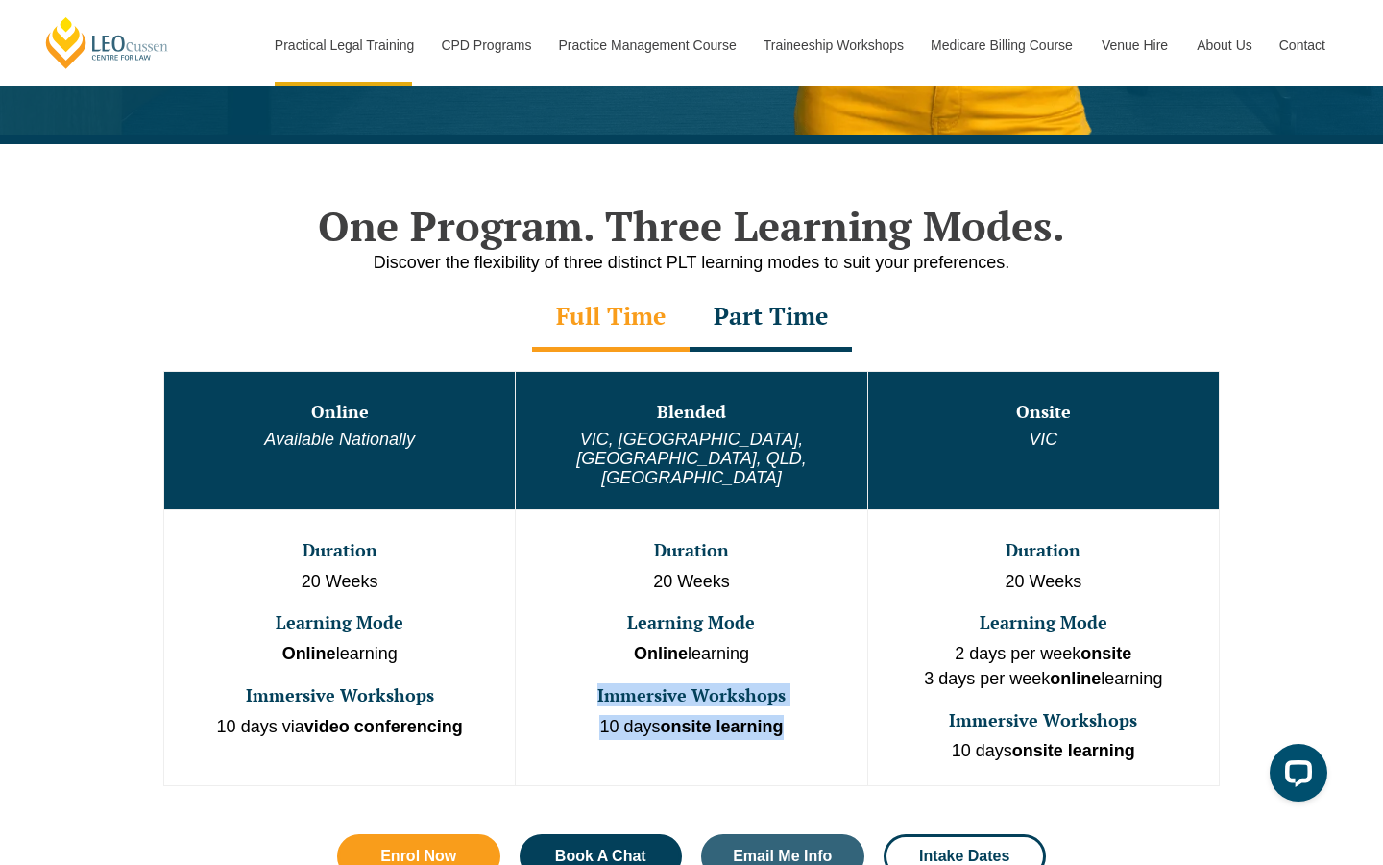
drag, startPoint x: 590, startPoint y: 660, endPoint x: 809, endPoint y: 693, distance: 221.4
click at [810, 694] on td "Duration 20 Weeks Learning Mode Online learning Immersive Workshops 10 days ons…" at bounding box center [692, 647] width 352 height 276
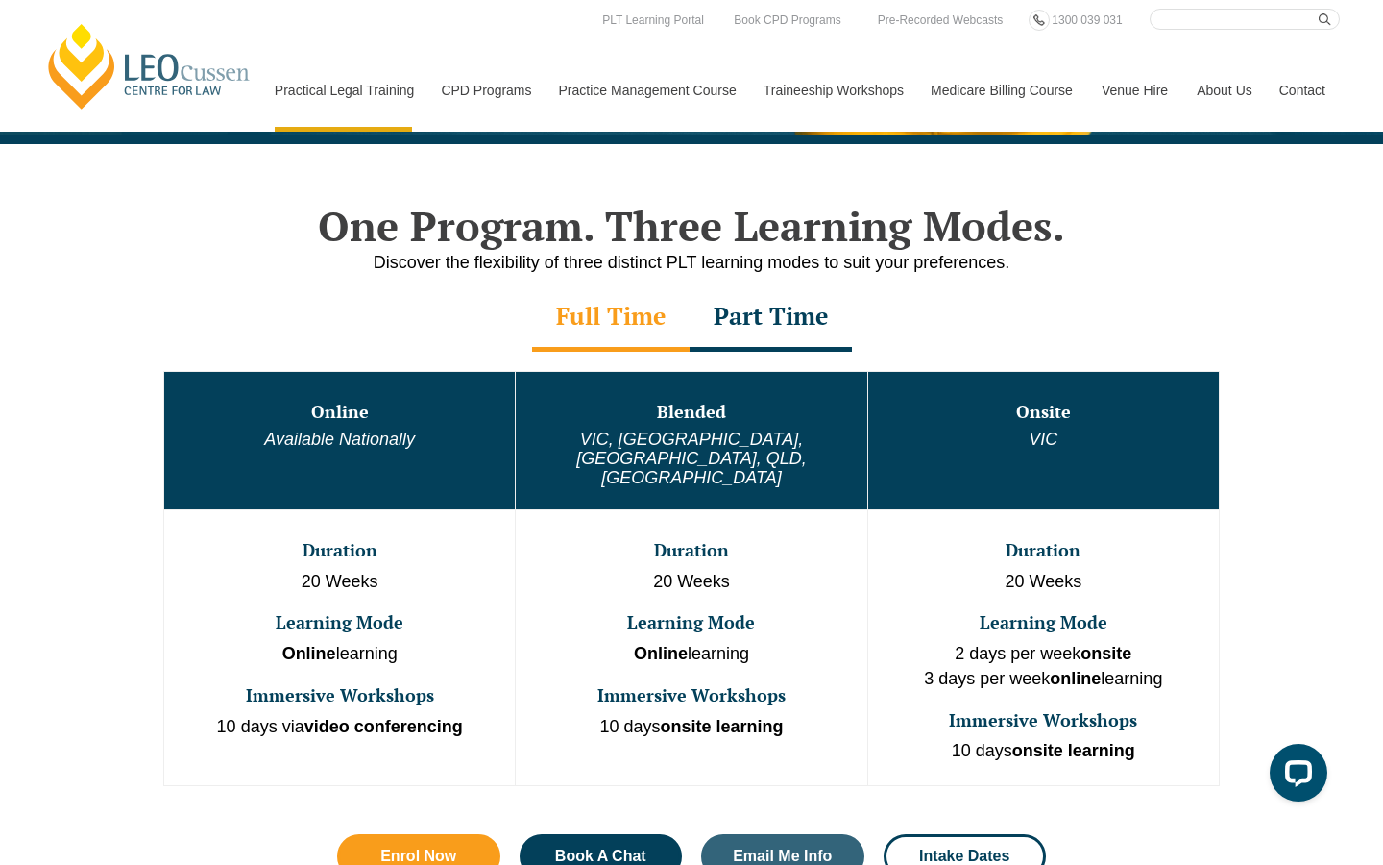
click at [1219, 425] on td "Onsite VIC" at bounding box center [1043, 440] width 352 height 138
drag, startPoint x: 956, startPoint y: 617, endPoint x: 1180, endPoint y: 639, distance: 224.9
click at [1180, 642] on p "2 days per week onsite 3 days per week online learning" at bounding box center [1043, 666] width 347 height 49
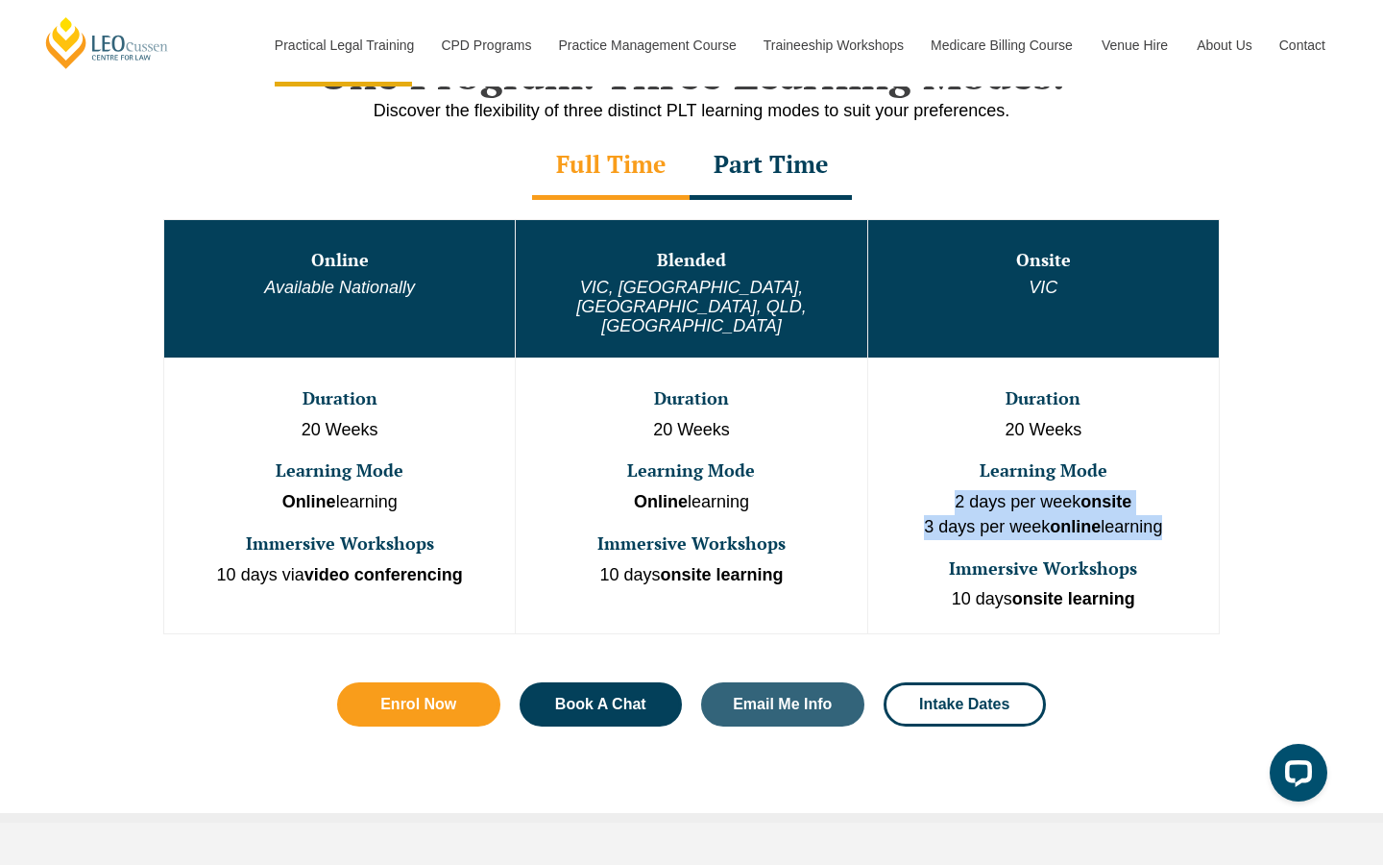
scroll to position [986, 0]
